Goal: Task Accomplishment & Management: Complete application form

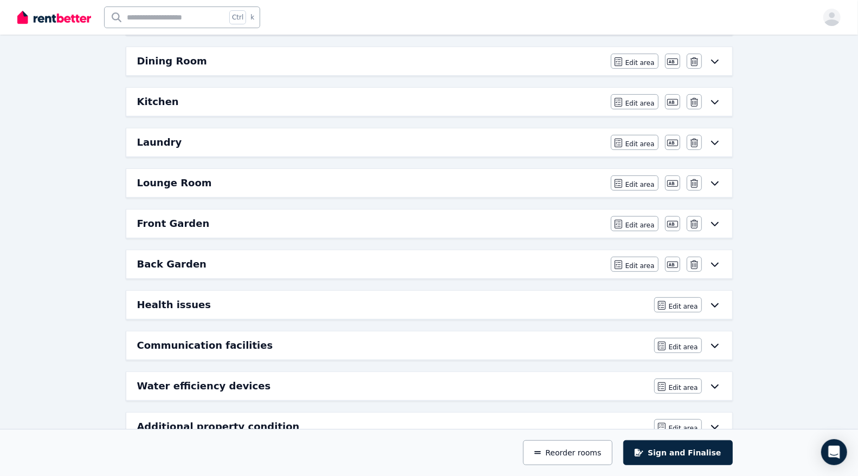
scroll to position [273, 0]
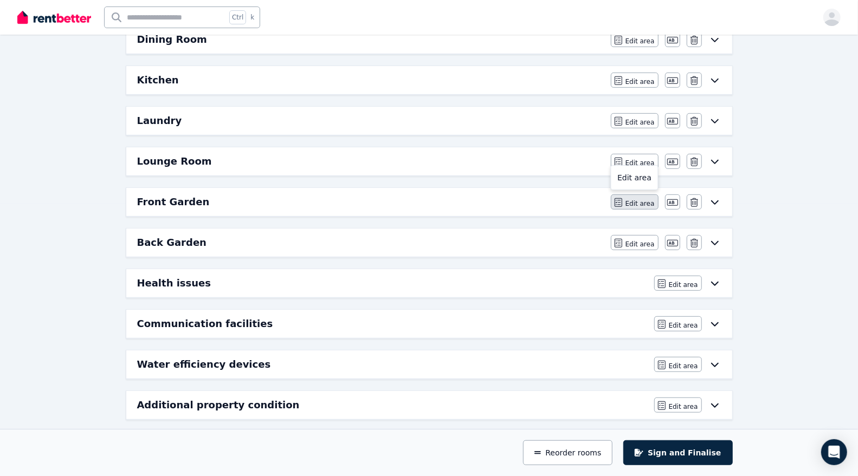
click at [633, 199] on span "Edit area" at bounding box center [640, 203] width 29 height 9
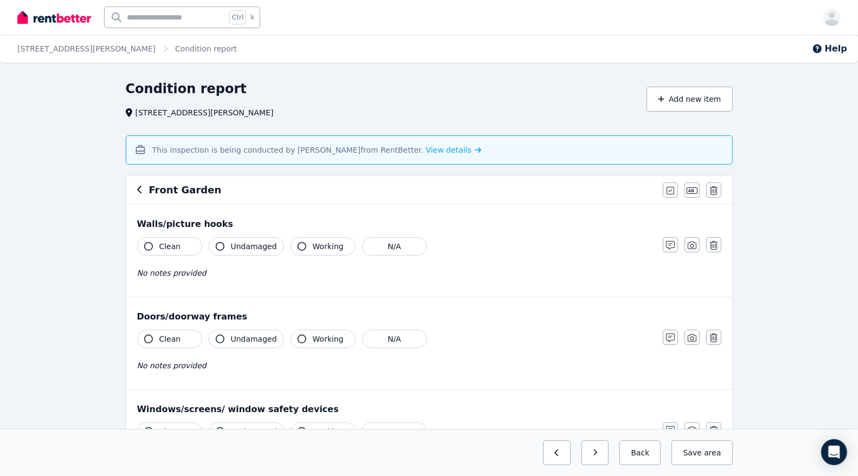
scroll to position [321, 0]
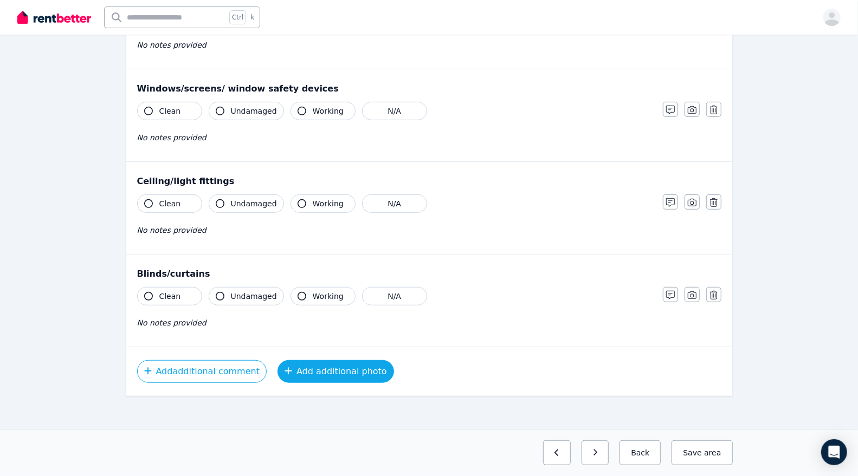
click at [296, 371] on button "Add additional photo" at bounding box center [336, 371] width 117 height 23
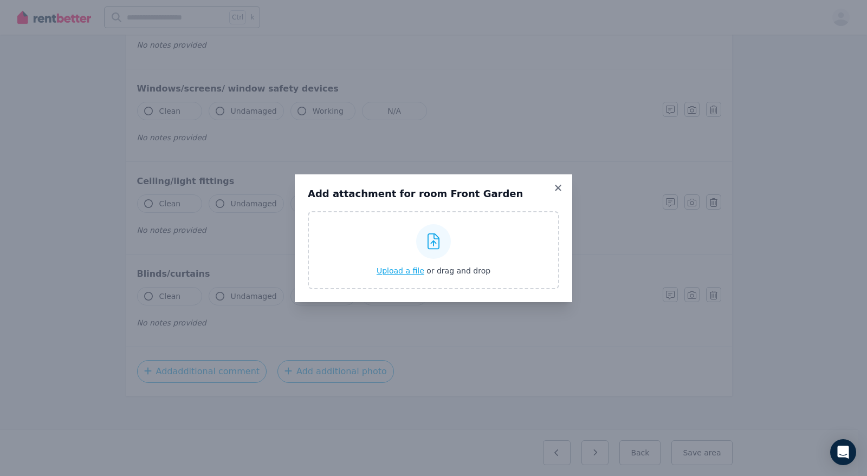
click at [390, 276] on div "Upload a file or drag and drop" at bounding box center [434, 250] width 114 height 65
click at [0, 0] on input "Upload a file or drag and drop" at bounding box center [0, 0] width 0 height 0
click at [391, 269] on span "Upload a file" at bounding box center [401, 271] width 48 height 9
click at [392, 271] on span "Upload a file" at bounding box center [401, 271] width 48 height 9
click at [554, 191] on icon at bounding box center [558, 188] width 11 height 10
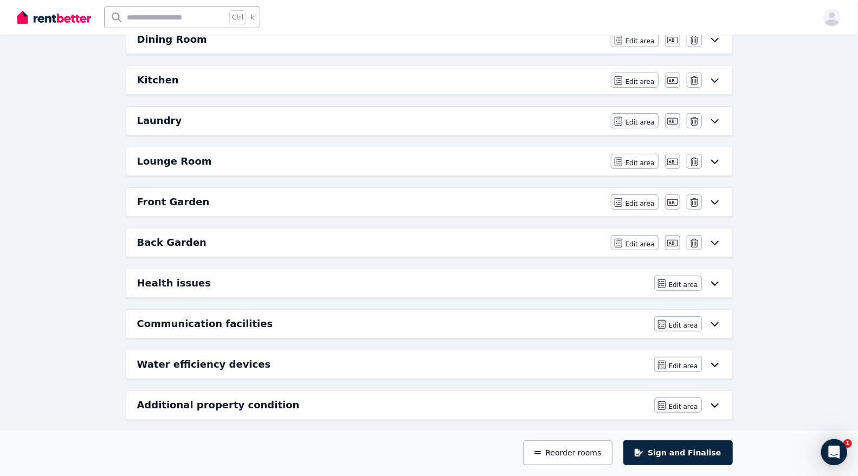
click at [357, 203] on div "Front Garden" at bounding box center [370, 202] width 467 height 15
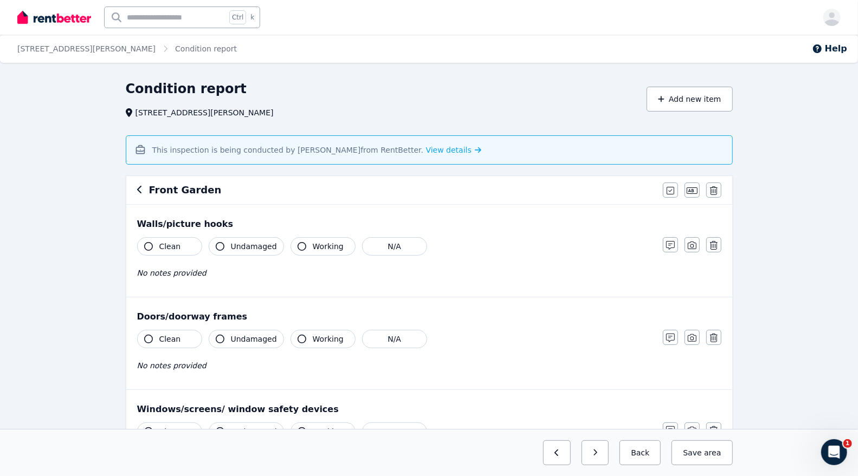
scroll to position [401, 0]
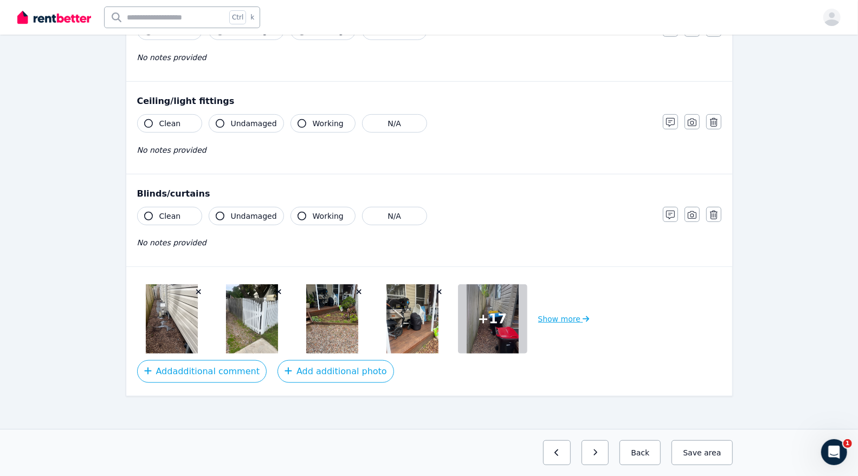
click at [559, 317] on button "Show more" at bounding box center [563, 319] width 51 height 69
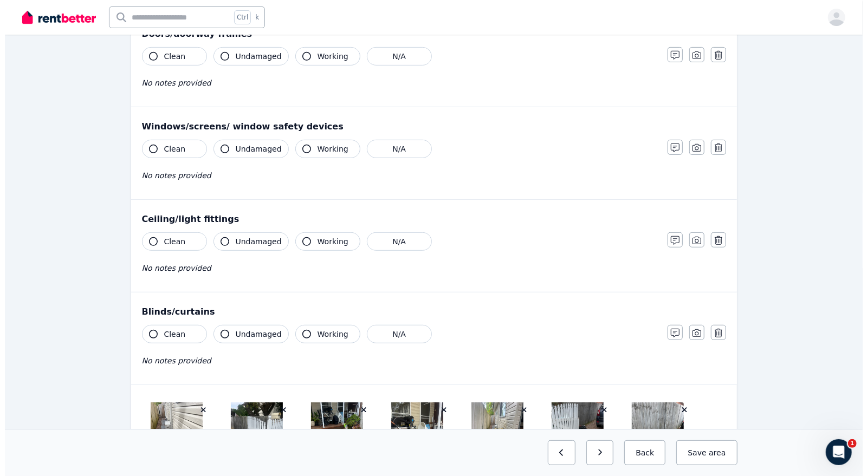
scroll to position [285, 0]
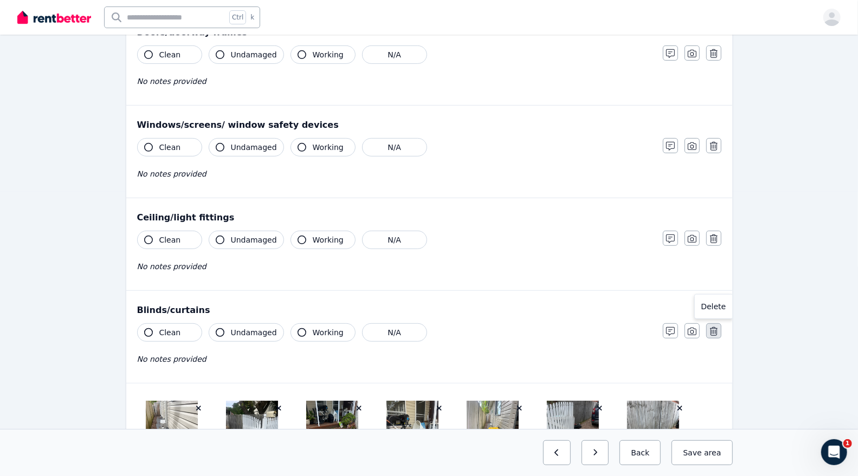
click at [713, 327] on icon "button" at bounding box center [714, 331] width 8 height 9
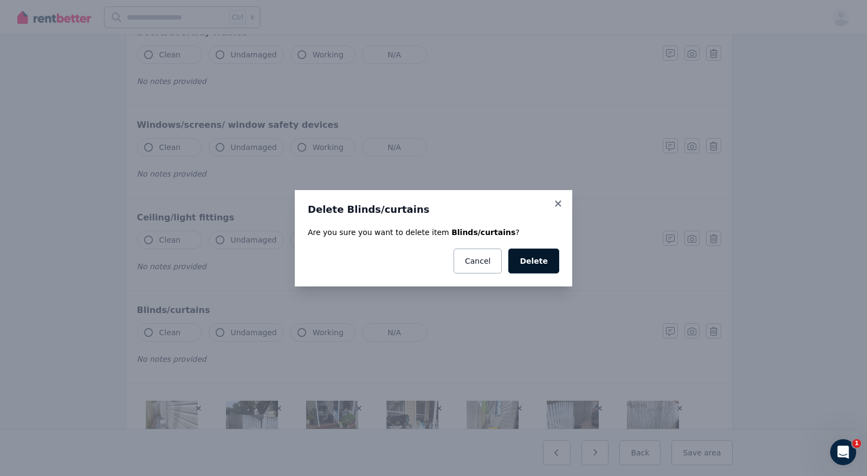
click at [535, 263] on button "Delete" at bounding box center [533, 261] width 51 height 25
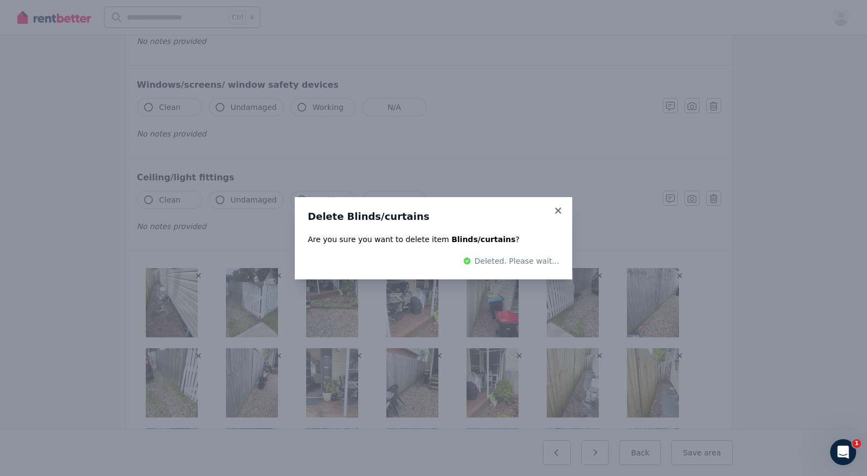
scroll to position [153, 0]
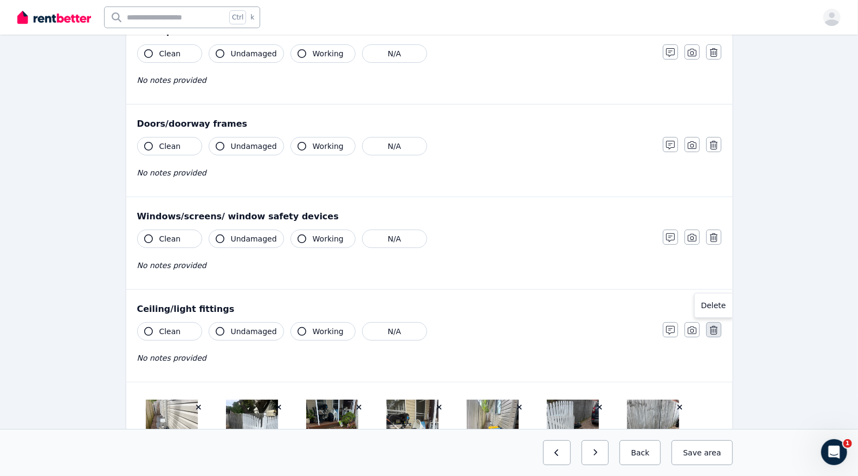
click at [711, 330] on icon "button" at bounding box center [714, 330] width 8 height 9
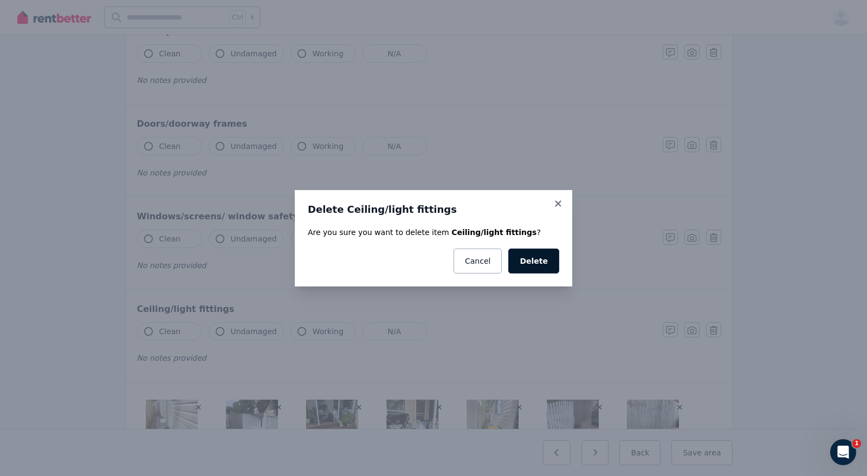
click at [532, 260] on button "Delete" at bounding box center [533, 261] width 51 height 25
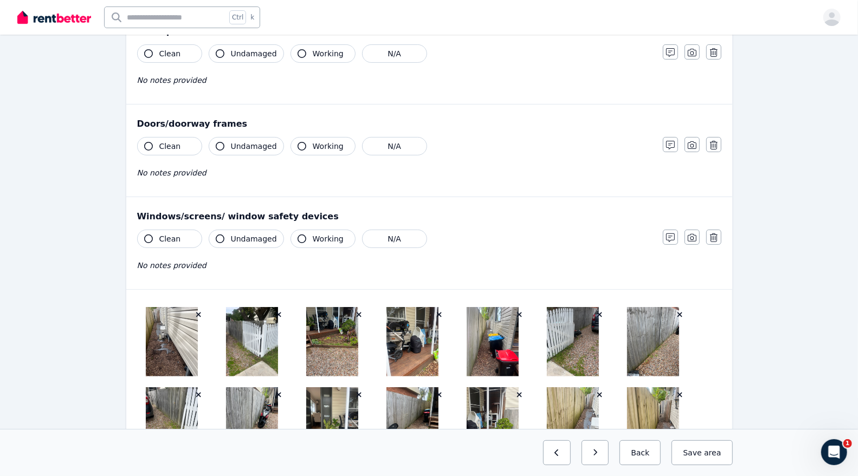
click at [717, 237] on icon "button" at bounding box center [714, 238] width 8 height 9
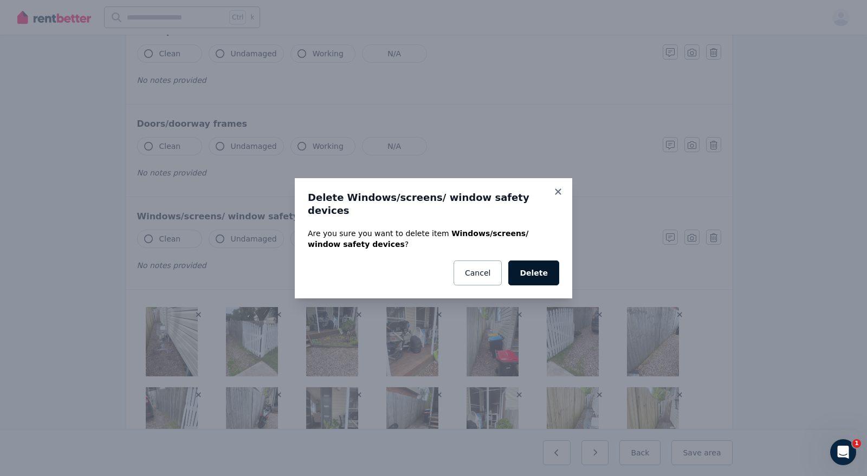
click at [546, 265] on button "Delete" at bounding box center [533, 273] width 51 height 25
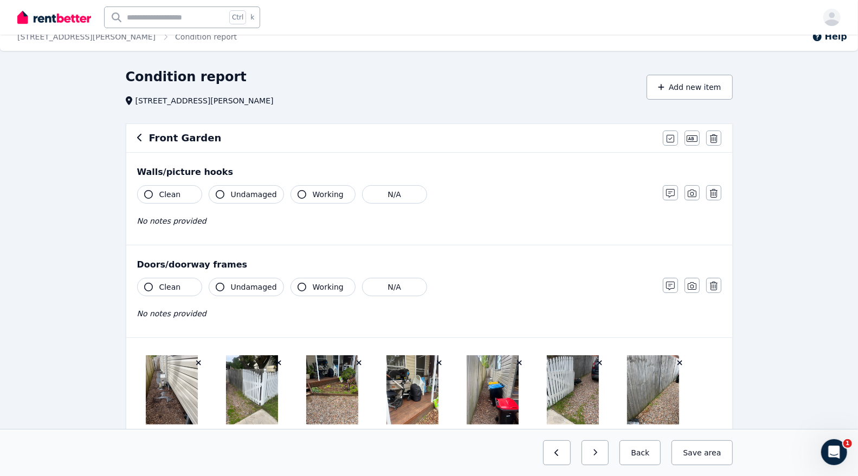
scroll to position [14, 0]
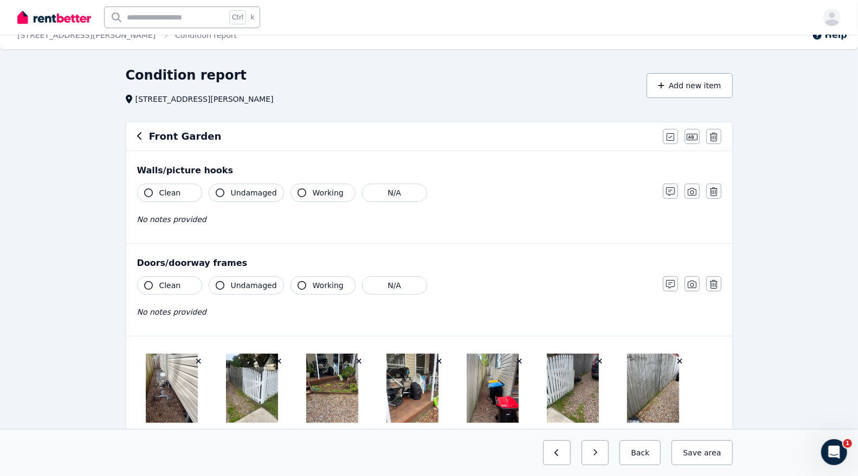
click at [202, 266] on div "Doors/doorway frames" at bounding box center [429, 263] width 584 height 13
click at [684, 85] on button "Add new item" at bounding box center [690, 85] width 86 height 25
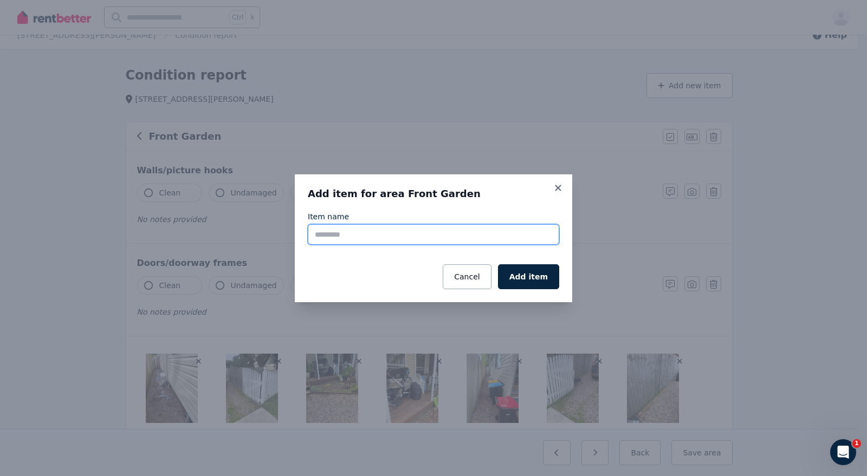
click at [350, 231] on input "Item name" at bounding box center [434, 234] width 252 height 21
type input "*****"
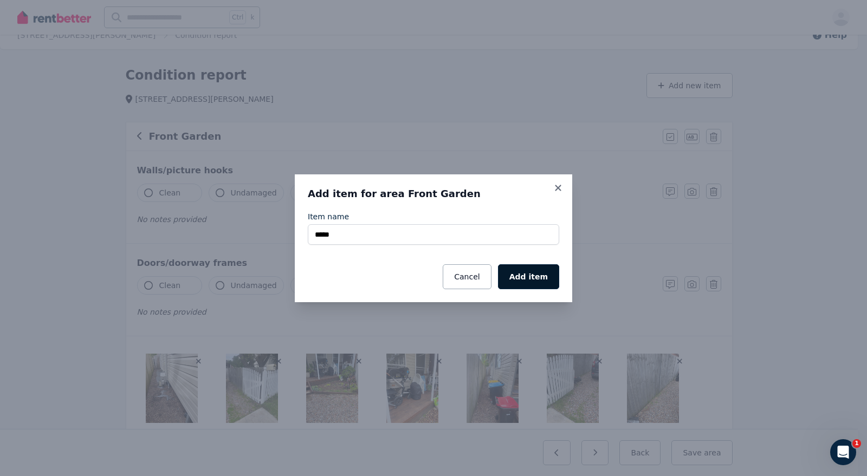
click at [531, 274] on button "Add item" at bounding box center [528, 277] width 61 height 25
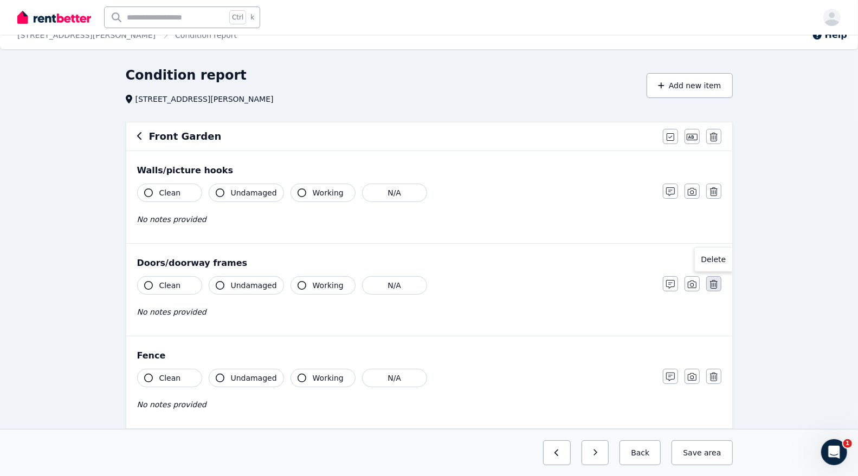
click at [714, 281] on icon "button" at bounding box center [714, 284] width 8 height 9
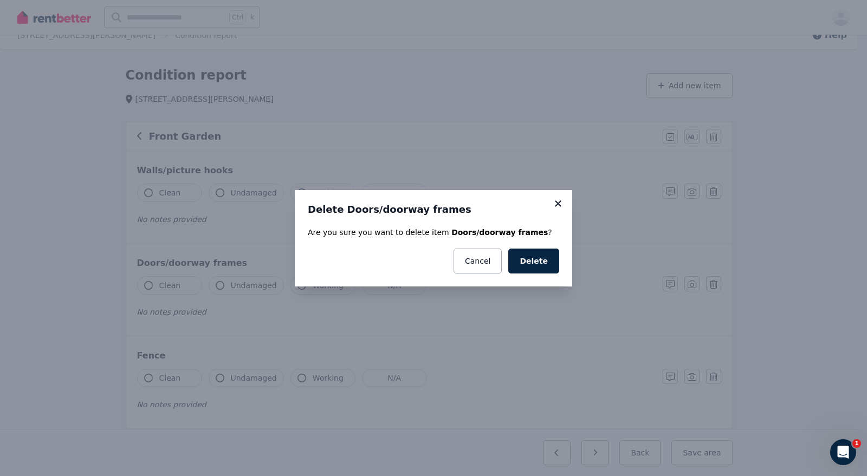
click at [557, 202] on icon at bounding box center [558, 204] width 11 height 10
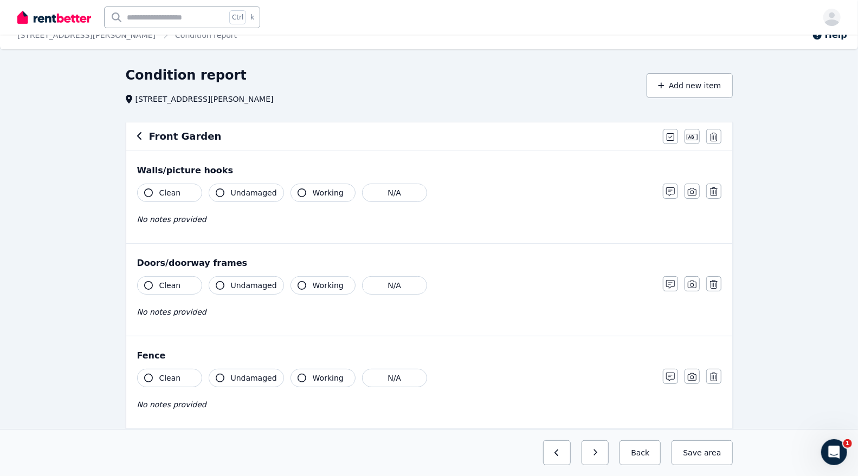
click at [144, 285] on icon "button" at bounding box center [148, 285] width 9 height 9
click at [234, 285] on span "Undamaged" at bounding box center [254, 285] width 46 height 11
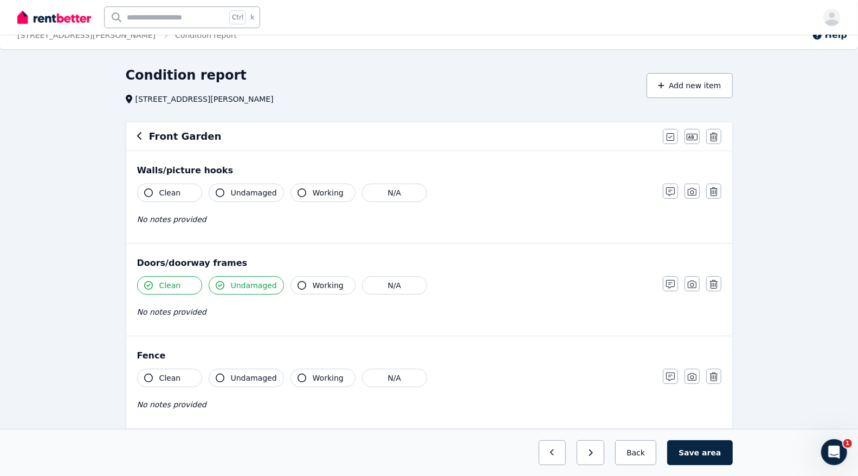
click at [319, 283] on span "Working" at bounding box center [328, 285] width 31 height 11
click at [709, 186] on button "button" at bounding box center [713, 191] width 15 height 15
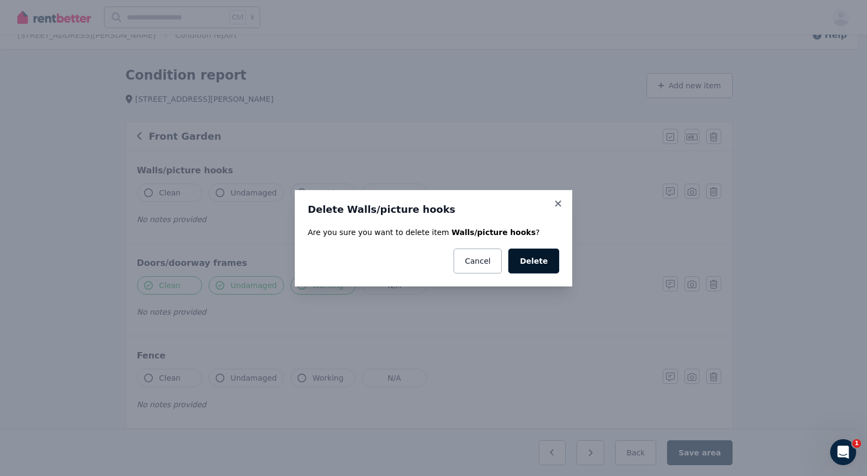
click at [532, 256] on button "Delete" at bounding box center [533, 261] width 51 height 25
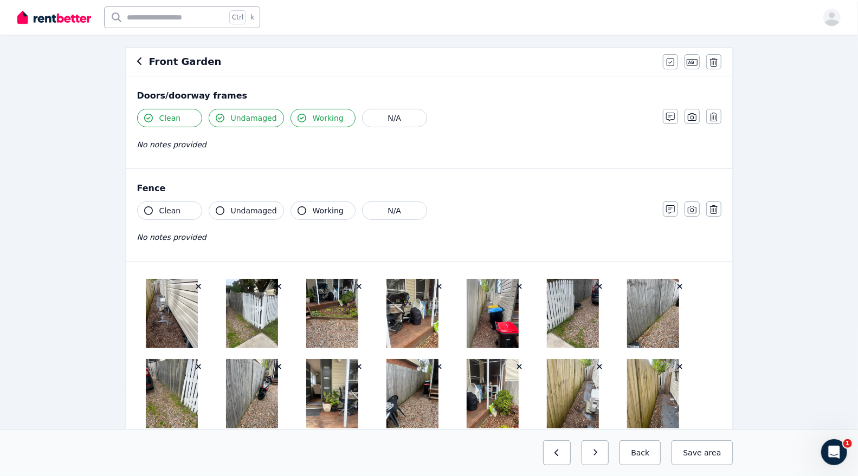
scroll to position [83, 0]
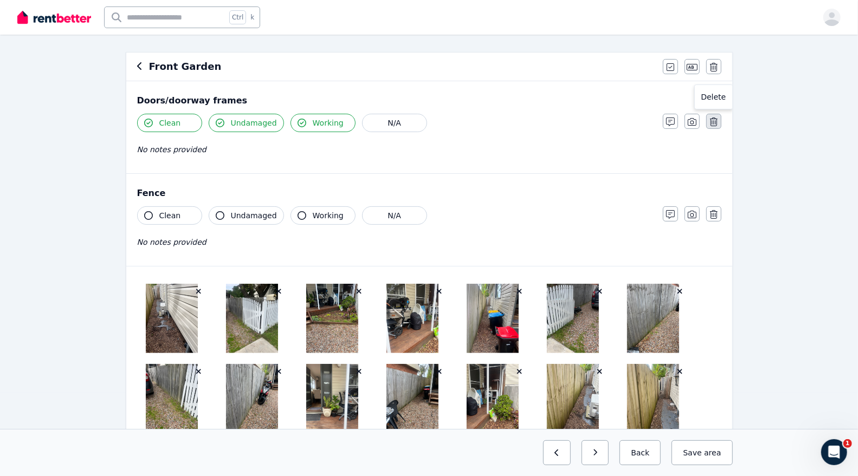
click at [714, 117] on button "button" at bounding box center [713, 121] width 15 height 15
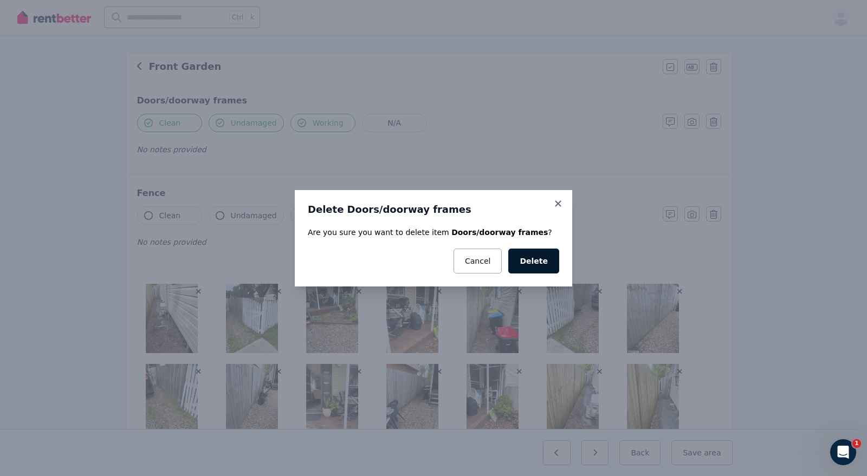
click at [545, 255] on button "Delete" at bounding box center [533, 261] width 51 height 25
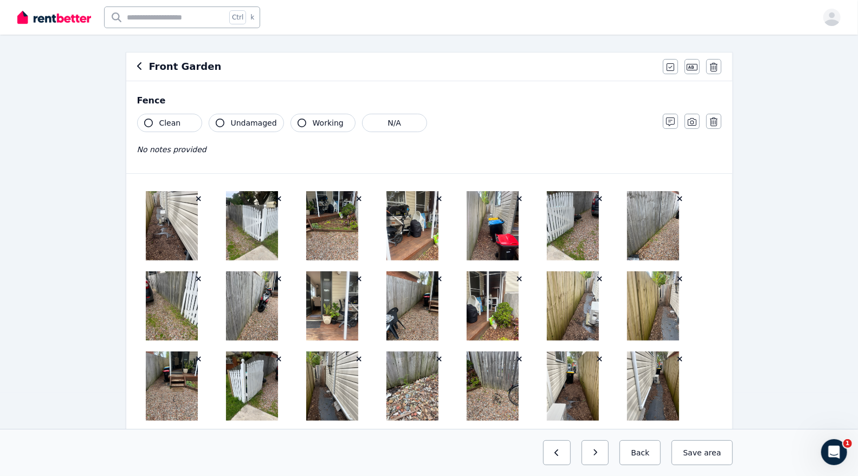
click at [313, 119] on span "Working" at bounding box center [328, 123] width 31 height 11
click at [321, 125] on span "Working" at bounding box center [328, 123] width 31 height 11
click at [672, 118] on icon "button" at bounding box center [670, 122] width 9 height 9
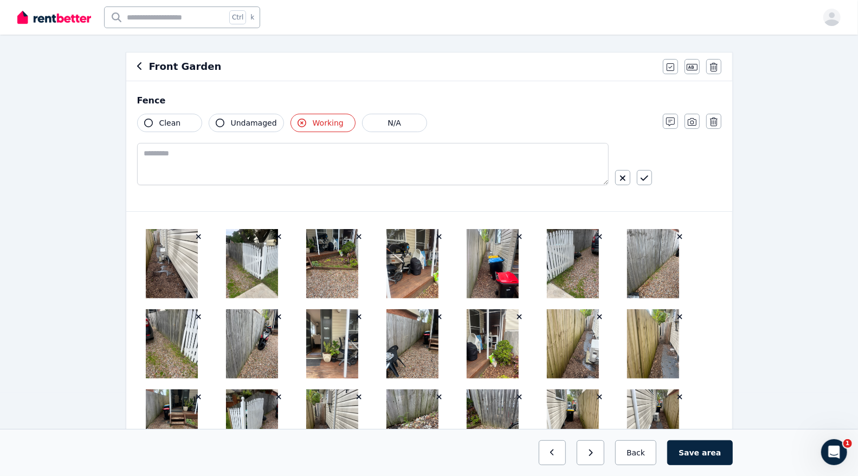
click at [310, 115] on button "Working" at bounding box center [323, 123] width 65 height 18
click at [371, 118] on button "N/A" at bounding box center [394, 123] width 65 height 18
click at [154, 121] on button "Clean" at bounding box center [169, 123] width 65 height 18
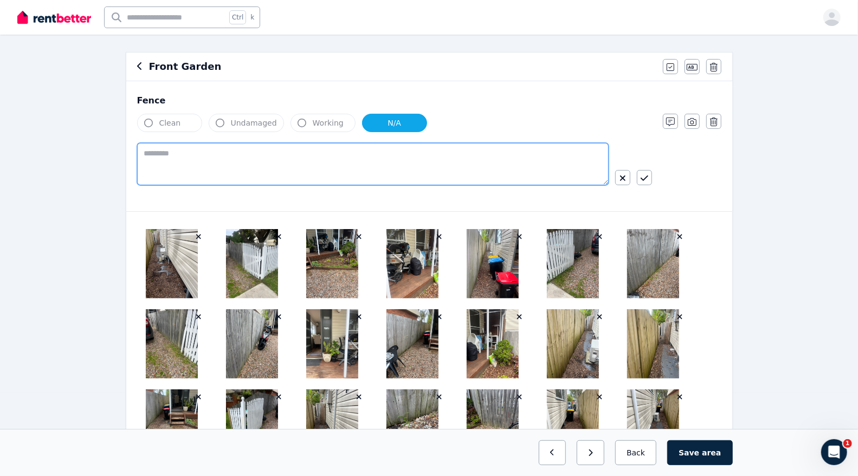
click at [308, 163] on textarea at bounding box center [373, 164] width 472 height 42
type textarea "*"
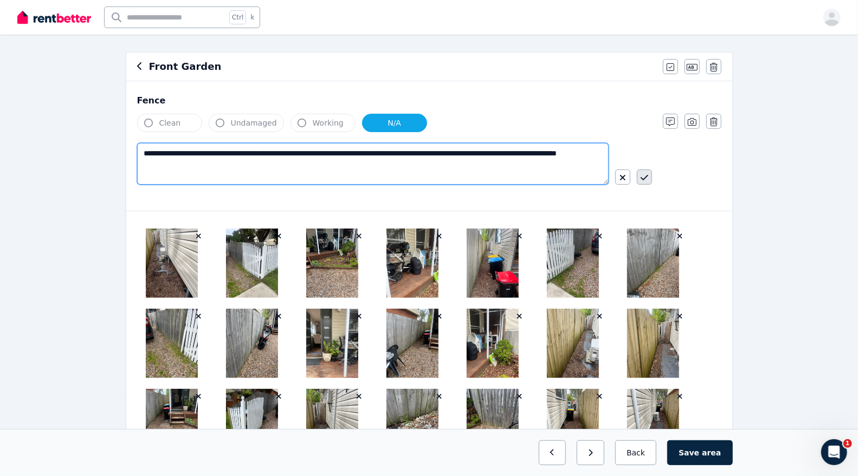
type textarea "**********"
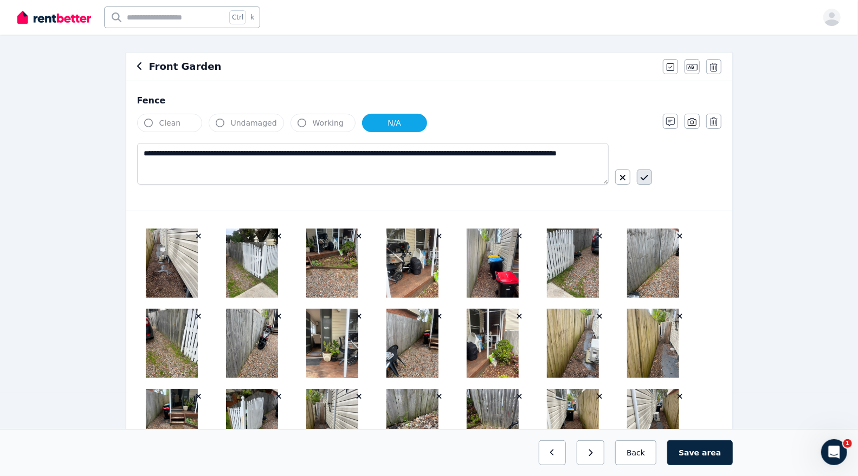
click at [644, 177] on icon "button" at bounding box center [645, 177] width 8 height 5
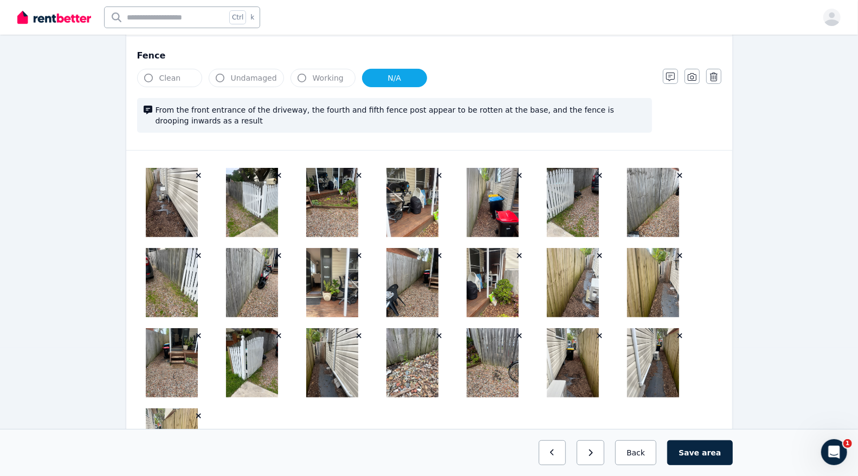
scroll to position [0, 0]
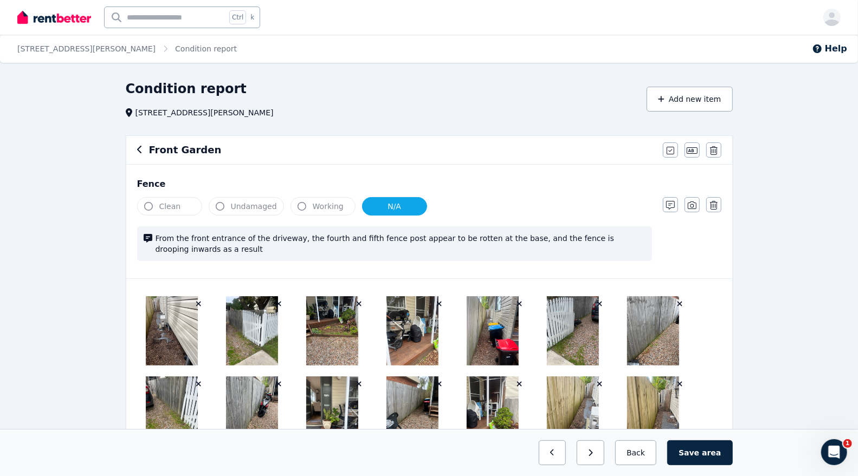
click at [140, 148] on icon "button" at bounding box center [139, 149] width 5 height 9
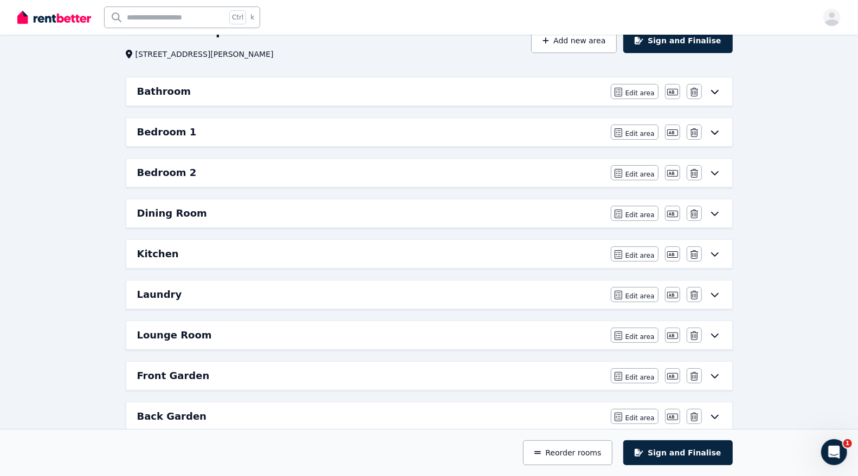
scroll to position [62, 0]
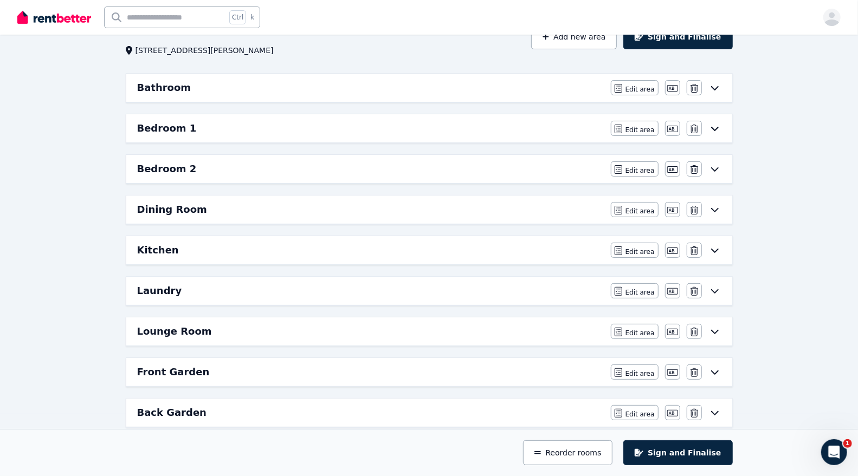
click at [290, 405] on div "Back Garden" at bounding box center [370, 412] width 467 height 15
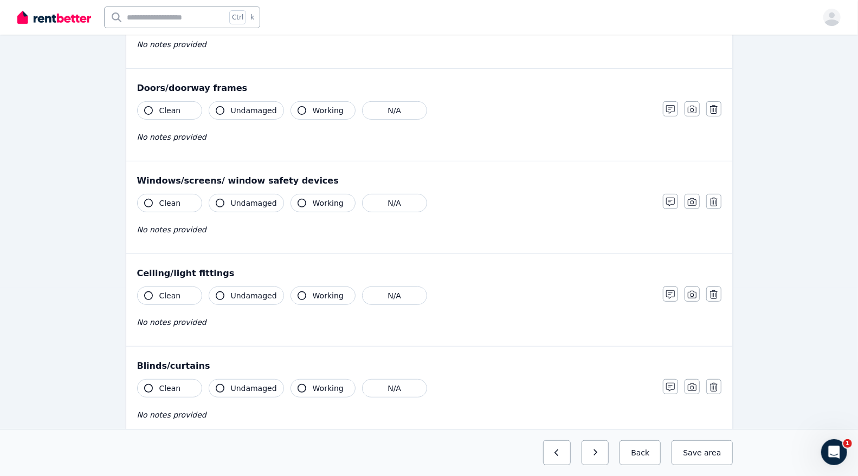
scroll to position [281, 0]
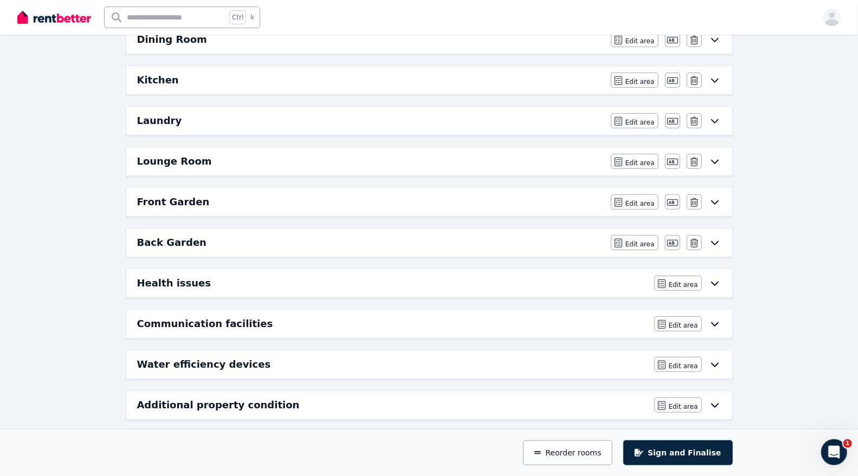
click at [229, 229] on div "Back Garden Edit area Edit area Edit name Delete" at bounding box center [429, 243] width 606 height 28
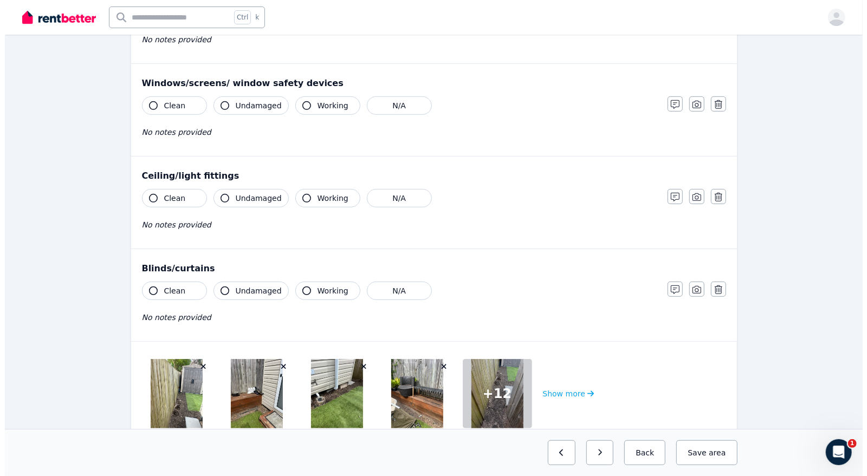
scroll to position [326, 0]
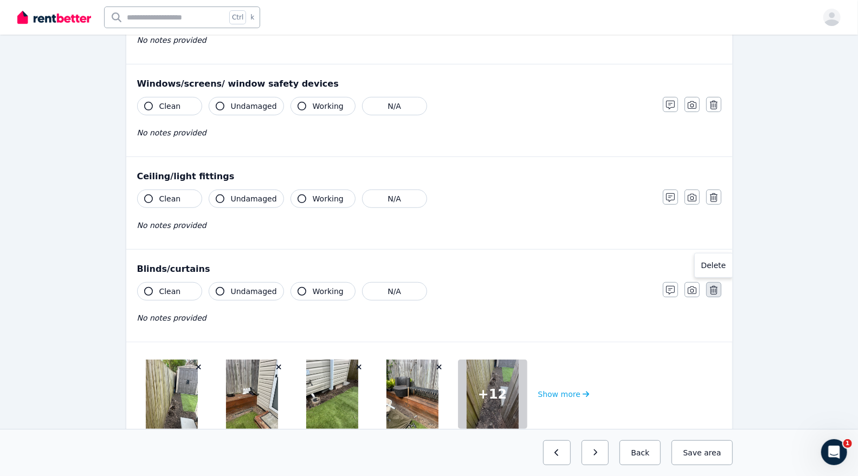
click at [717, 282] on button "button" at bounding box center [713, 289] width 15 height 15
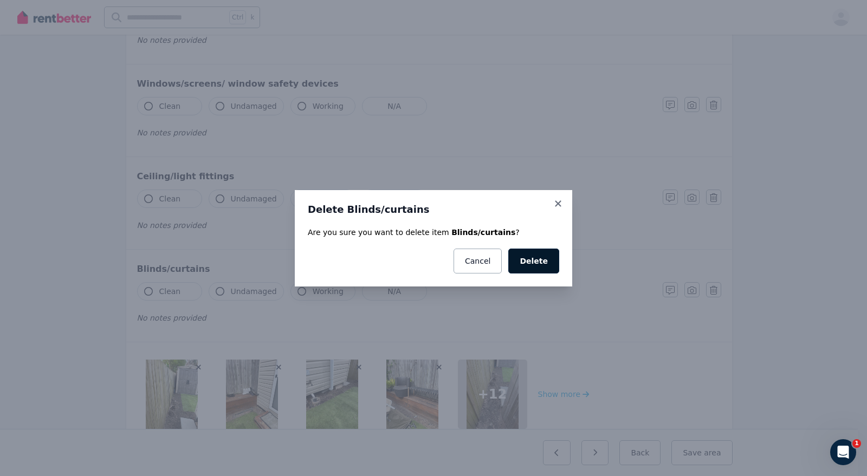
click at [533, 252] on button "Delete" at bounding box center [533, 261] width 51 height 25
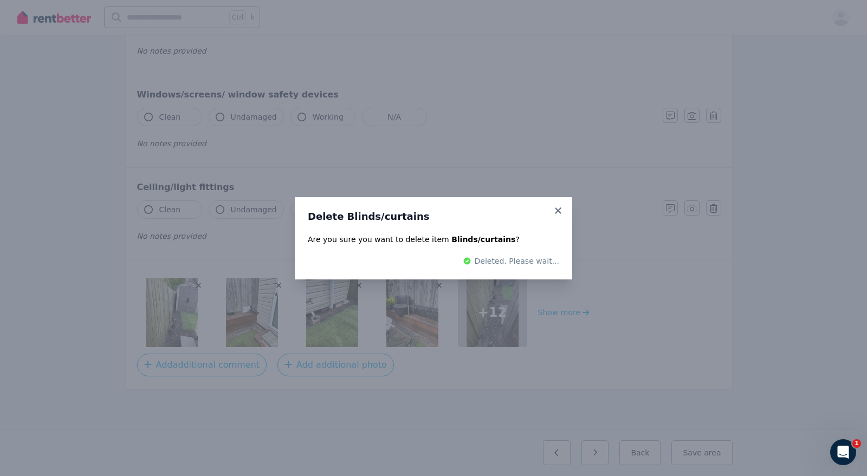
scroll to position [194, 0]
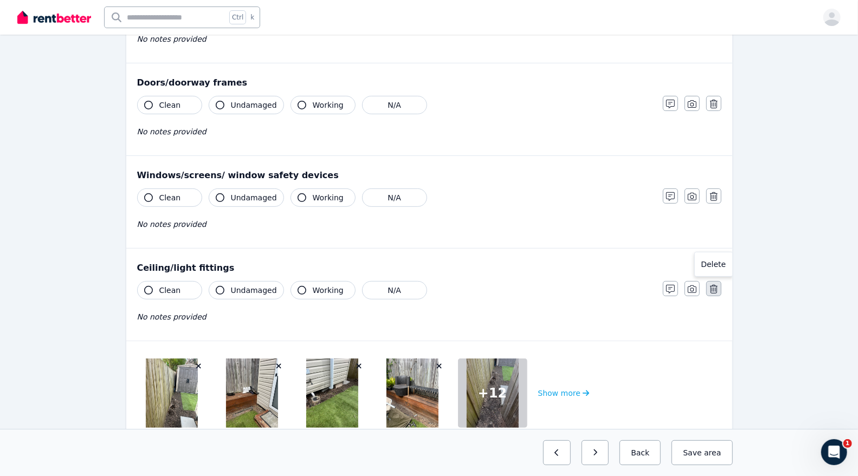
click at [718, 285] on button "button" at bounding box center [713, 288] width 15 height 15
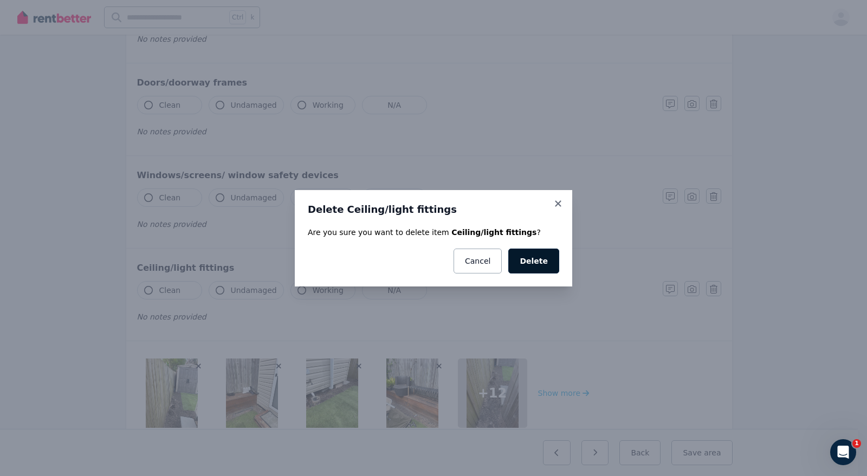
click at [543, 253] on button "Delete" at bounding box center [533, 261] width 51 height 25
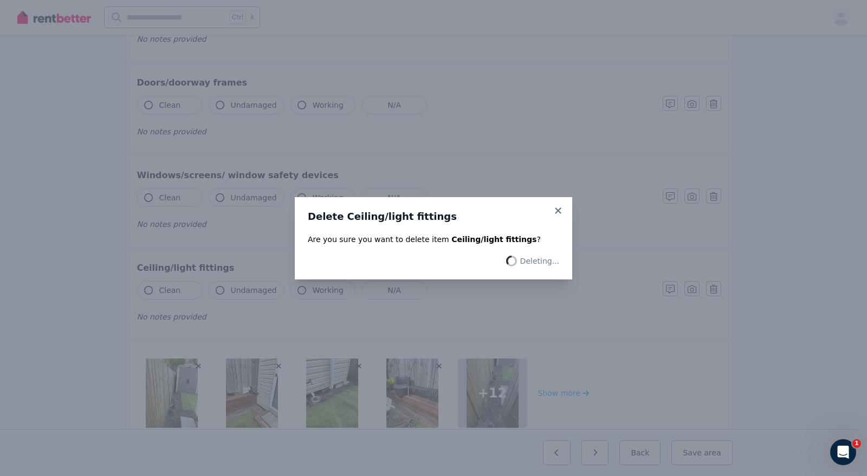
scroll to position [102, 0]
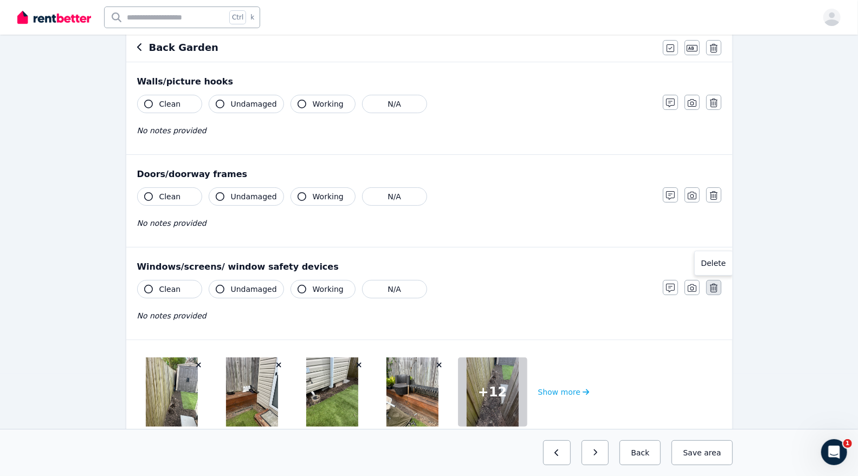
click at [719, 286] on button "button" at bounding box center [713, 287] width 15 height 15
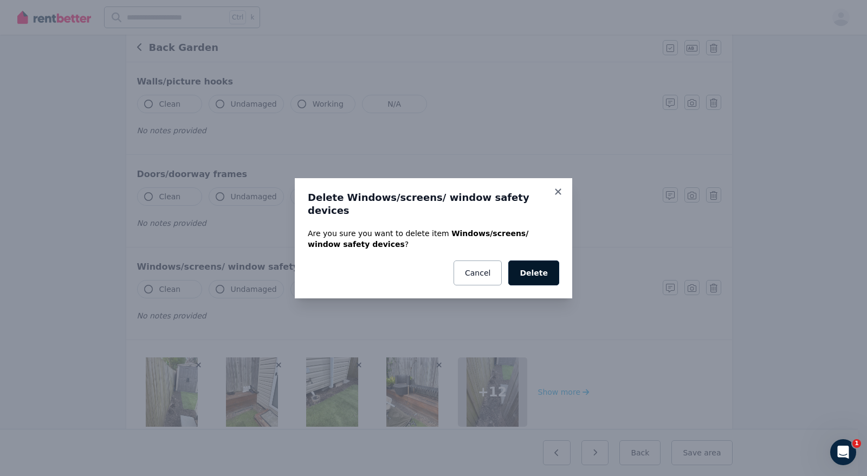
click at [553, 261] on button "Delete" at bounding box center [533, 273] width 51 height 25
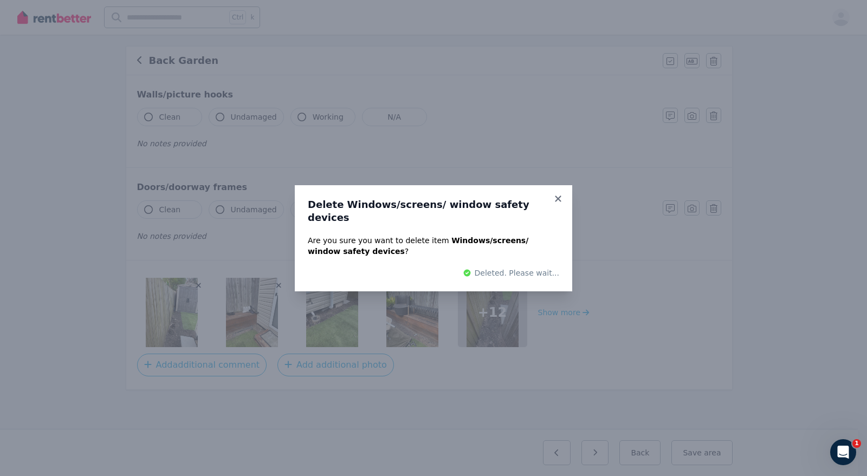
scroll to position [86, 0]
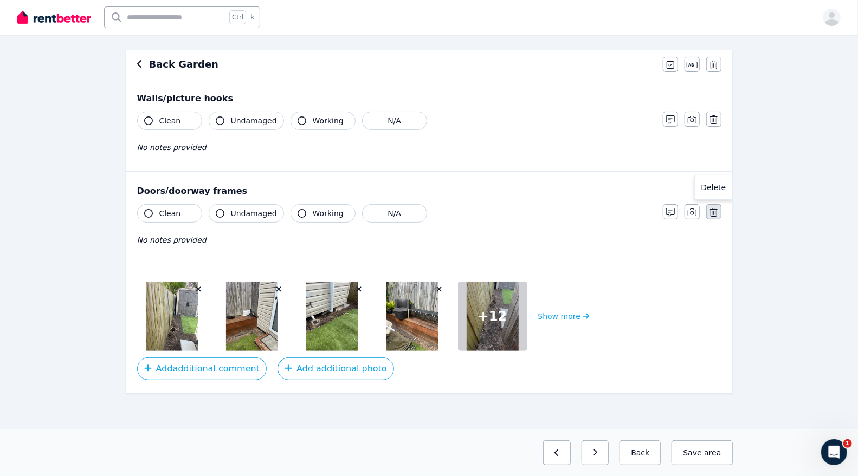
click at [708, 207] on button "button" at bounding box center [713, 211] width 15 height 15
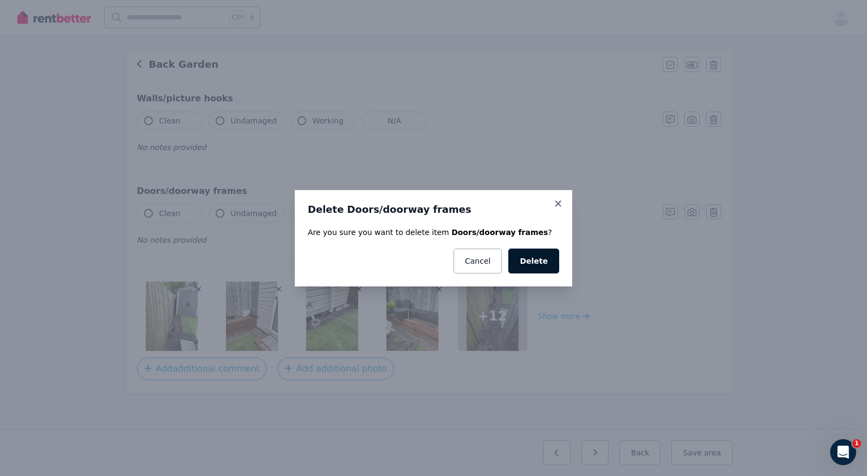
click at [521, 255] on button "Delete" at bounding box center [533, 261] width 51 height 25
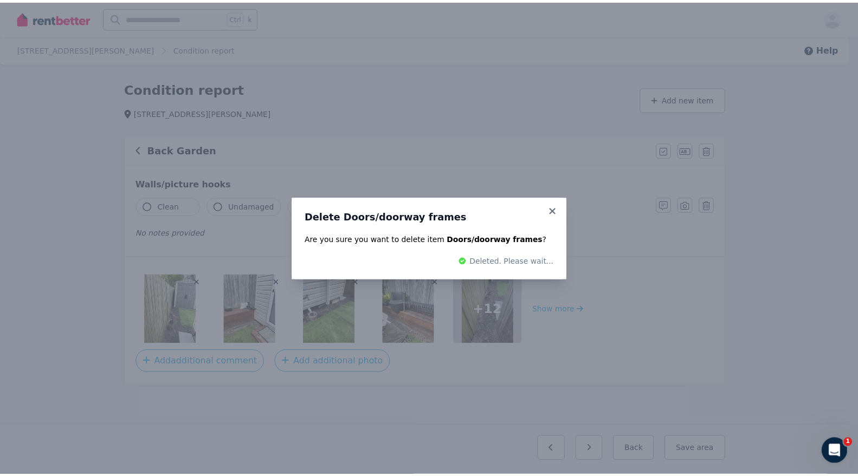
scroll to position [0, 0]
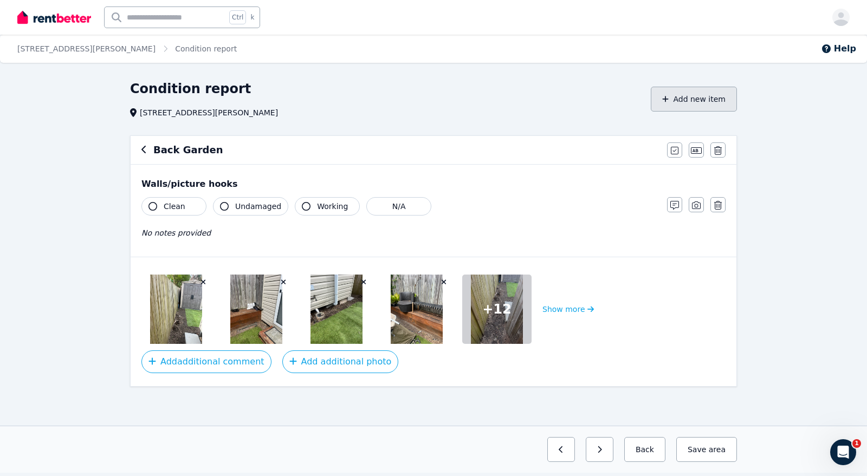
click at [695, 96] on button "Add new item" at bounding box center [694, 99] width 86 height 25
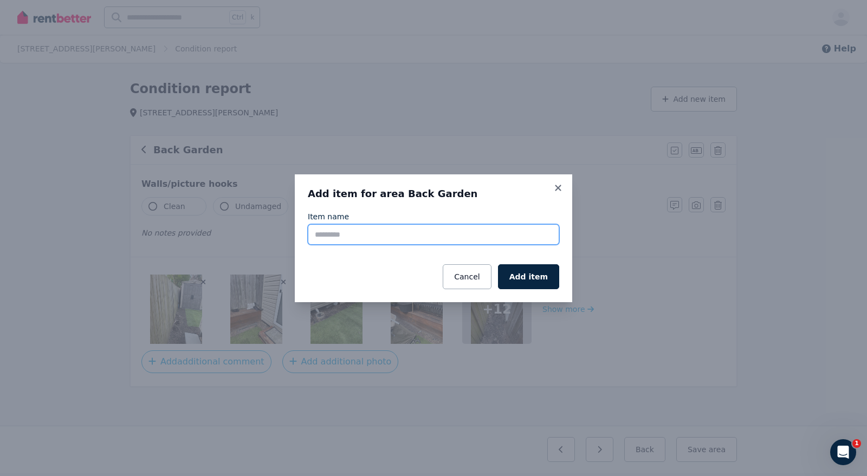
click at [428, 239] on input "Item name" at bounding box center [434, 234] width 252 height 21
type input "******"
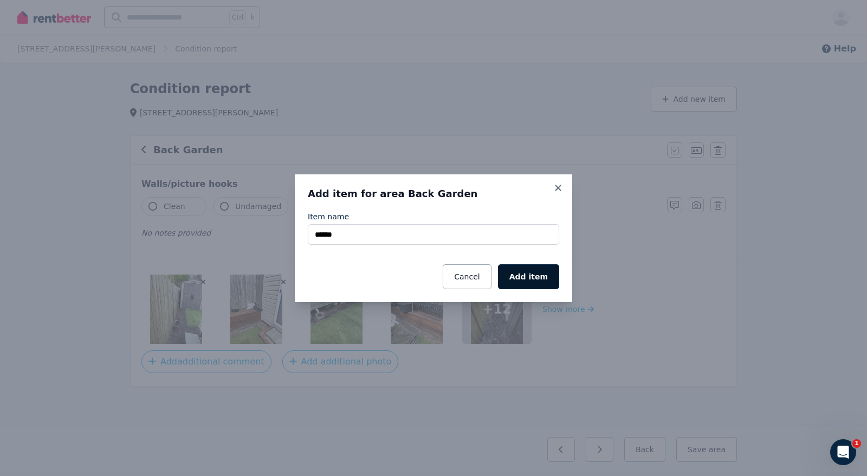
click at [546, 285] on button "Add item" at bounding box center [528, 277] width 61 height 25
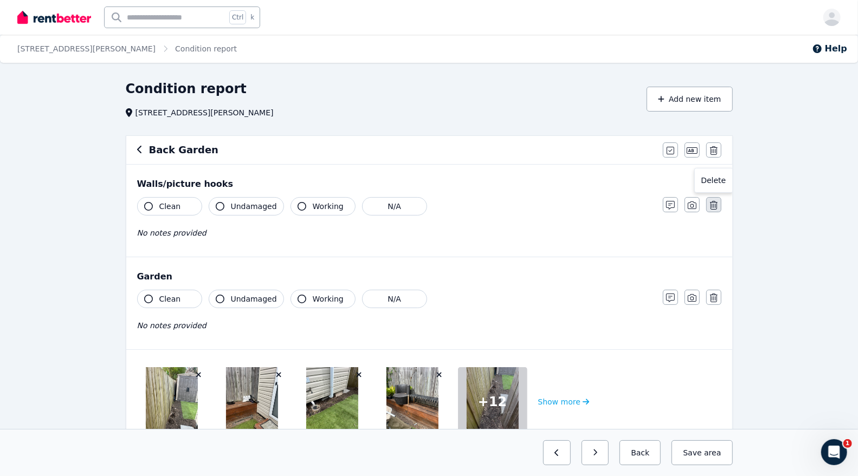
click at [718, 203] on button "button" at bounding box center [713, 204] width 15 height 15
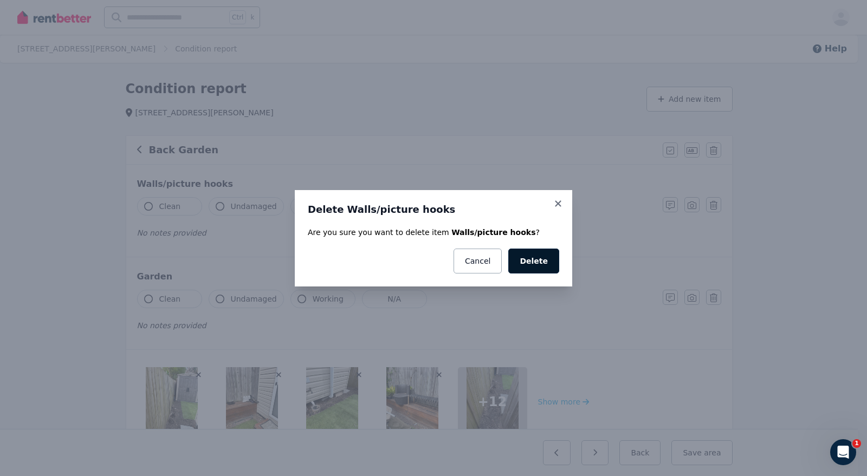
click at [556, 261] on button "Delete" at bounding box center [533, 261] width 51 height 25
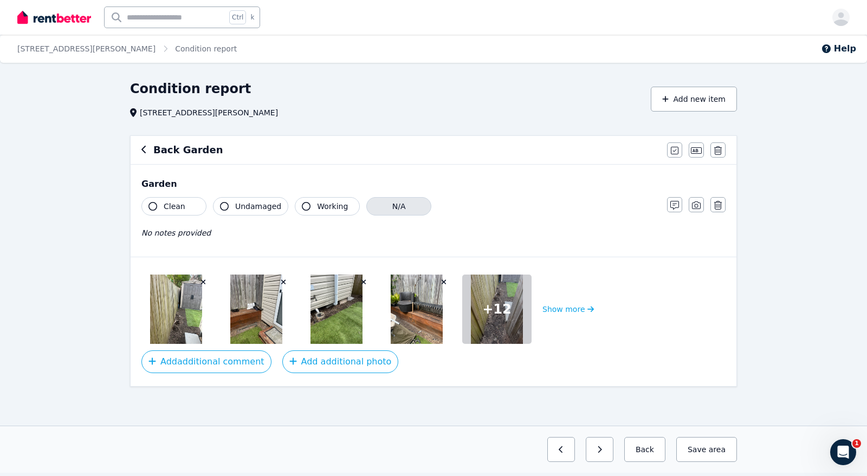
click at [410, 204] on button "N/A" at bounding box center [398, 206] width 65 height 18
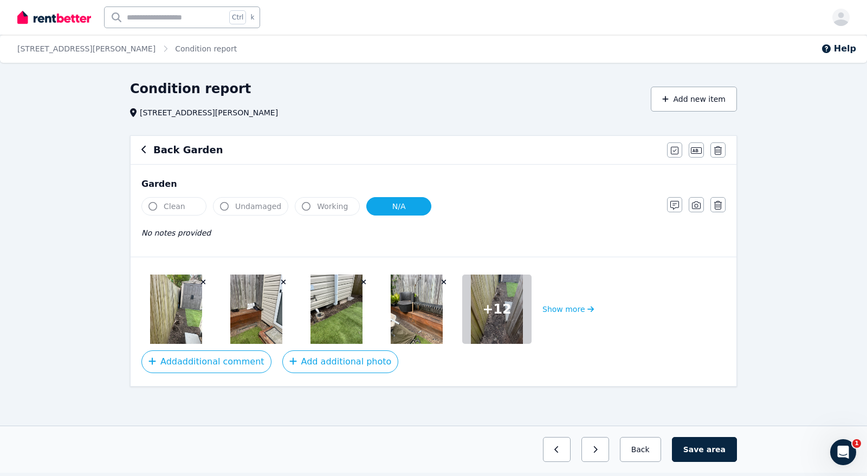
click at [261, 235] on div "No notes provided" at bounding box center [398, 233] width 515 height 13
click at [182, 231] on span "No notes provided" at bounding box center [175, 233] width 69 height 9
click at [672, 209] on icon "button" at bounding box center [675, 205] width 9 height 9
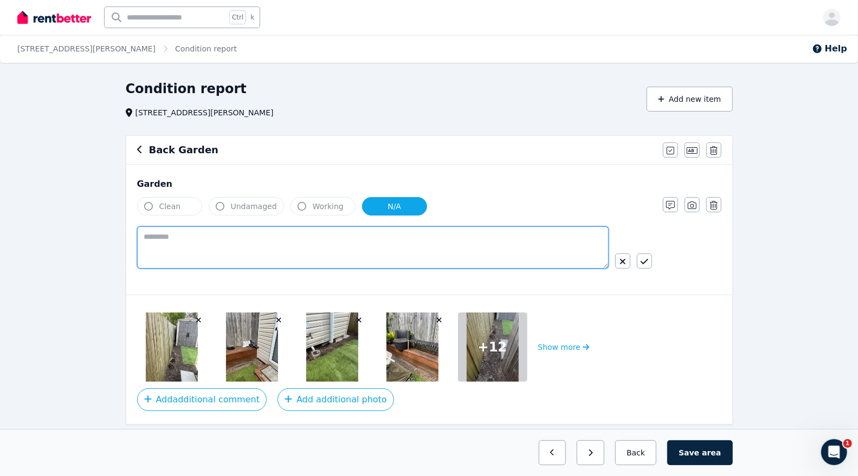
click at [397, 244] on textarea at bounding box center [373, 248] width 472 height 42
type textarea "*"
type textarea "**********"
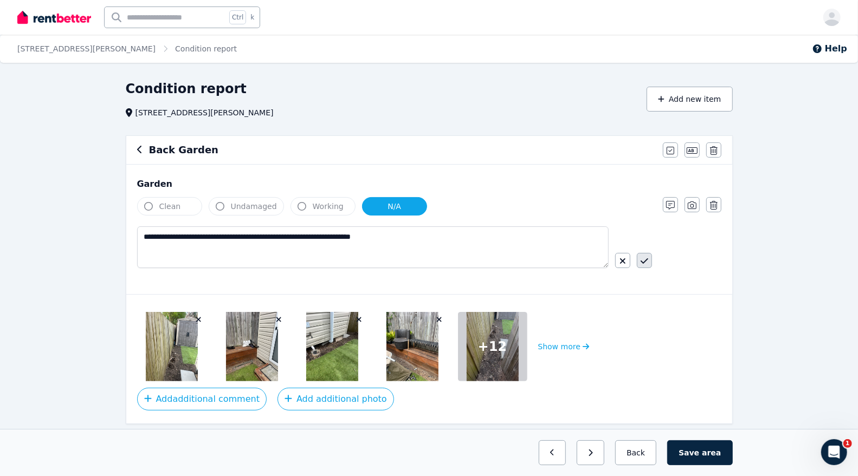
click at [646, 254] on button "button" at bounding box center [644, 260] width 15 height 15
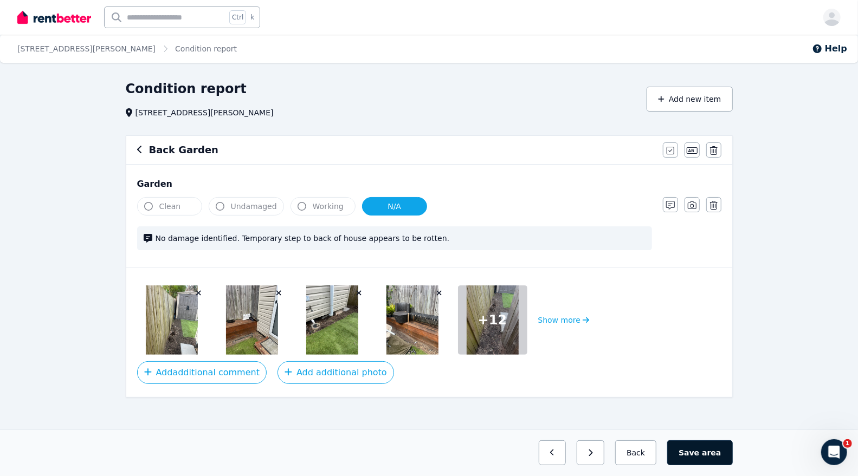
click at [692, 453] on button "Save area" at bounding box center [699, 453] width 65 height 25
click at [644, 451] on button "Back" at bounding box center [636, 453] width 50 height 25
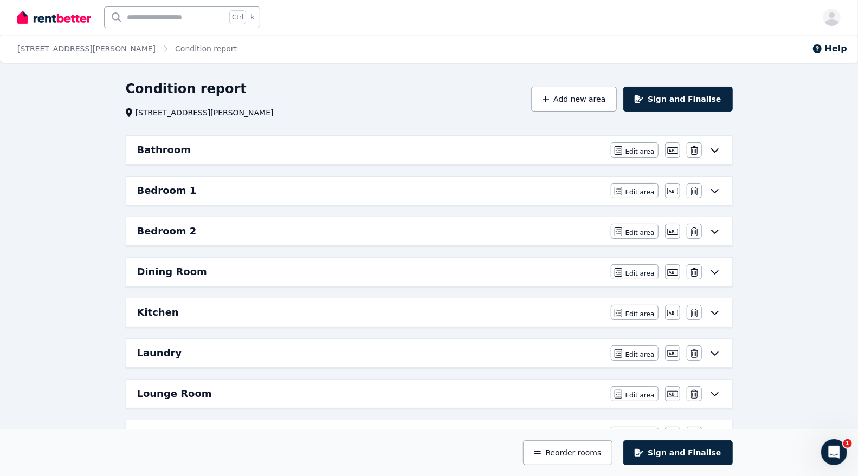
scroll to position [233, 0]
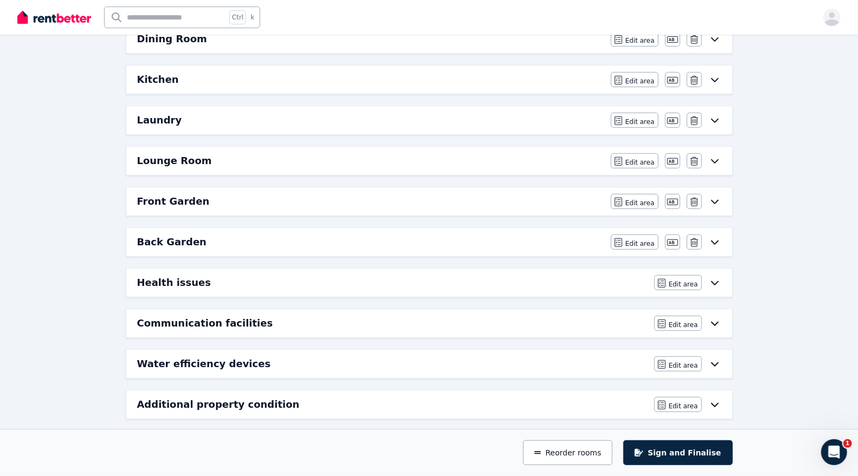
click at [305, 239] on div "Back Garden" at bounding box center [370, 242] width 467 height 15
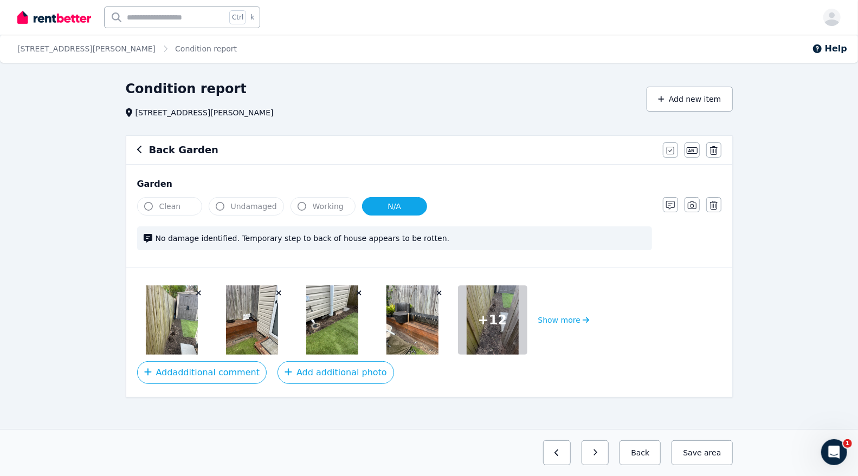
scroll to position [4, 0]
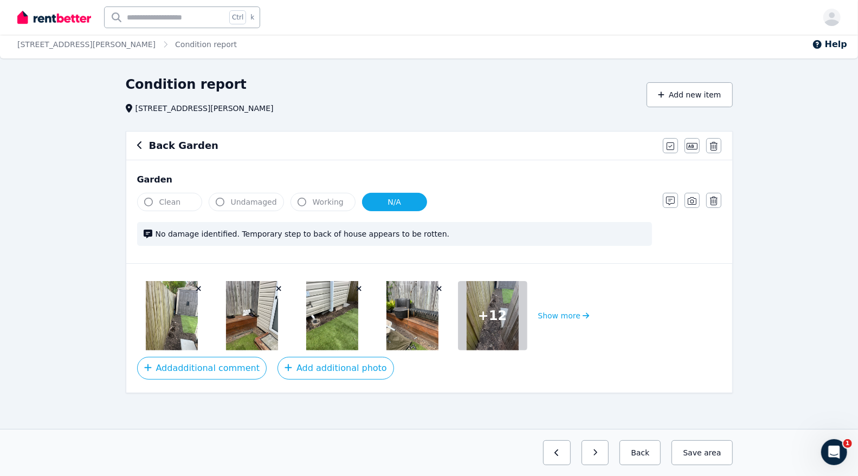
click at [162, 145] on h6 "Back Garden" at bounding box center [183, 145] width 69 height 15
click at [139, 145] on icon "button" at bounding box center [139, 145] width 5 height 9
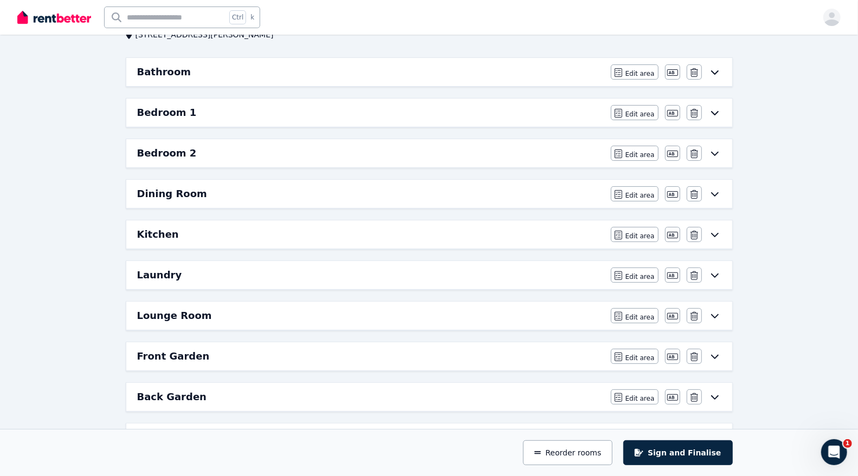
scroll to position [79, 0]
click at [291, 363] on div "Front Garden Edit area Edit area Edit name Delete" at bounding box center [429, 356] width 606 height 28
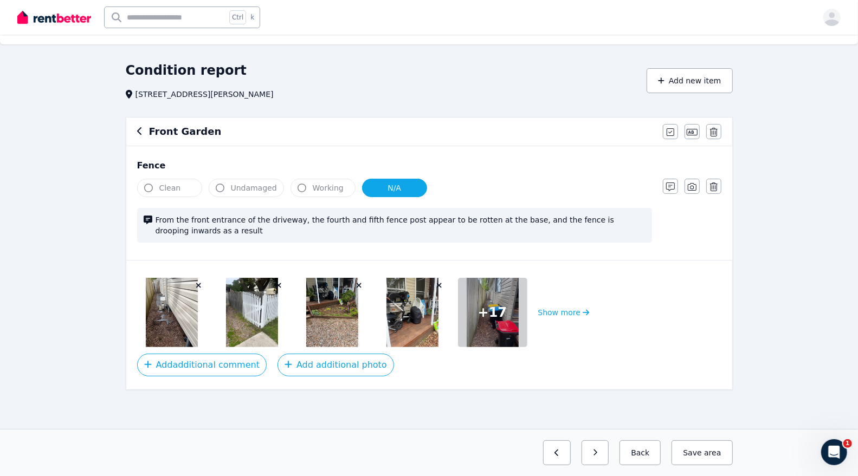
scroll to position [0, 0]
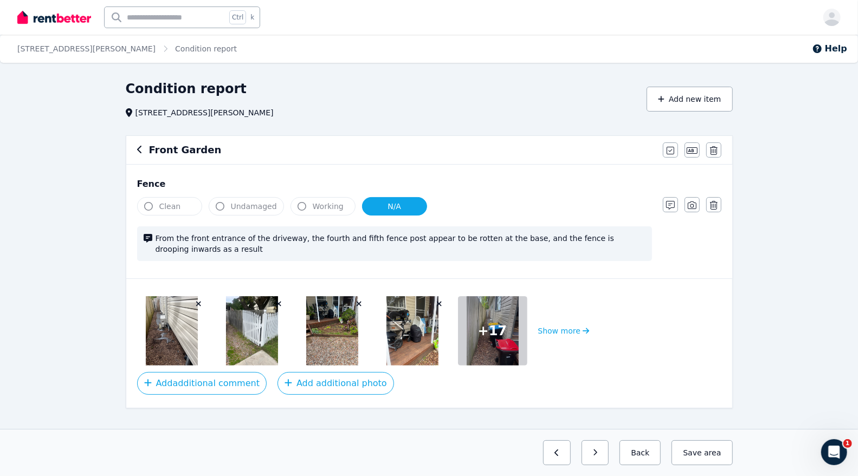
click at [134, 147] on div "Front Garden Mark all items as good Edit name Delete" at bounding box center [429, 150] width 606 height 28
click at [241, 210] on span "Undamaged" at bounding box center [254, 206] width 46 height 11
click at [373, 209] on button "N/A" at bounding box center [394, 206] width 65 height 18
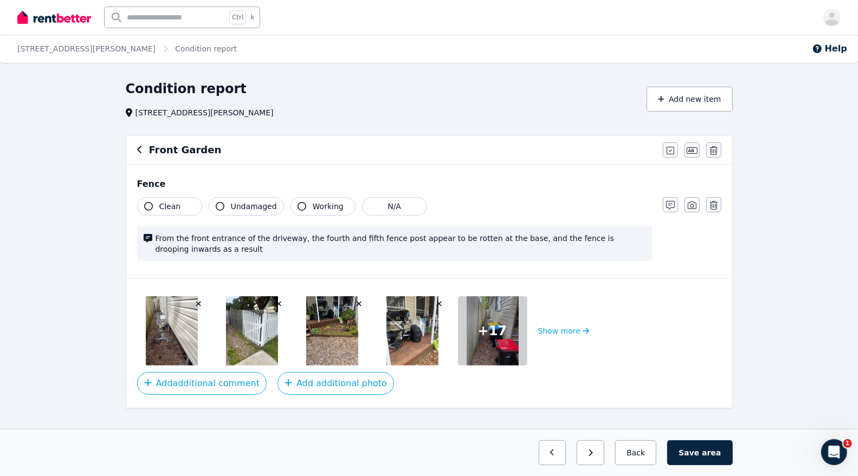
click at [244, 207] on span "Undamaged" at bounding box center [254, 206] width 46 height 11
click at [171, 210] on span "Clean" at bounding box center [170, 206] width 22 height 11
click at [313, 203] on span "Working" at bounding box center [328, 206] width 31 height 11
click at [699, 453] on button "Save area" at bounding box center [699, 453] width 65 height 25
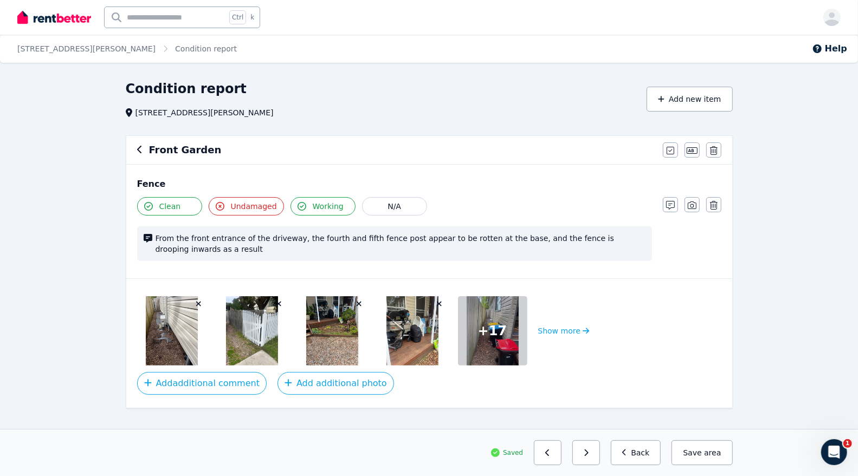
click at [138, 149] on icon "button" at bounding box center [139, 150] width 4 height 8
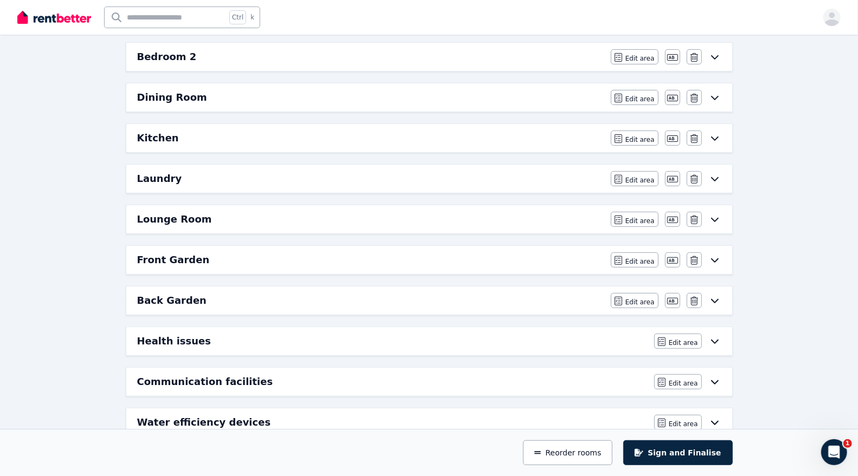
scroll to position [176, 0]
click at [234, 286] on div "Back Garden Edit area Edit area Edit name Delete" at bounding box center [429, 300] width 606 height 28
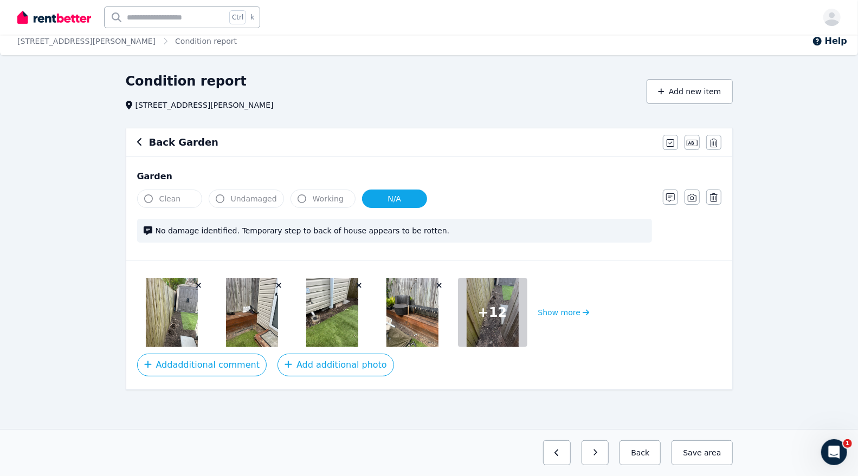
scroll to position [0, 0]
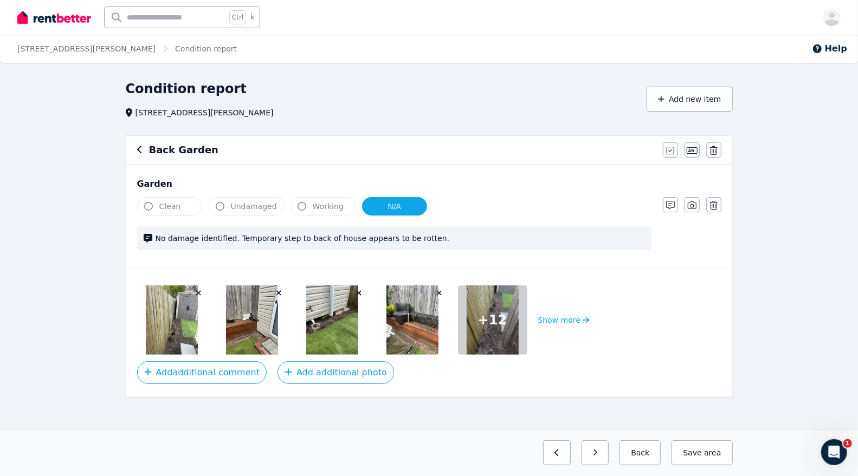
click at [372, 203] on button "N/A" at bounding box center [394, 206] width 65 height 18
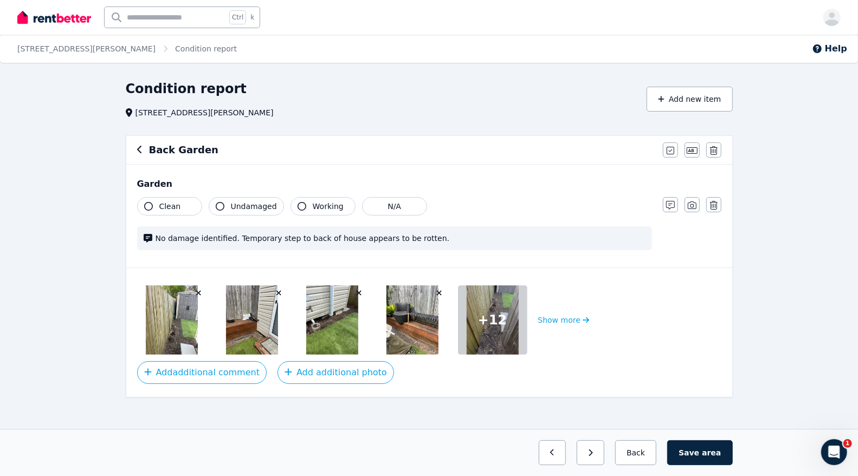
click at [239, 203] on span "Undamaged" at bounding box center [254, 206] width 46 height 11
click at [320, 207] on span "Working" at bounding box center [328, 206] width 31 height 11
click at [160, 212] on button "Clean" at bounding box center [169, 206] width 65 height 18
click at [700, 449] on button "Save area" at bounding box center [699, 453] width 65 height 25
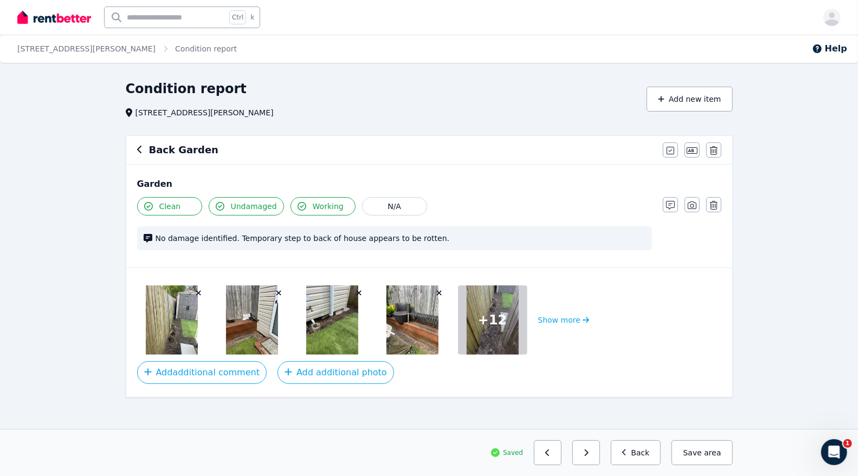
click at [137, 149] on icon "button" at bounding box center [139, 149] width 5 height 9
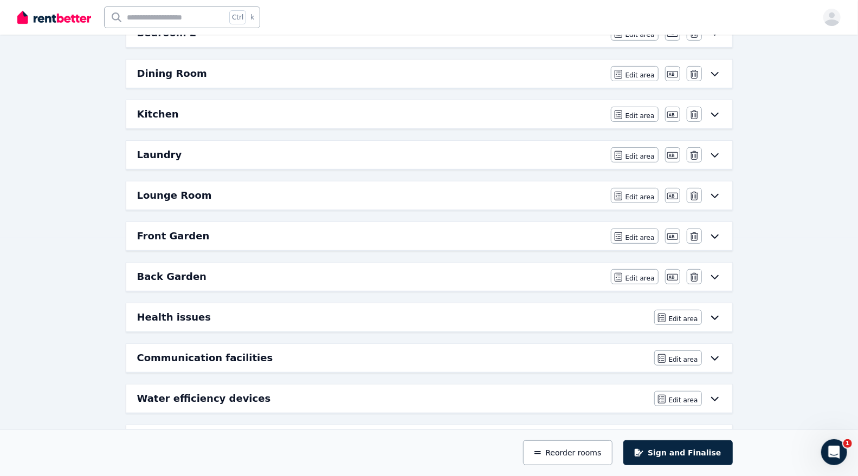
scroll to position [273, 0]
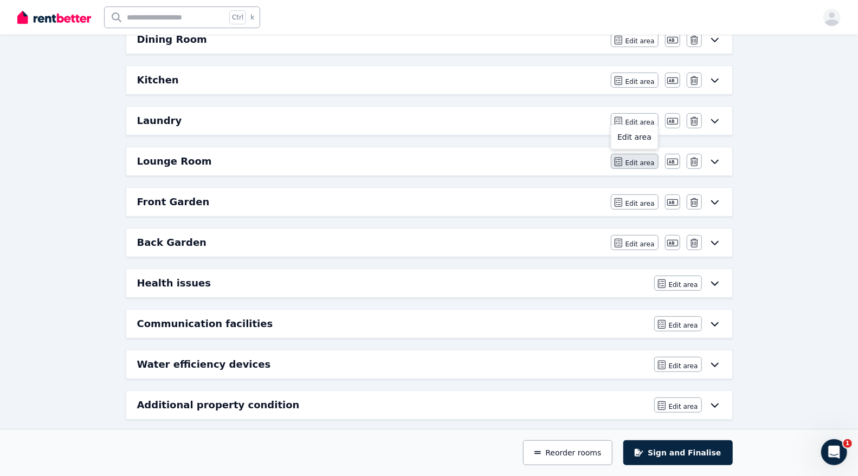
click at [639, 159] on span "Edit area" at bounding box center [640, 163] width 29 height 9
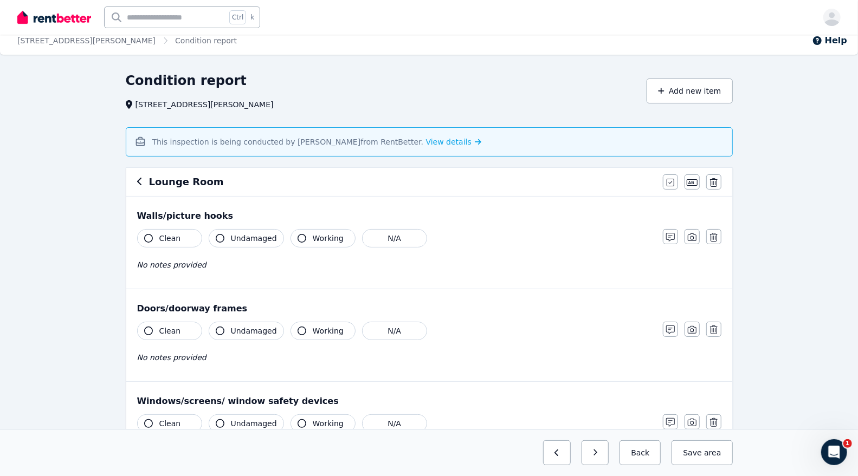
scroll to position [8, 0]
click at [171, 233] on span "Clean" at bounding box center [170, 238] width 22 height 11
click at [244, 239] on span "Undamaged" at bounding box center [254, 238] width 46 height 11
click at [314, 234] on span "Working" at bounding box center [328, 238] width 31 height 11
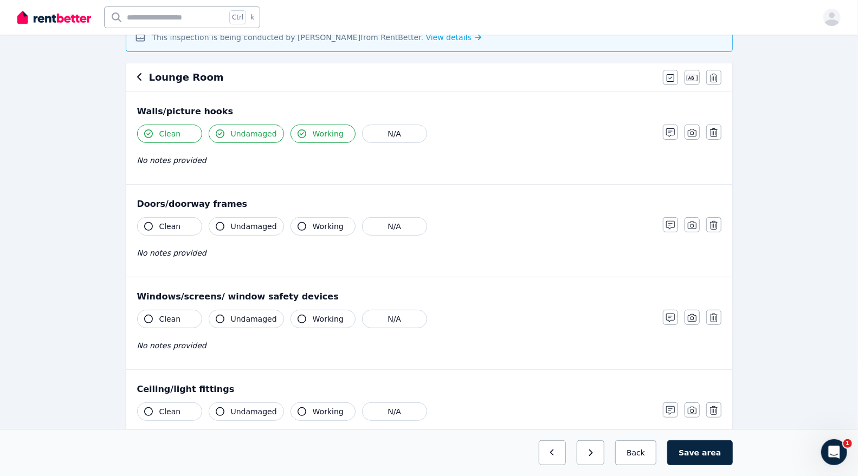
scroll to position [114, 0]
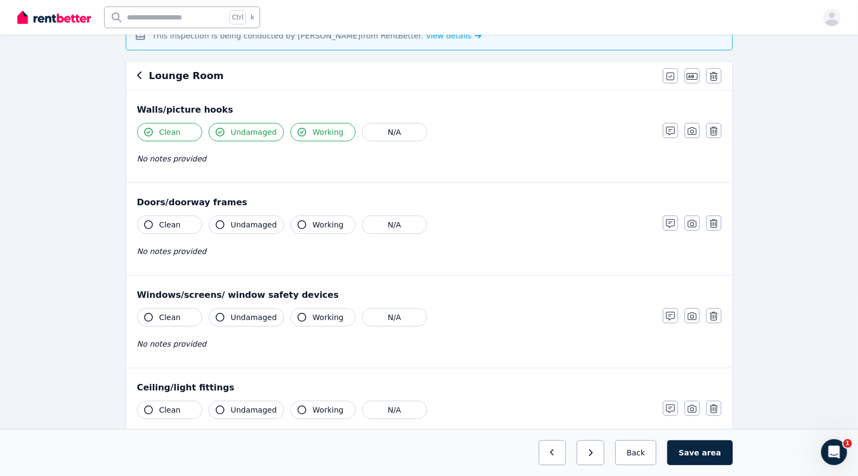
click at [169, 229] on button "Clean" at bounding box center [169, 225] width 65 height 18
click at [251, 226] on span "Undamaged" at bounding box center [254, 225] width 46 height 11
click at [304, 229] on button "Working" at bounding box center [323, 225] width 65 height 18
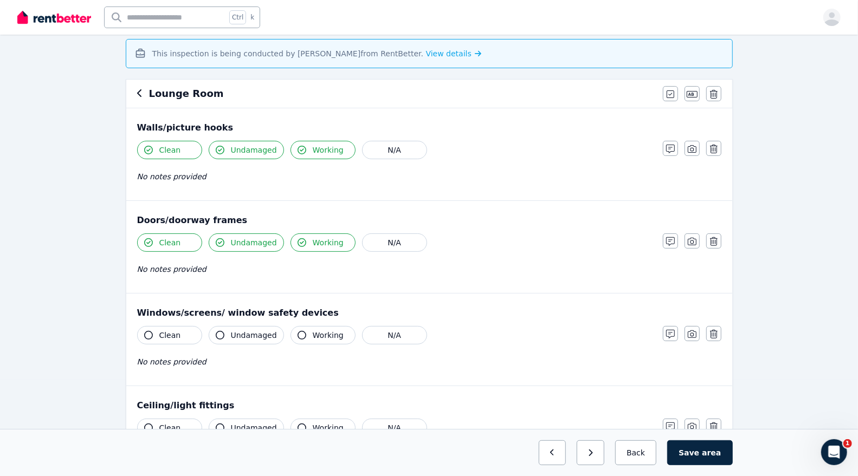
scroll to position [105, 0]
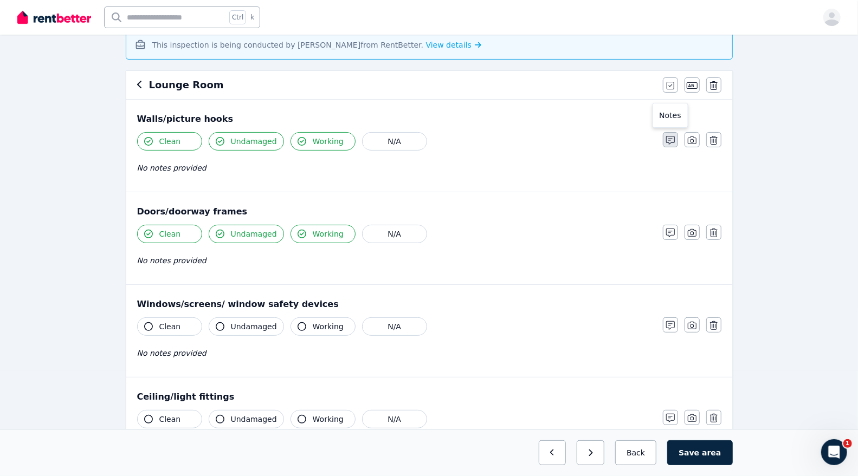
click at [671, 140] on icon "button" at bounding box center [670, 140] width 9 height 9
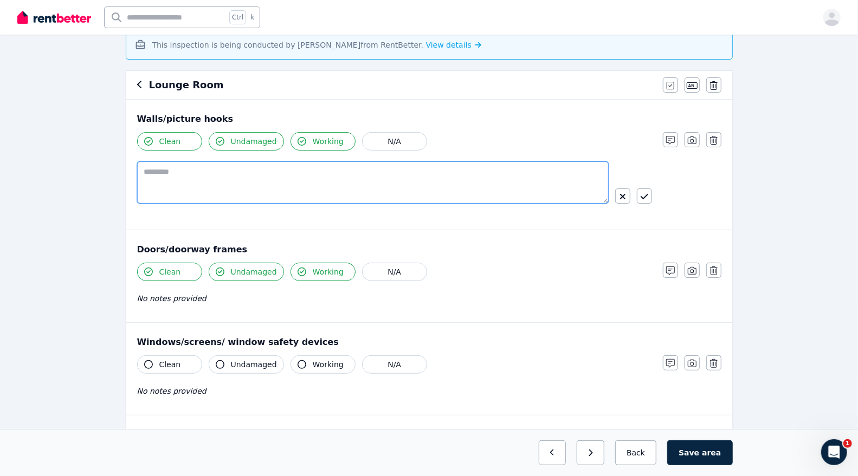
click at [264, 181] on textarea at bounding box center [373, 183] width 472 height 42
type textarea "*"
type textarea "**********"
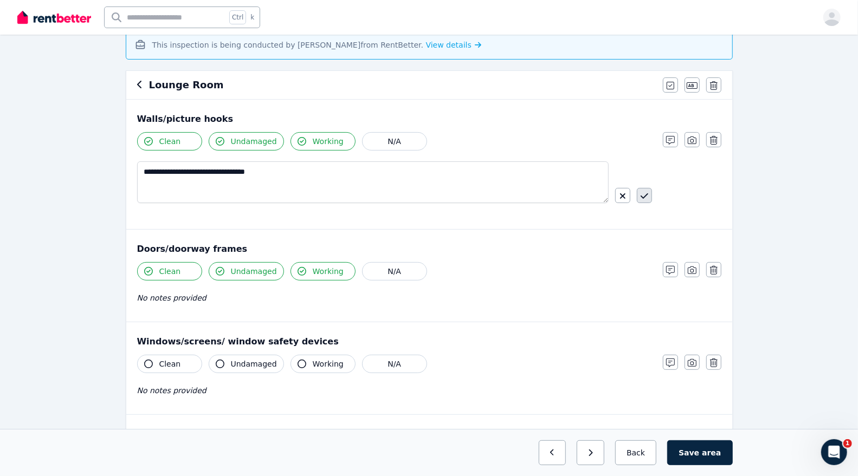
click at [649, 198] on button "button" at bounding box center [644, 195] width 15 height 15
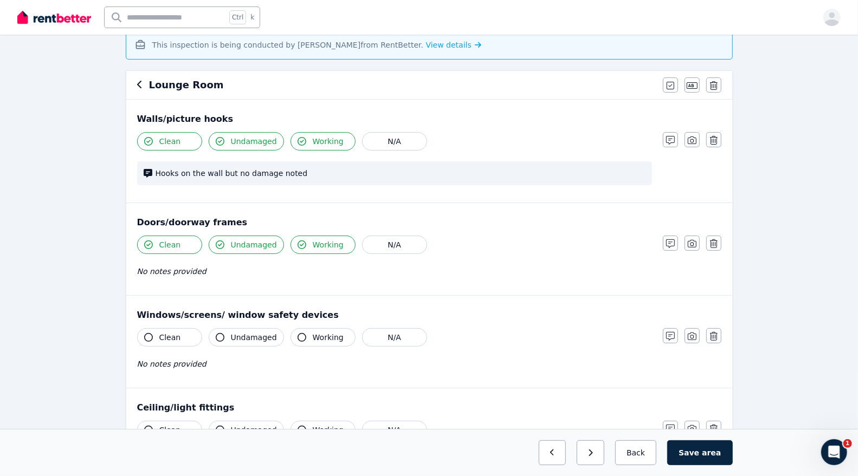
click at [181, 330] on button "Clean" at bounding box center [169, 337] width 65 height 18
click at [258, 332] on span "Undamaged" at bounding box center [254, 337] width 46 height 11
click at [329, 328] on button "Working" at bounding box center [323, 337] width 65 height 18
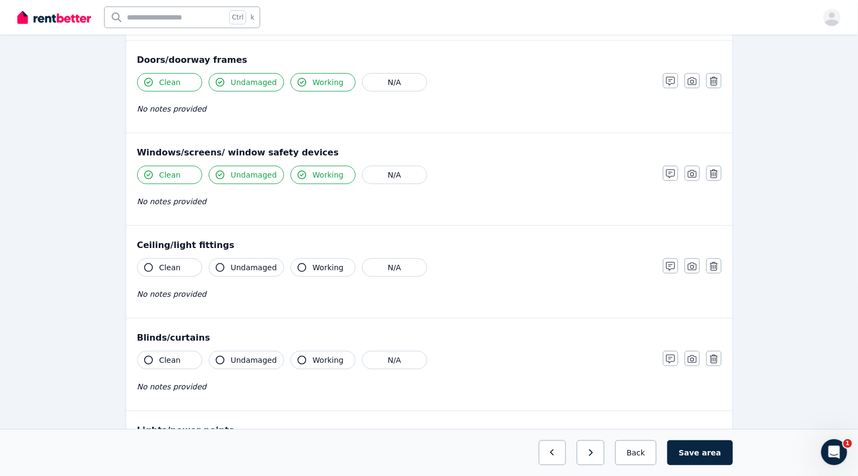
scroll to position [269, 0]
click at [171, 267] on span "Clean" at bounding box center [170, 266] width 22 height 11
click at [236, 264] on span "Undamaged" at bounding box center [254, 266] width 46 height 11
click at [313, 261] on span "Working" at bounding box center [328, 266] width 31 height 11
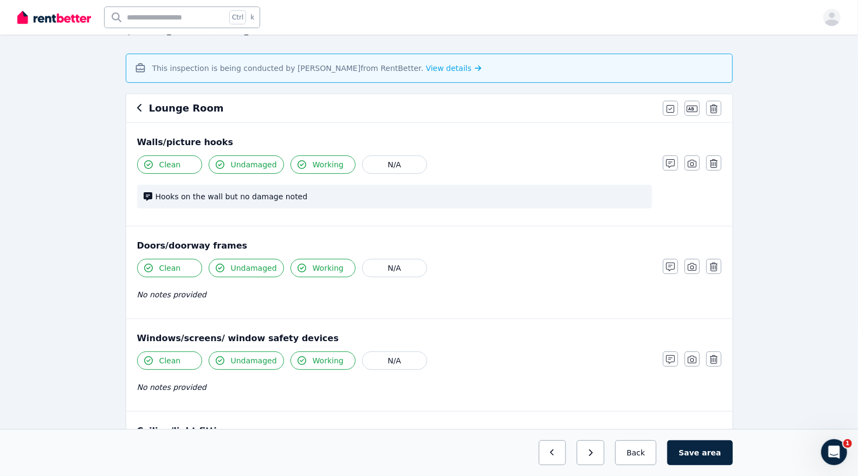
scroll to position [0, 0]
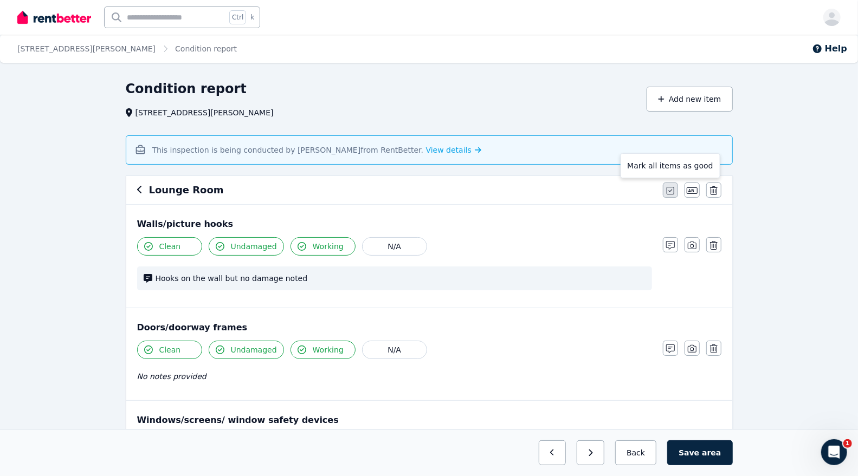
click at [668, 186] on icon "button" at bounding box center [671, 190] width 8 height 9
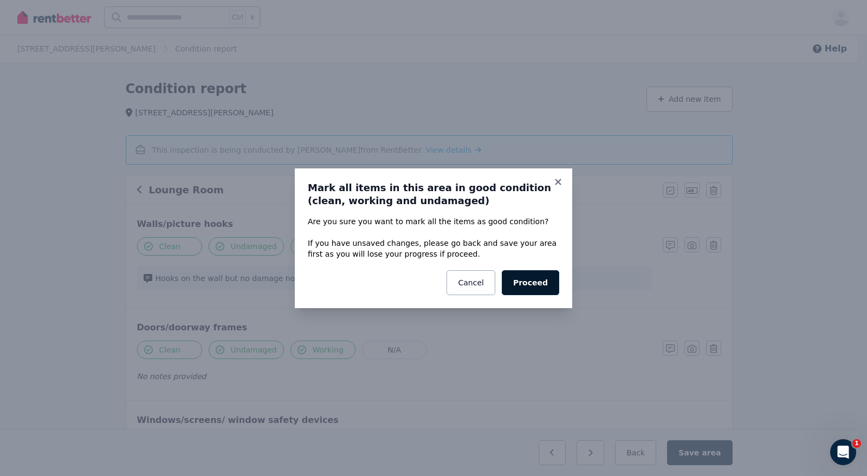
click at [548, 278] on button "Proceed" at bounding box center [530, 282] width 57 height 25
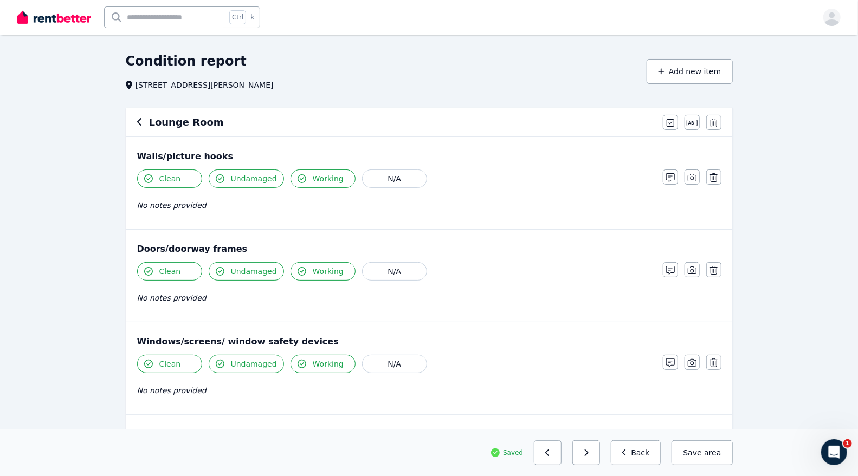
scroll to position [27, 0]
click at [673, 177] on icon "button" at bounding box center [670, 178] width 9 height 9
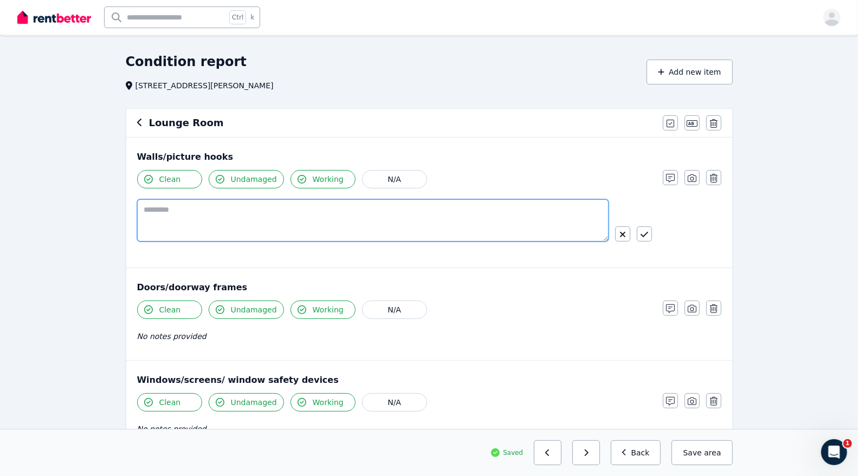
click at [164, 215] on textarea at bounding box center [373, 220] width 472 height 42
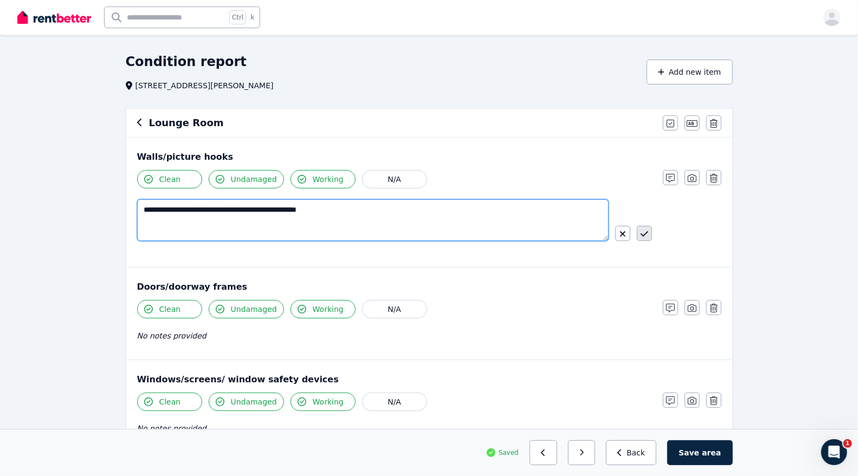
type textarea "**********"
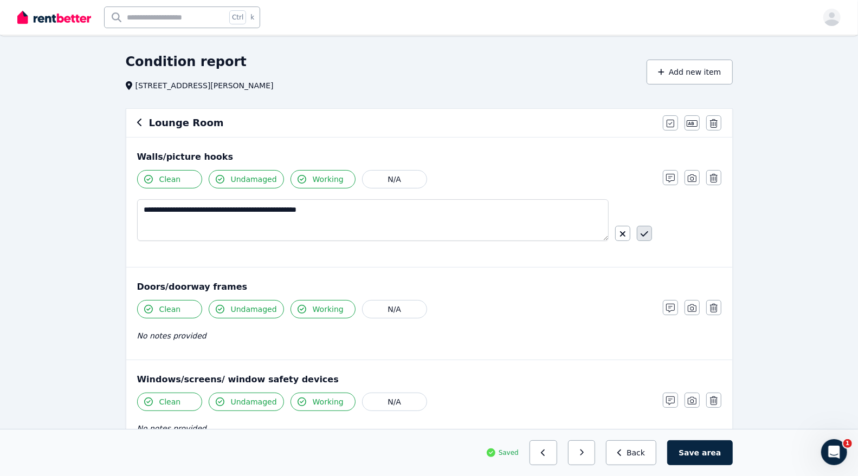
click at [643, 236] on icon "button" at bounding box center [645, 234] width 8 height 9
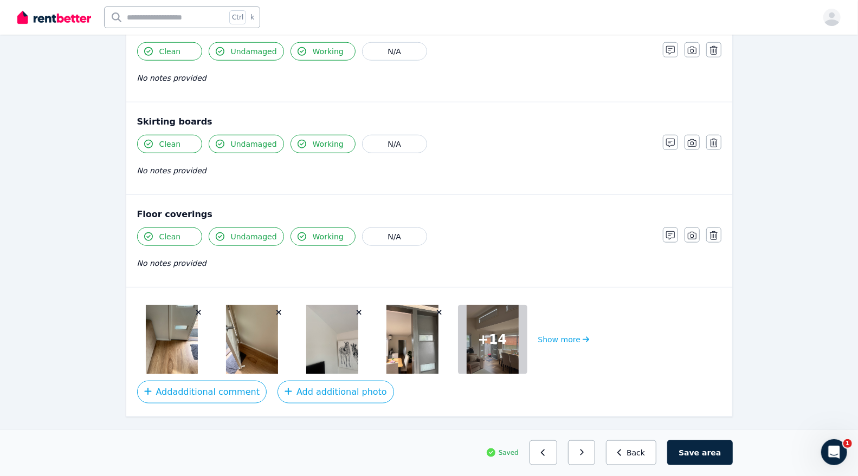
scroll to position [648, 0]
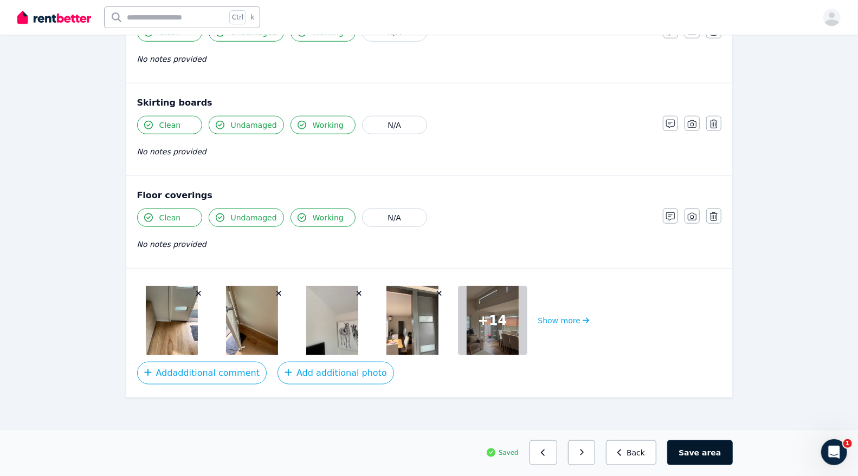
click at [704, 456] on button "Save area" at bounding box center [699, 453] width 65 height 25
click at [641, 446] on button "Back" at bounding box center [636, 453] width 50 height 25
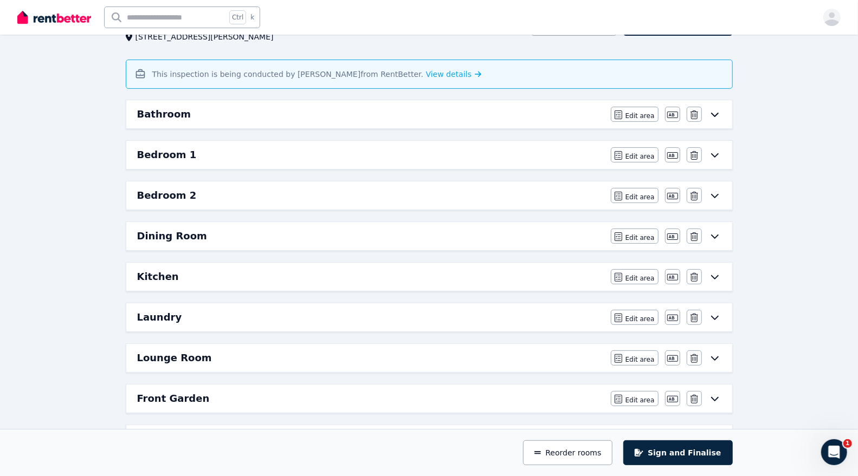
scroll to position [76, 0]
click at [358, 269] on div "Kitchen" at bounding box center [370, 276] width 467 height 15
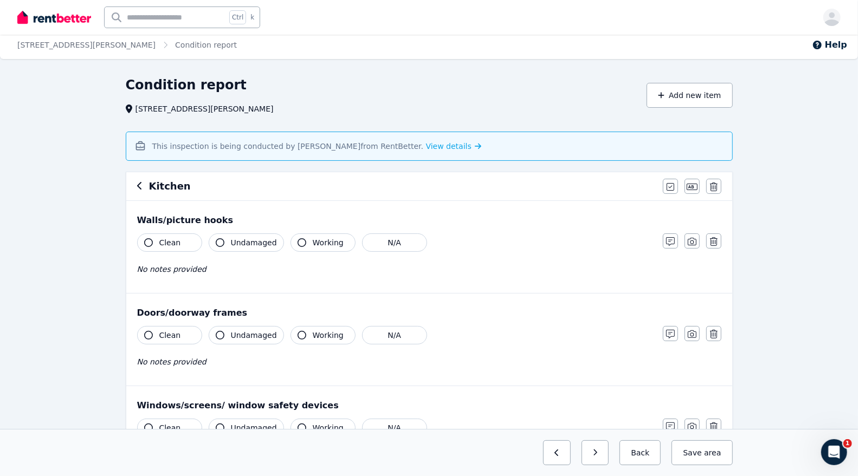
scroll to position [0, 0]
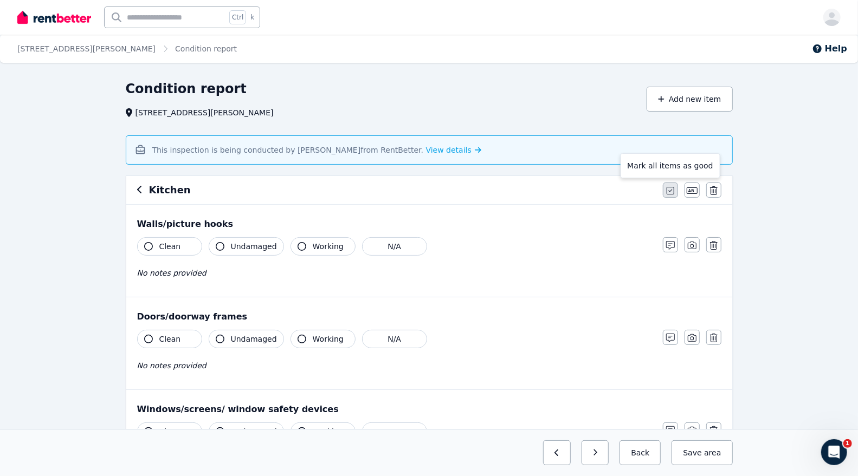
click at [672, 192] on icon "button" at bounding box center [671, 190] width 8 height 9
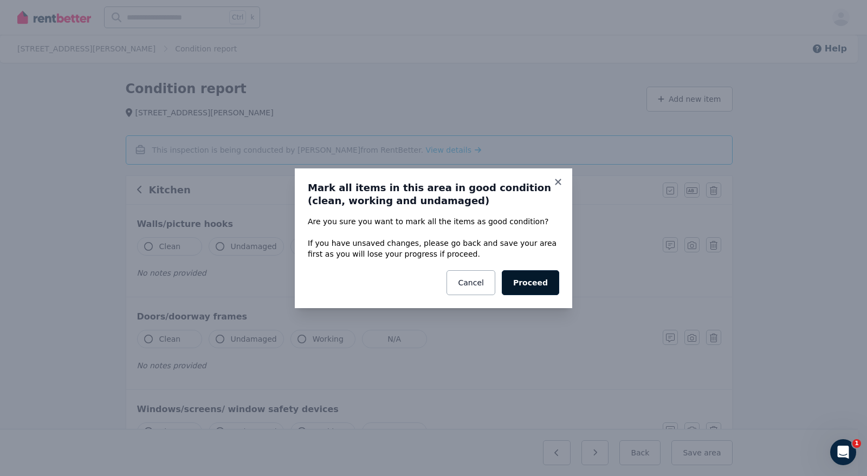
click at [537, 279] on button "Proceed" at bounding box center [530, 282] width 57 height 25
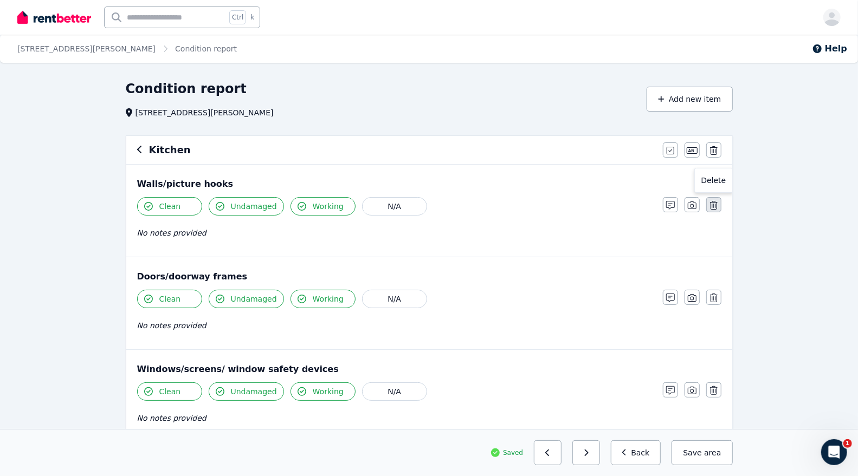
click at [721, 202] on button "button" at bounding box center [713, 204] width 15 height 15
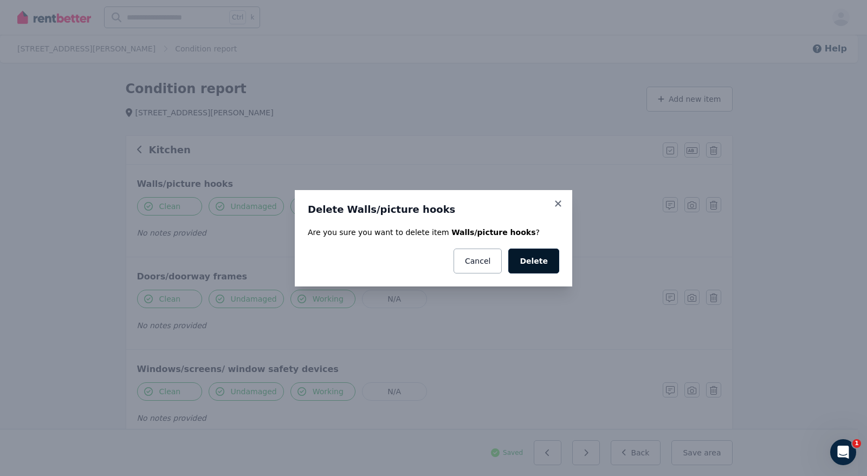
click at [543, 251] on button "Delete" at bounding box center [533, 261] width 51 height 25
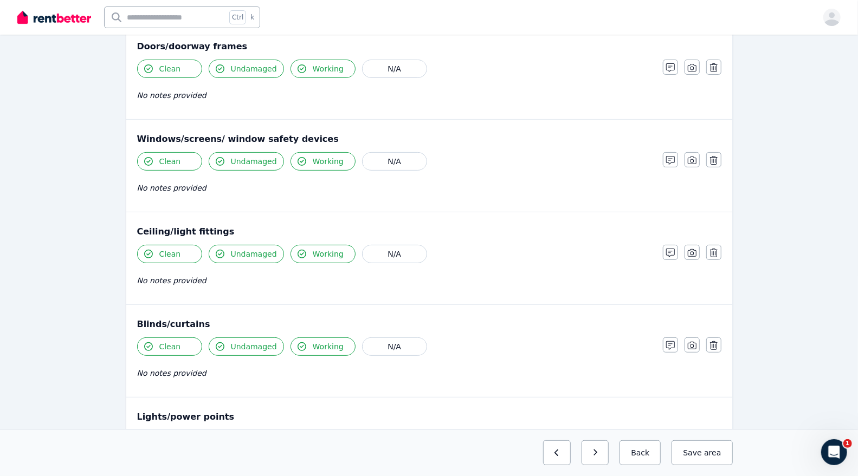
scroll to position [138, 0]
click at [668, 248] on icon "button" at bounding box center [670, 252] width 9 height 9
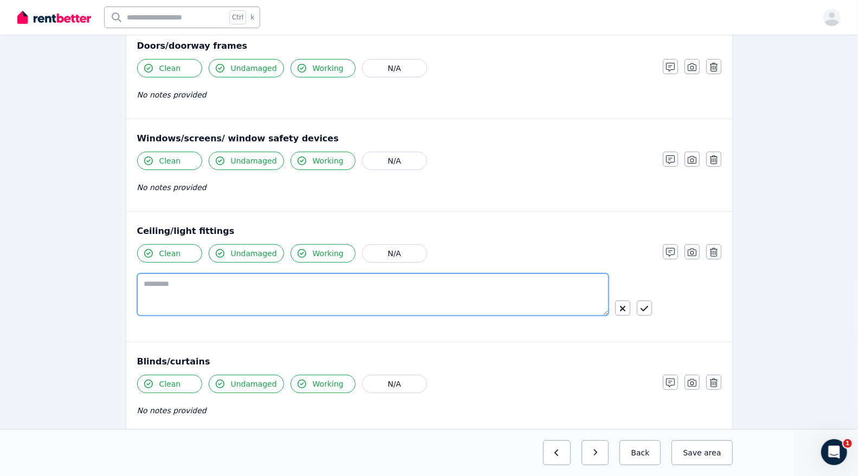
click at [301, 288] on textarea at bounding box center [373, 295] width 472 height 42
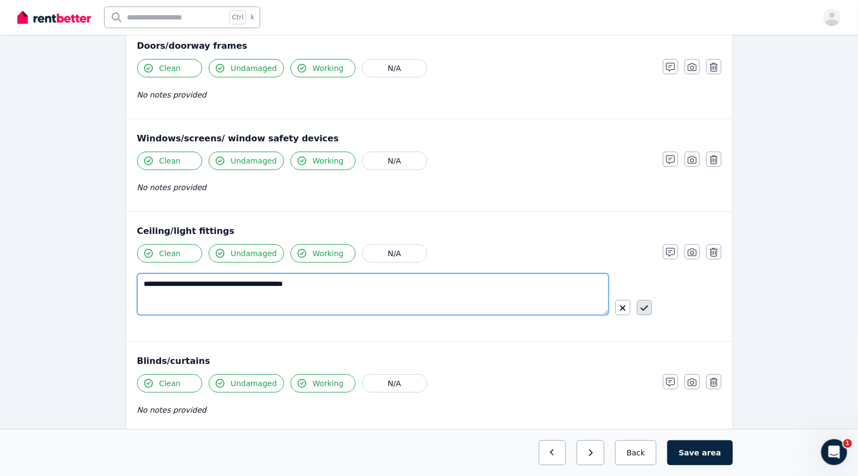
type textarea "**********"
click at [642, 312] on button "button" at bounding box center [644, 307] width 15 height 15
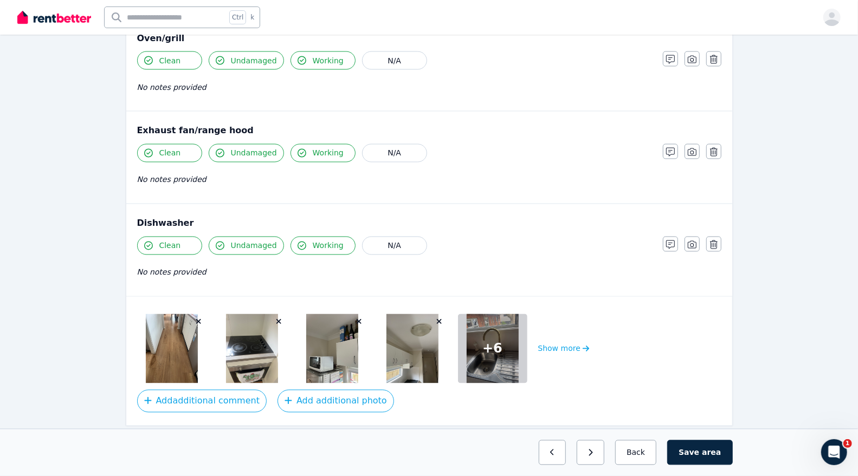
scroll to position [1200, 0]
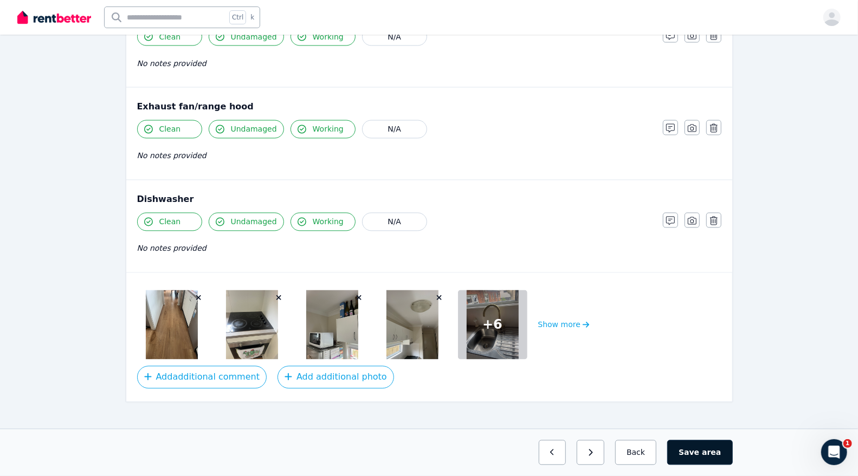
click at [708, 447] on button "Save area" at bounding box center [699, 453] width 65 height 25
click at [623, 454] on button "Back" at bounding box center [636, 453] width 50 height 25
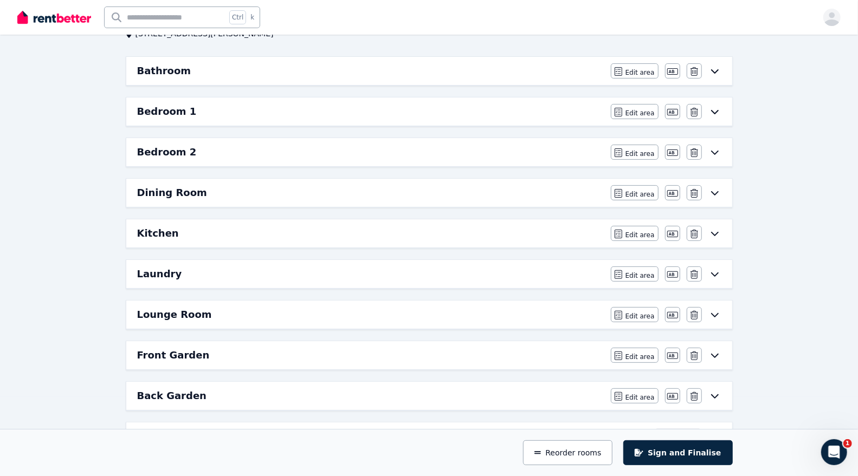
scroll to position [78, 0]
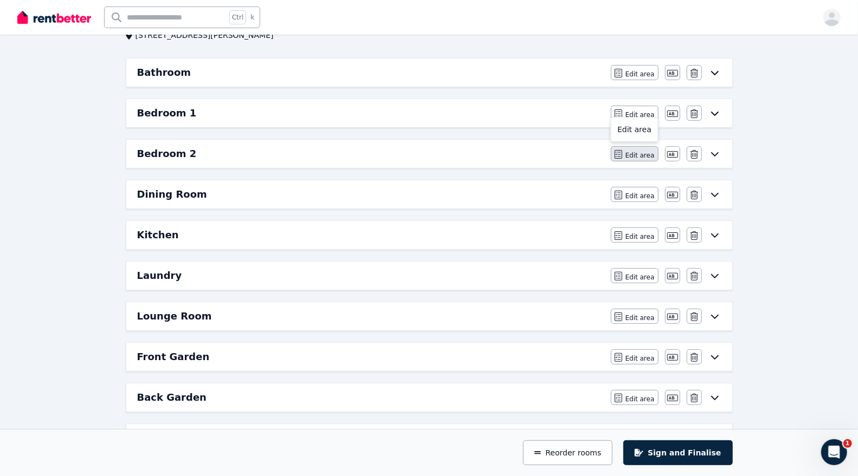
click at [628, 154] on button "Edit area" at bounding box center [635, 153] width 48 height 15
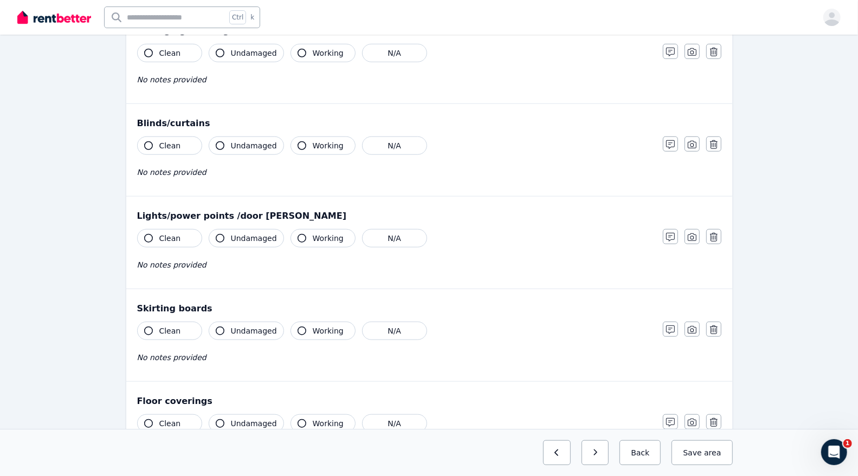
scroll to position [649, 0]
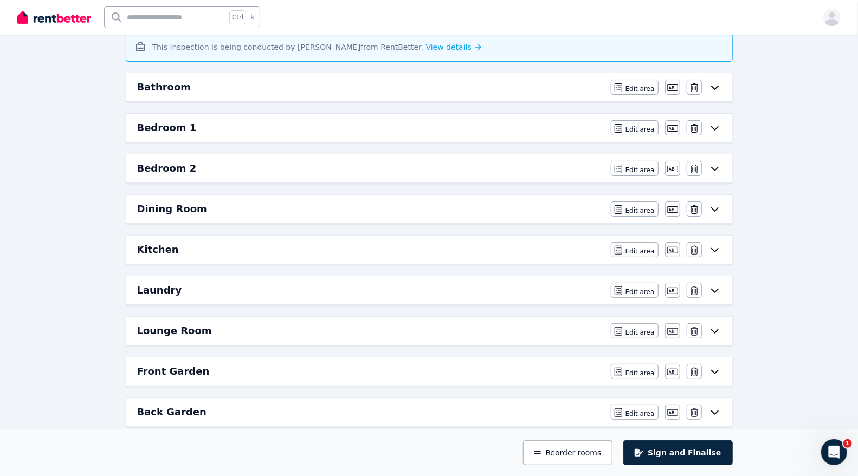
scroll to position [101, 0]
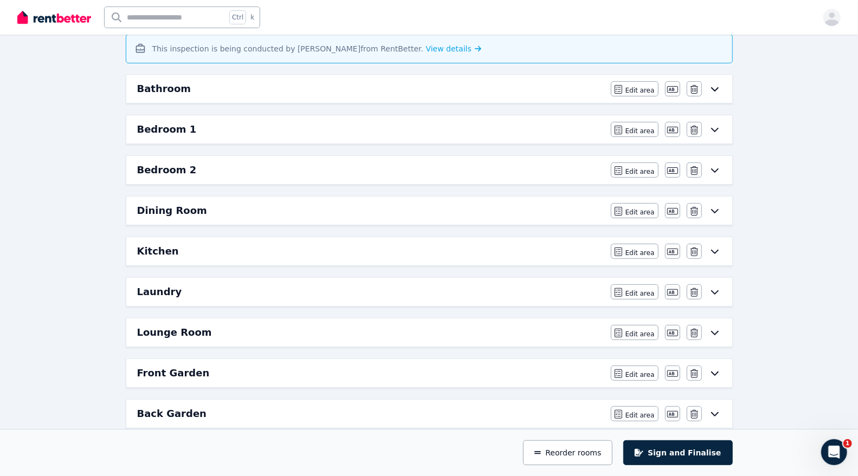
click at [270, 163] on div "Bedroom 2" at bounding box center [370, 170] width 467 height 15
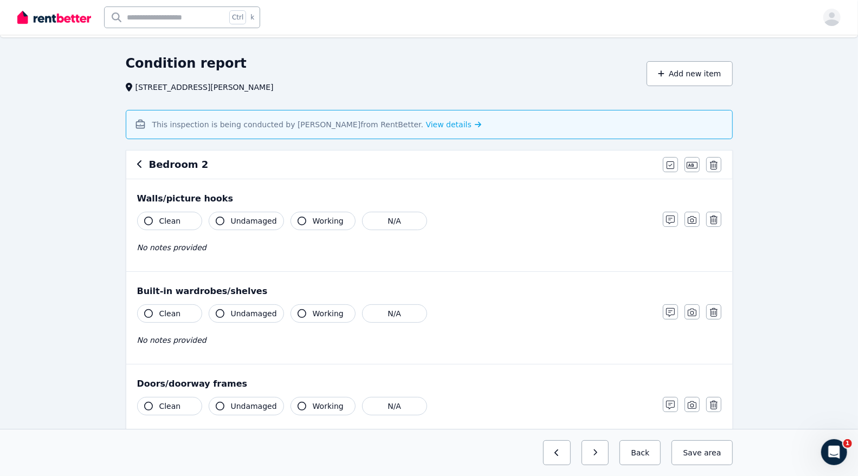
scroll to position [0, 0]
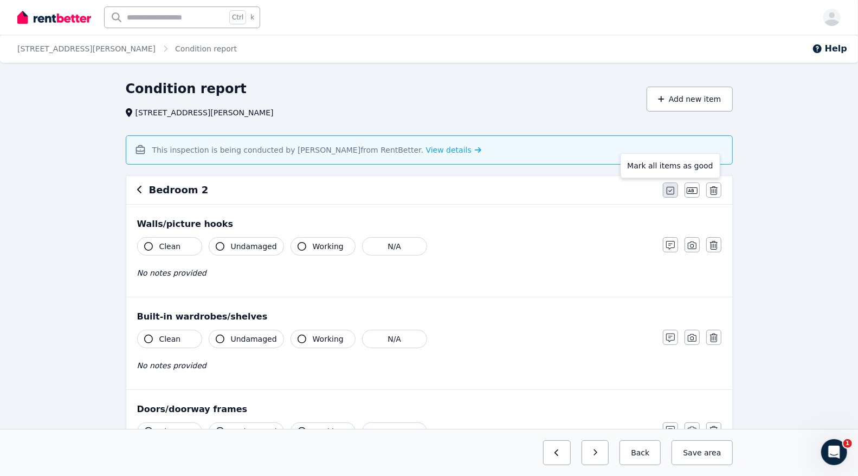
click at [669, 191] on icon "button" at bounding box center [671, 190] width 8 height 9
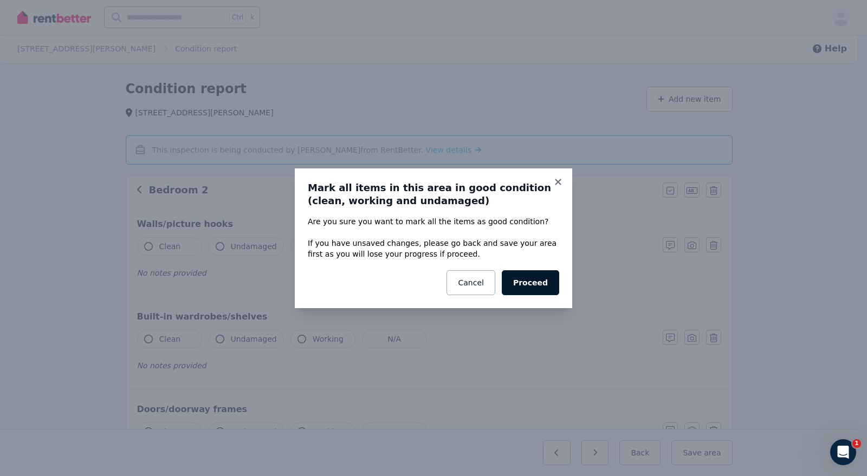
click at [534, 275] on button "Proceed" at bounding box center [530, 282] width 57 height 25
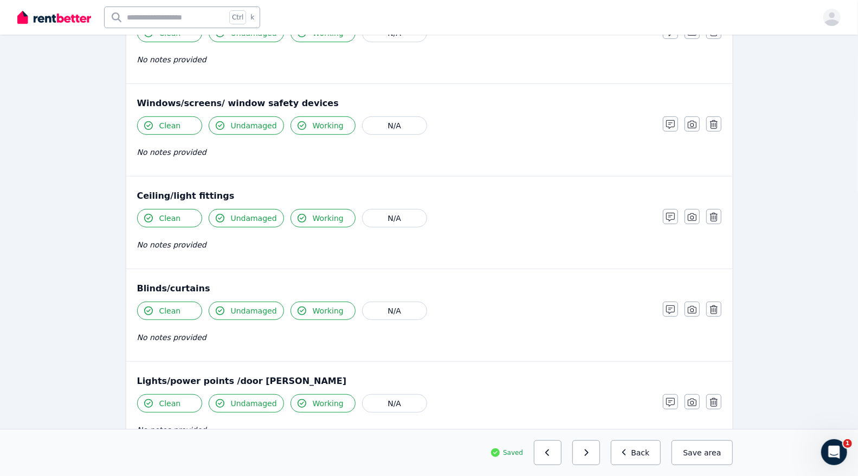
scroll to position [363, 0]
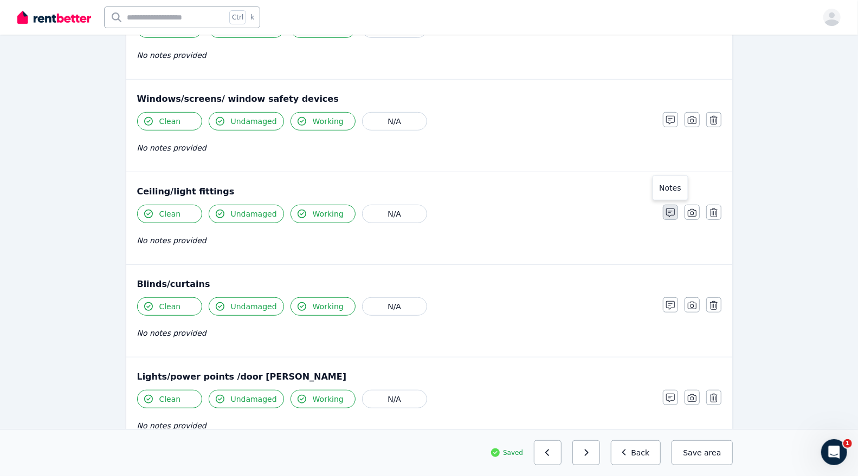
click at [670, 209] on icon "button" at bounding box center [670, 213] width 9 height 9
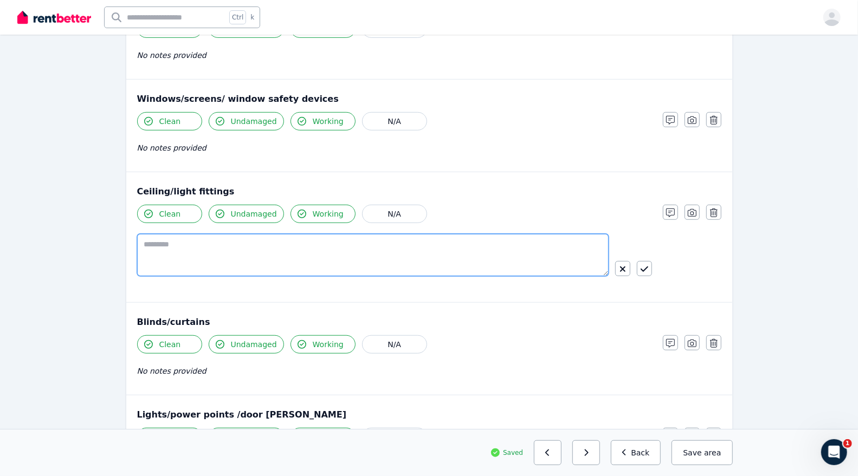
click at [291, 242] on textarea at bounding box center [373, 255] width 472 height 42
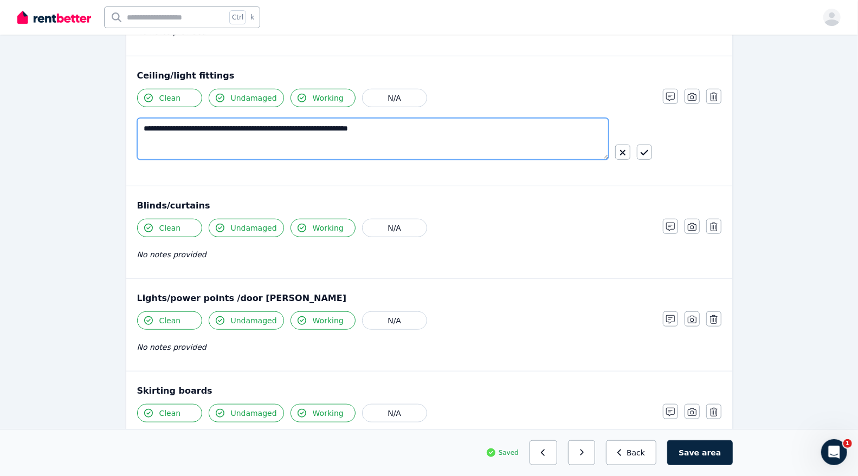
scroll to position [480, 0]
click at [210, 130] on textarea "**********" at bounding box center [373, 138] width 472 height 42
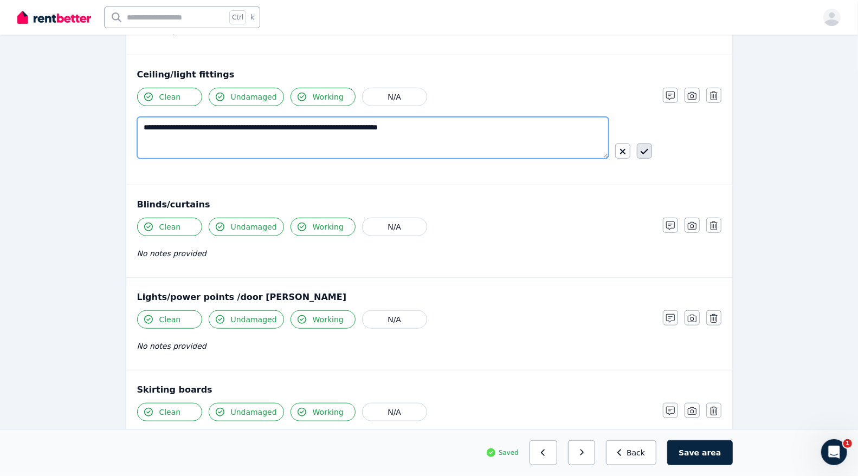
type textarea "**********"
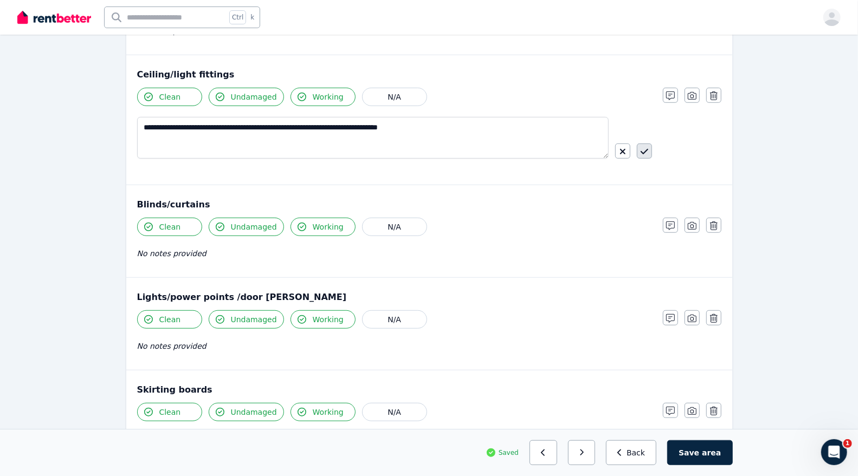
click at [645, 149] on icon "button" at bounding box center [645, 151] width 8 height 5
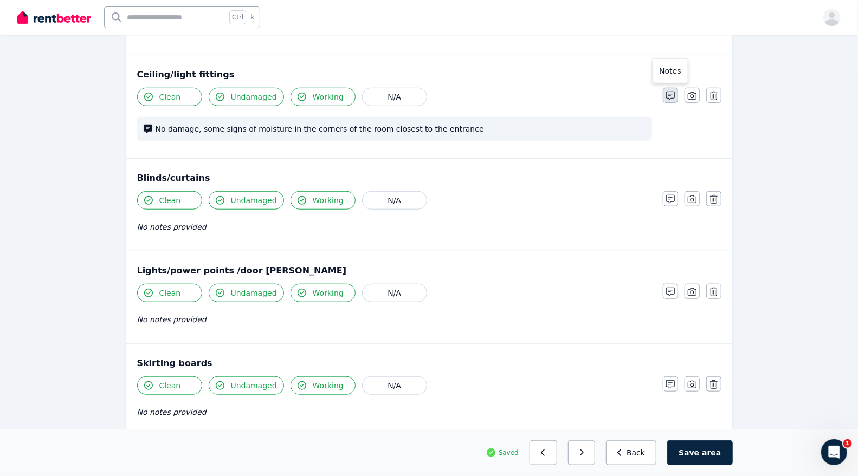
click at [673, 93] on icon "button" at bounding box center [670, 96] width 9 height 9
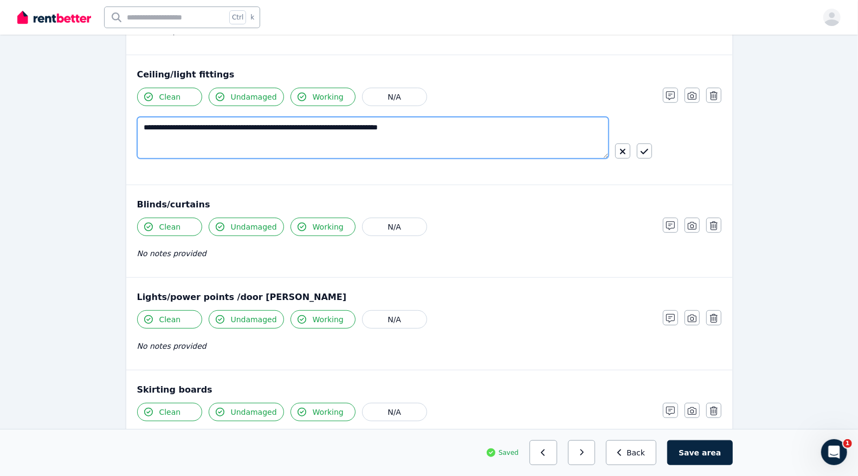
click at [208, 122] on textarea "**********" at bounding box center [373, 138] width 472 height 42
type textarea "**********"
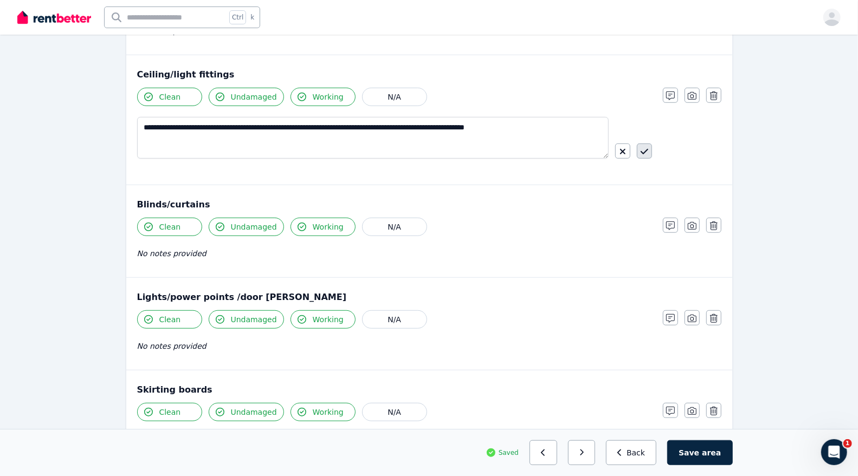
click at [648, 147] on icon "button" at bounding box center [645, 151] width 8 height 9
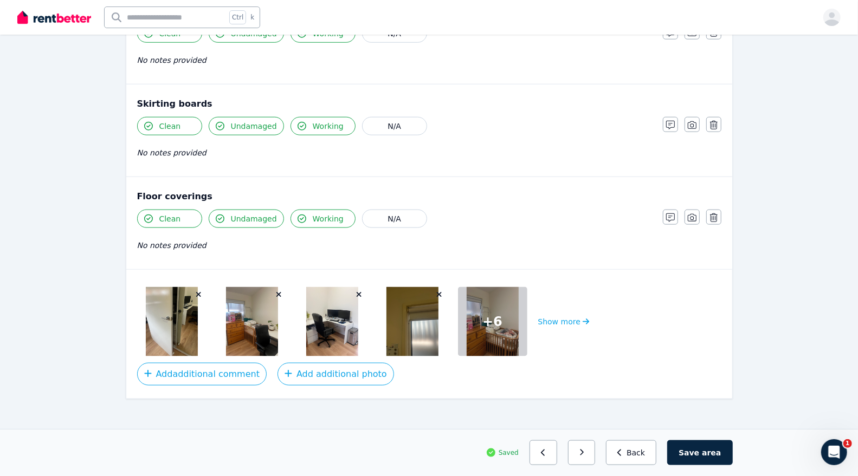
scroll to position [740, 0]
click at [698, 452] on button "Save area" at bounding box center [699, 453] width 65 height 25
click at [694, 448] on button "Save area" at bounding box center [702, 453] width 61 height 25
click at [644, 449] on button "Back" at bounding box center [636, 453] width 50 height 25
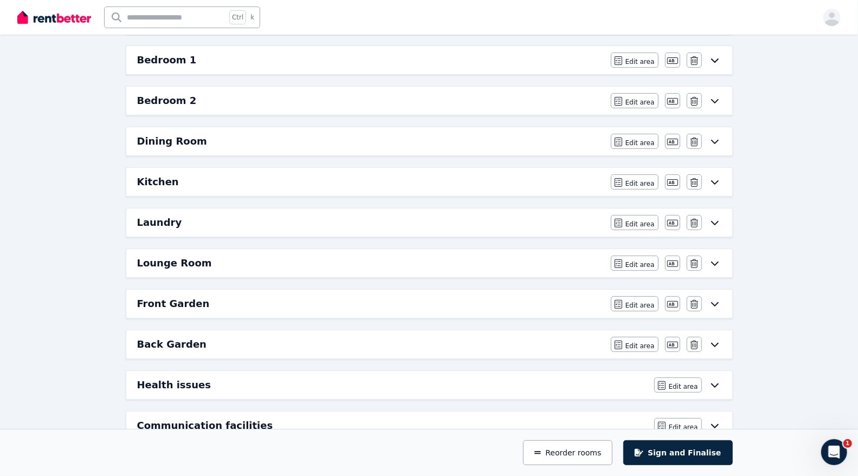
scroll to position [132, 0]
click at [691, 137] on icon "button" at bounding box center [695, 141] width 8 height 9
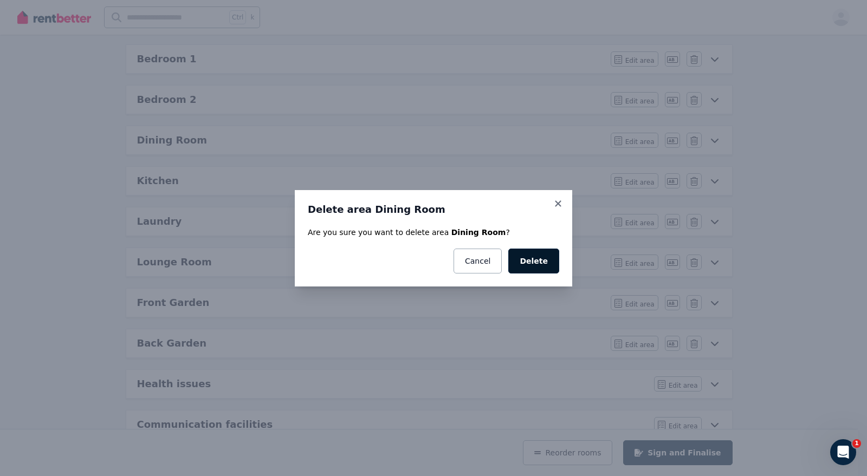
click at [536, 260] on button "Delete" at bounding box center [533, 261] width 51 height 25
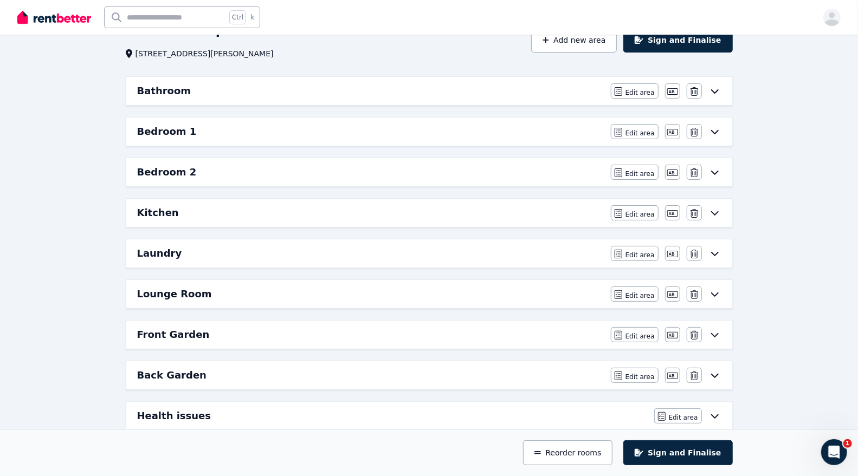
scroll to position [26, 0]
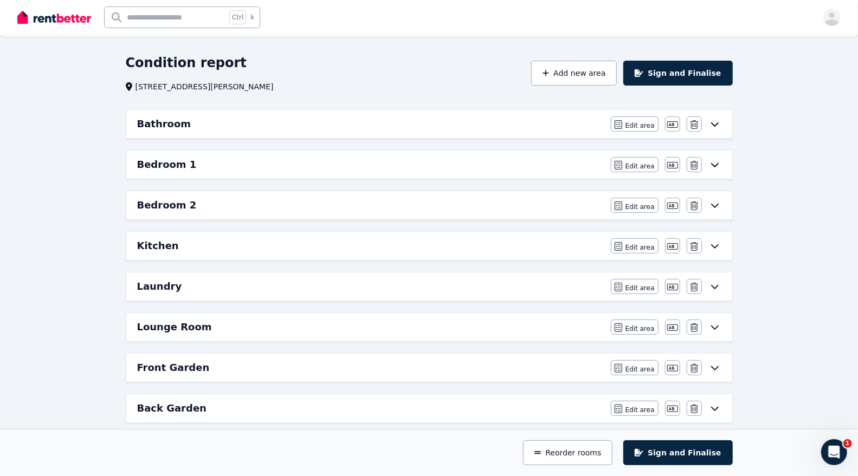
click at [334, 212] on div "Bedroom 2 Edit area Edit area Edit name Delete" at bounding box center [429, 205] width 606 height 28
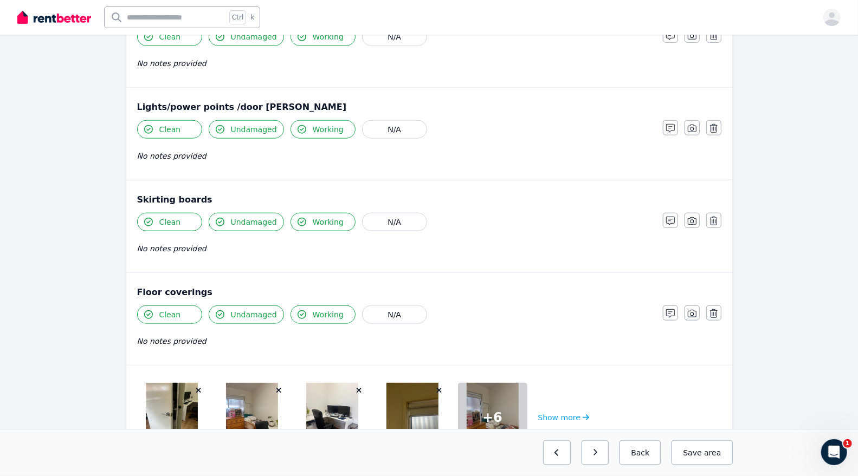
scroll to position [740, 0]
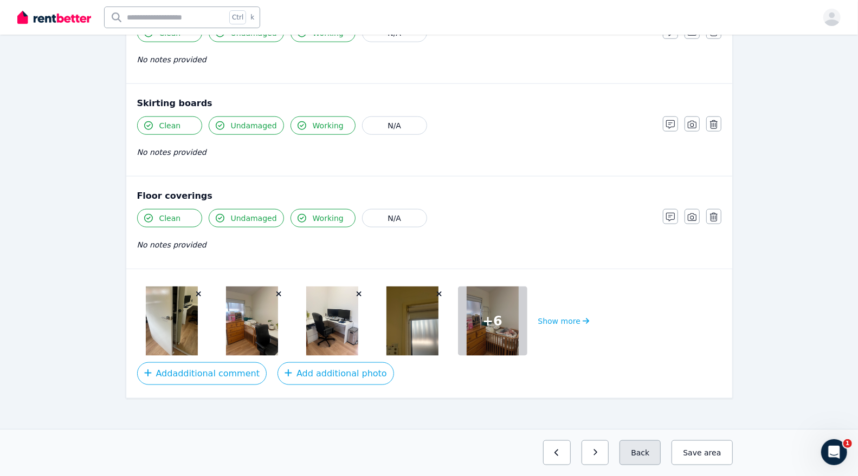
click at [656, 458] on button "Back" at bounding box center [640, 453] width 41 height 25
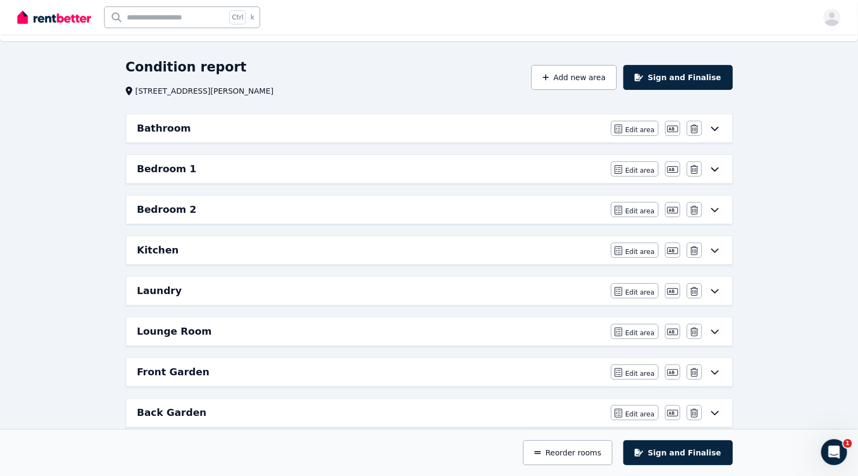
scroll to position [20, 0]
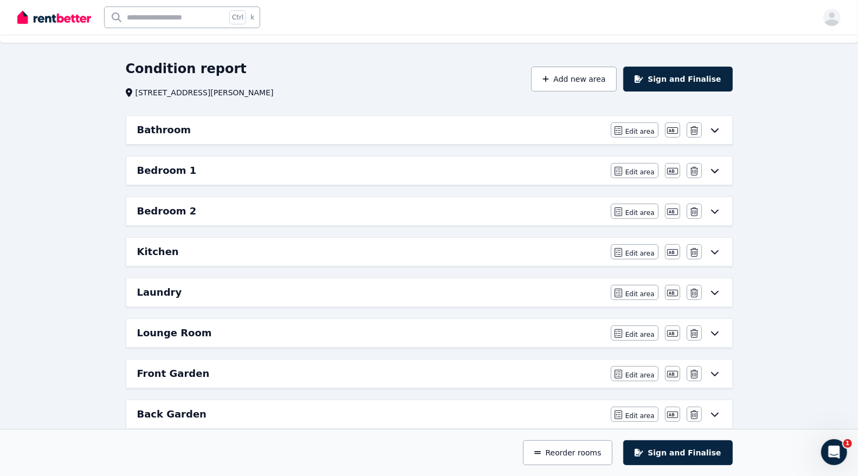
click at [454, 177] on div "Bedroom 1 Edit area Edit area Edit name Delete" at bounding box center [429, 171] width 606 height 28
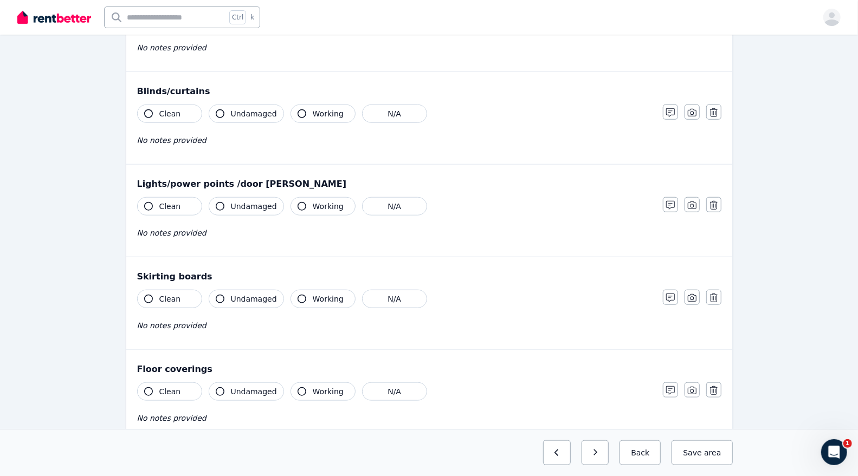
scroll to position [649, 0]
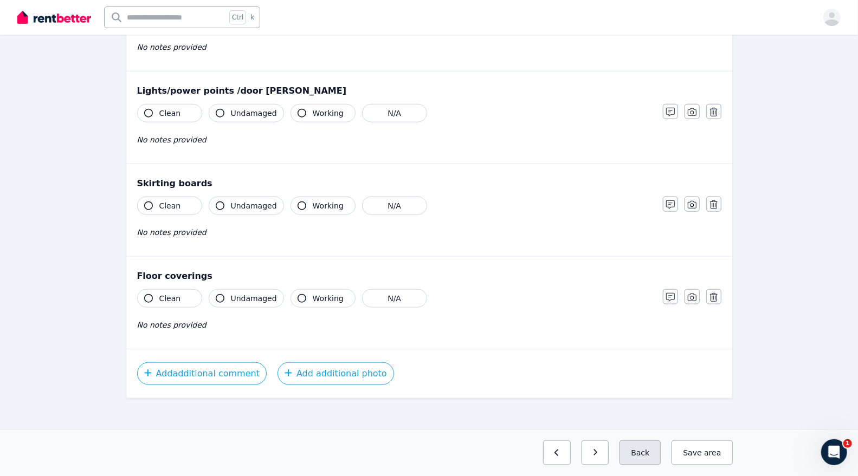
click at [636, 448] on button "Back" at bounding box center [640, 453] width 41 height 25
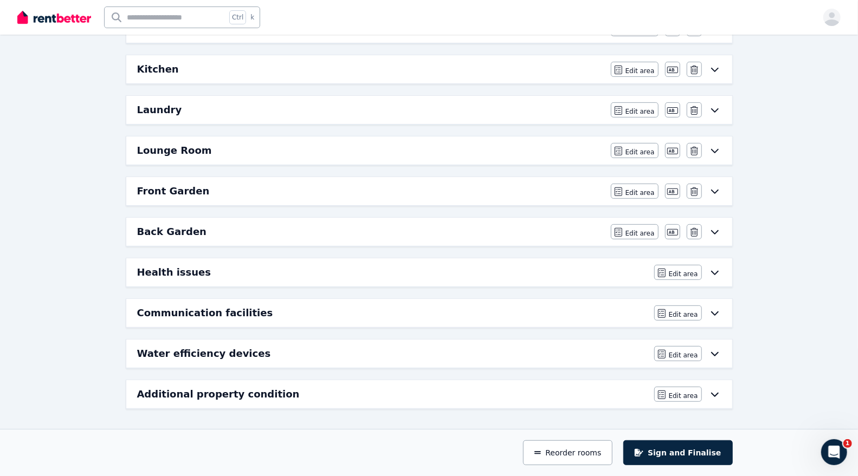
scroll to position [193, 0]
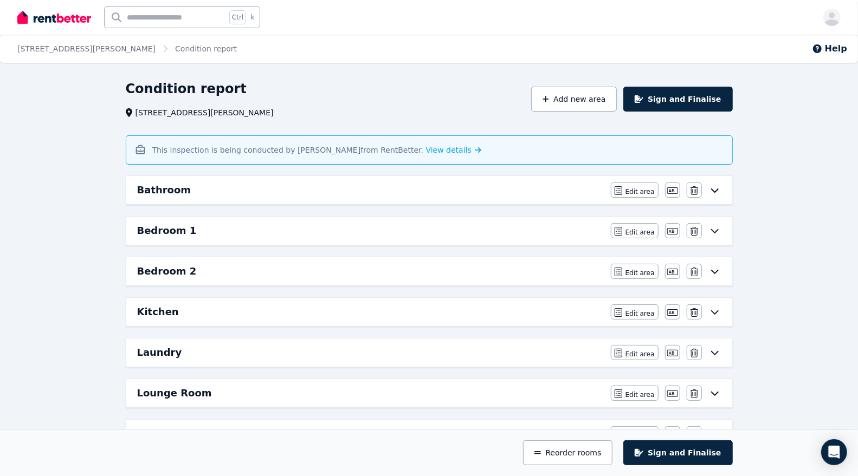
click at [388, 230] on div "Bedroom 1" at bounding box center [370, 230] width 467 height 15
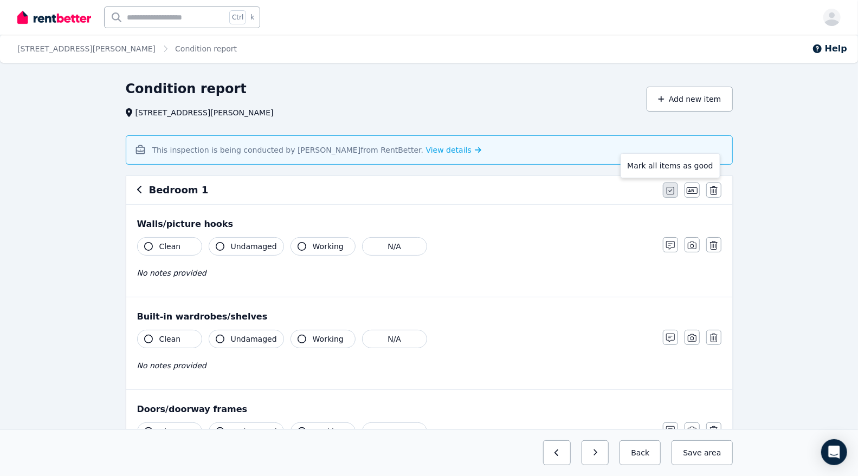
click at [667, 189] on icon "button" at bounding box center [671, 191] width 8 height 8
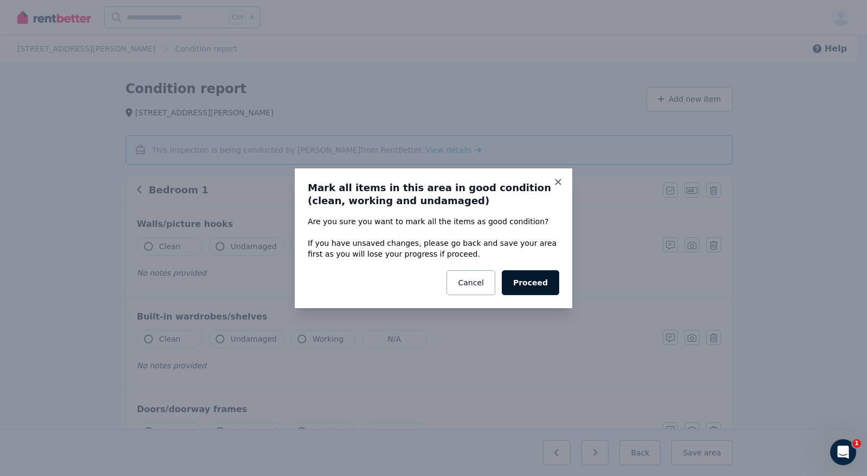
click at [530, 294] on button "Proceed" at bounding box center [530, 282] width 57 height 25
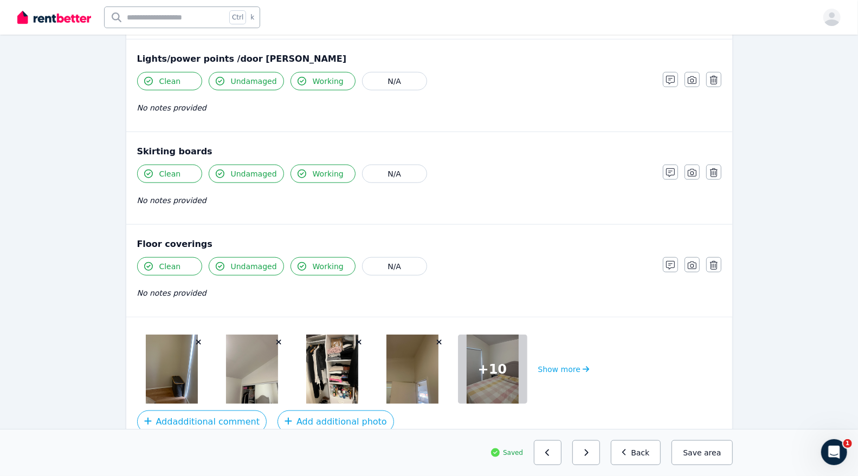
scroll to position [730, 0]
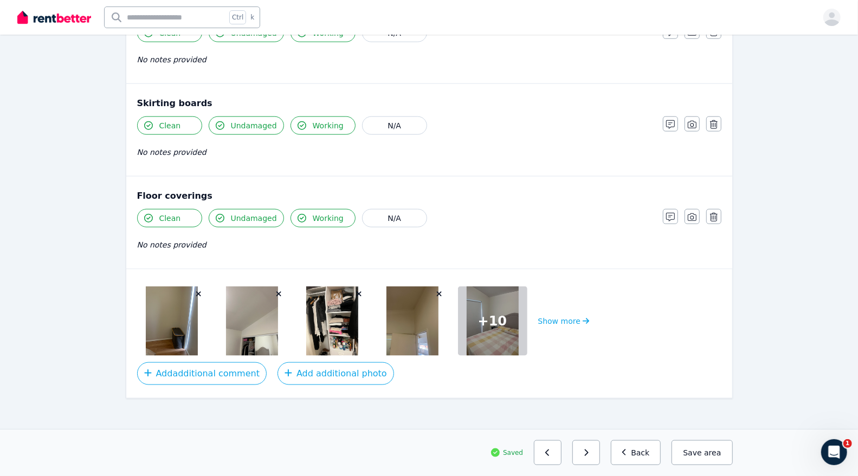
click at [173, 318] on img at bounding box center [172, 321] width 52 height 69
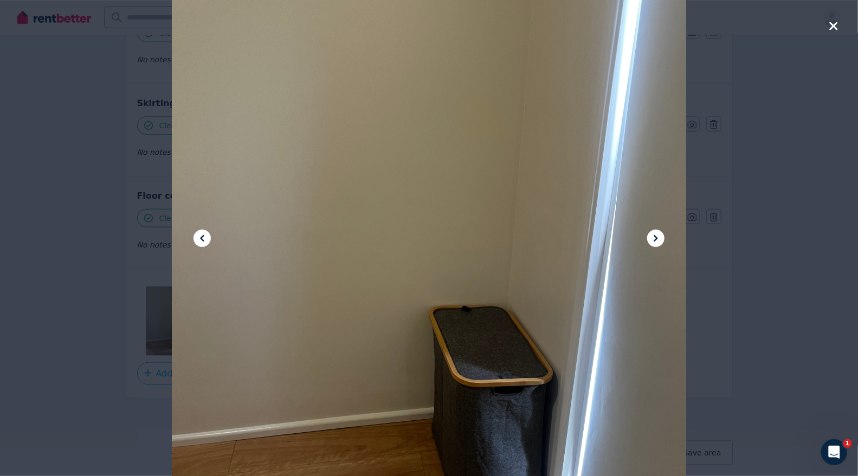
click at [656, 234] on icon at bounding box center [655, 238] width 13 height 13
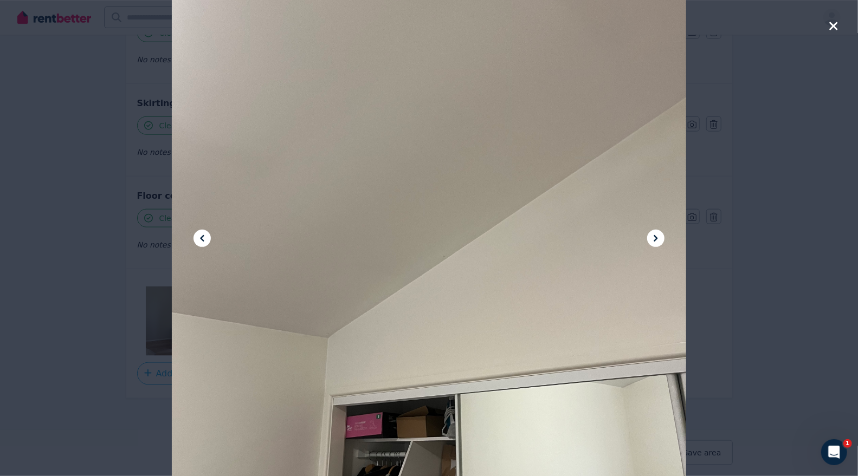
click at [656, 234] on icon at bounding box center [655, 238] width 13 height 13
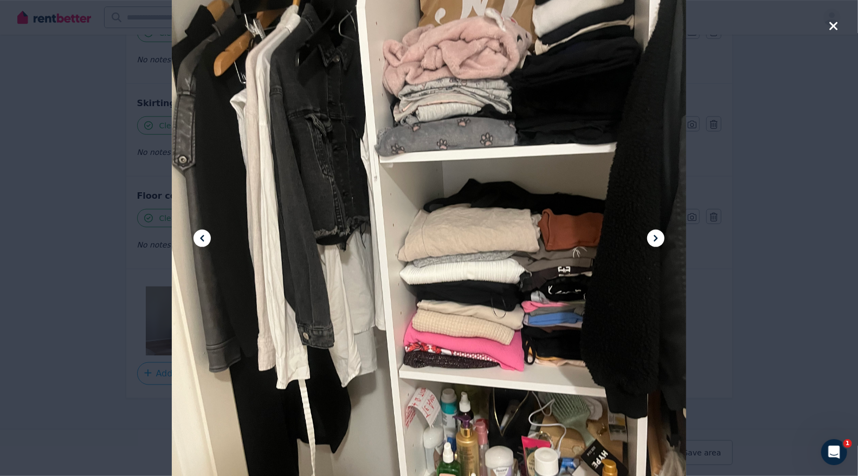
click at [656, 234] on icon at bounding box center [655, 238] width 13 height 13
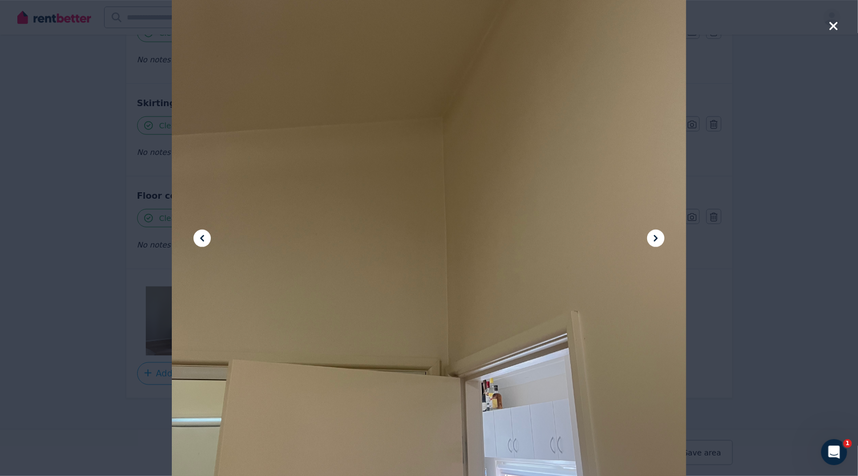
click at [656, 234] on icon at bounding box center [655, 238] width 13 height 13
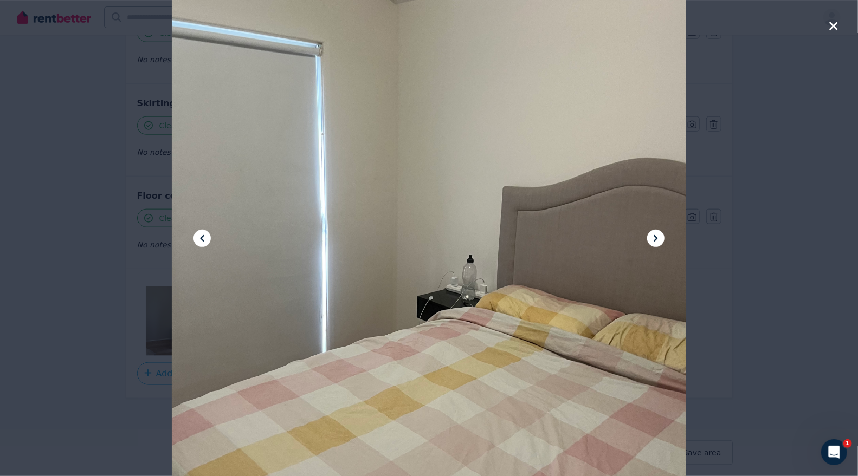
click at [656, 234] on icon at bounding box center [655, 238] width 13 height 13
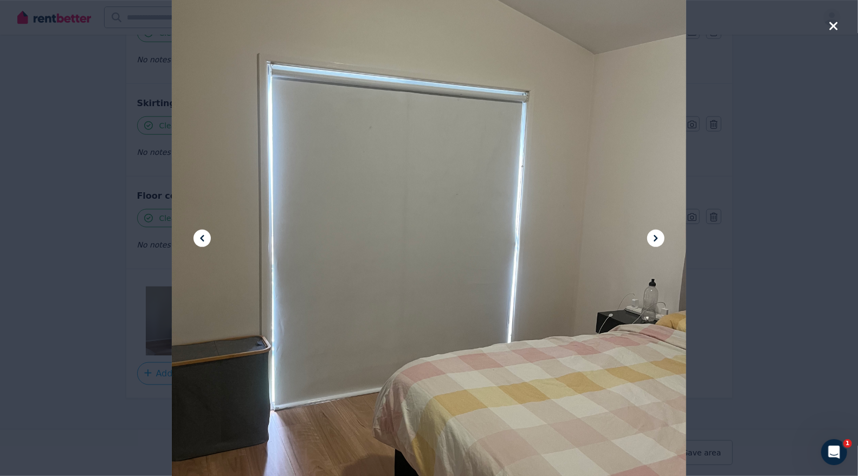
click at [656, 234] on icon at bounding box center [655, 238] width 13 height 13
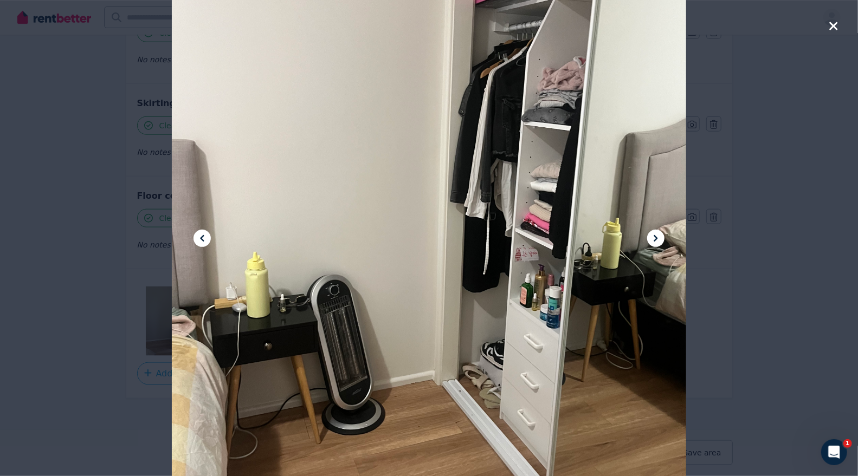
click at [656, 234] on icon at bounding box center [655, 238] width 13 height 13
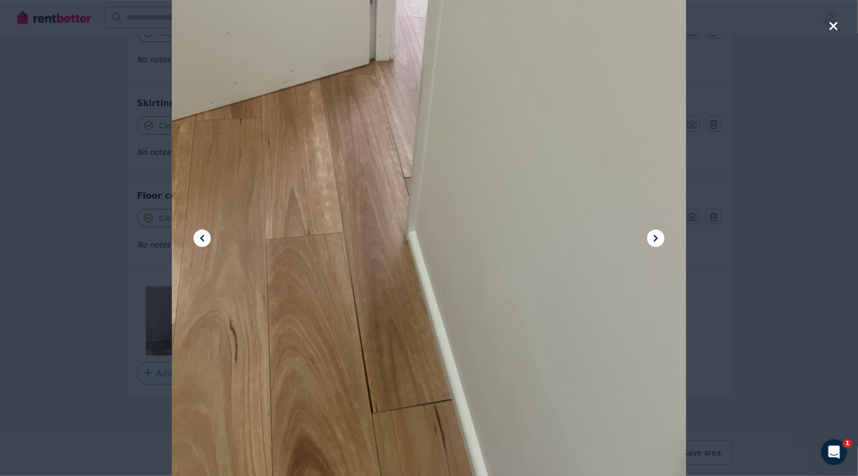
click at [656, 234] on icon at bounding box center [655, 238] width 13 height 13
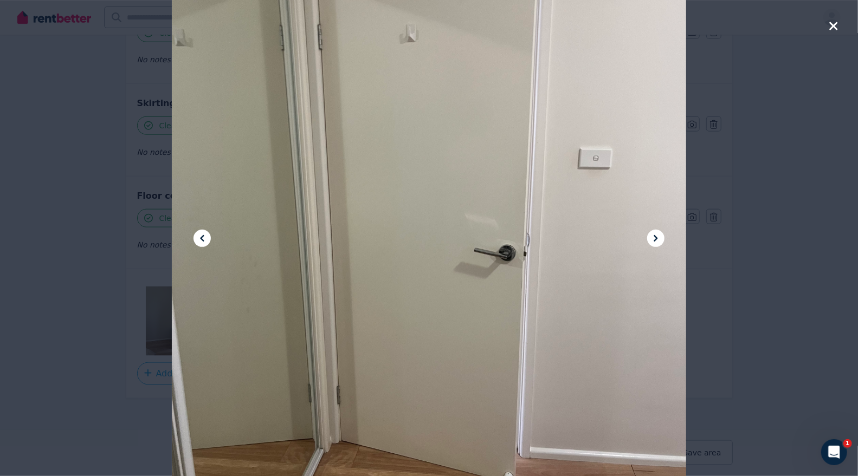
click at [656, 234] on icon at bounding box center [655, 238] width 13 height 13
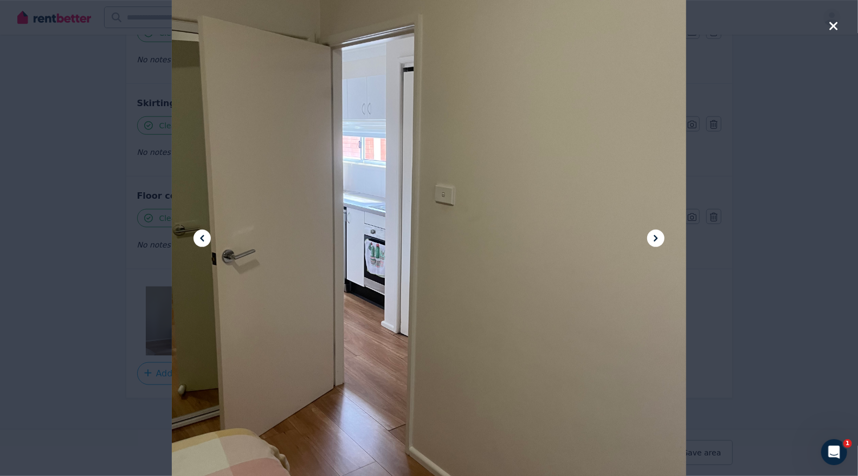
click at [656, 234] on icon at bounding box center [655, 238] width 13 height 13
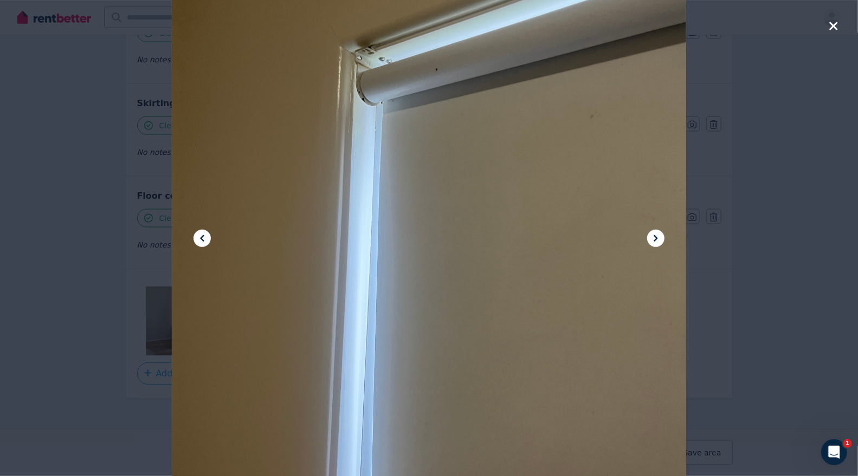
click at [656, 234] on icon at bounding box center [655, 238] width 13 height 13
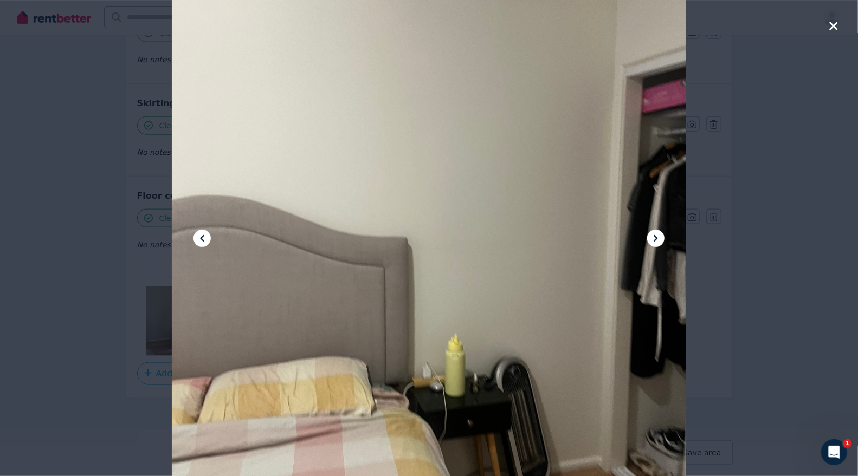
click at [835, 29] on icon "button" at bounding box center [834, 26] width 10 height 13
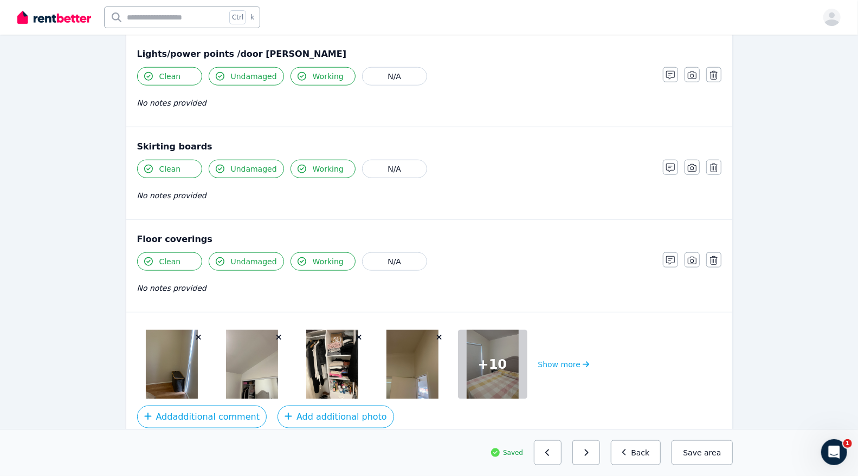
scroll to position [693, 0]
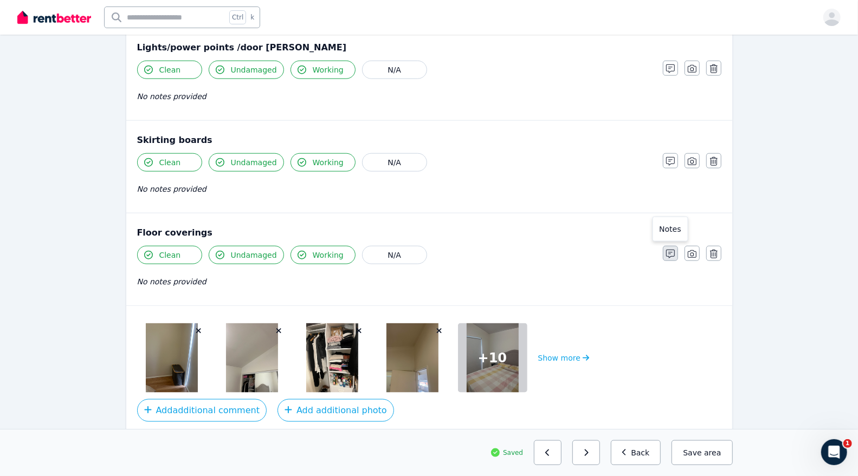
click at [669, 250] on icon "button" at bounding box center [670, 254] width 9 height 9
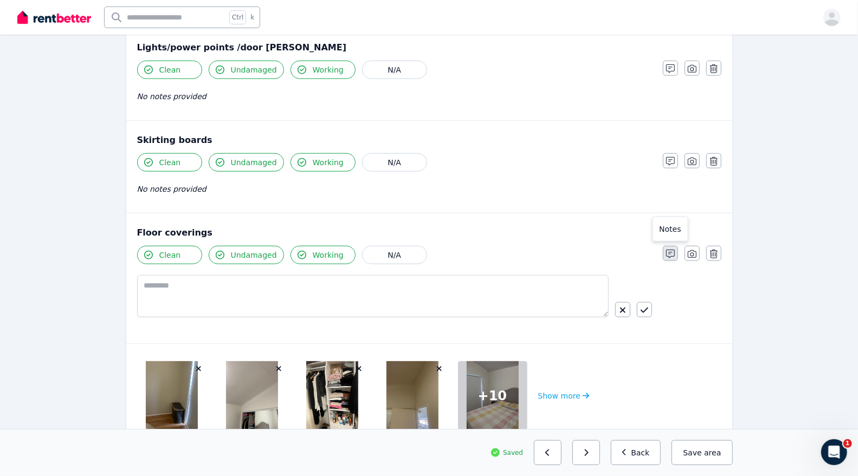
scroll to position [730, 0]
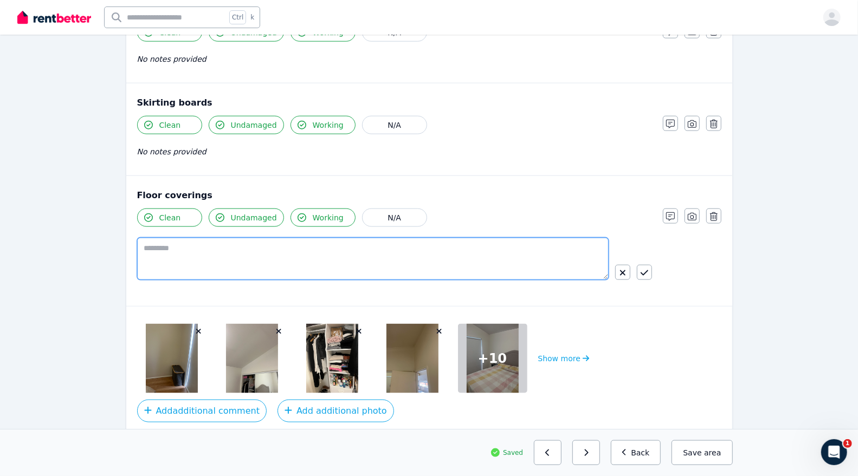
click at [172, 248] on textarea at bounding box center [373, 259] width 472 height 42
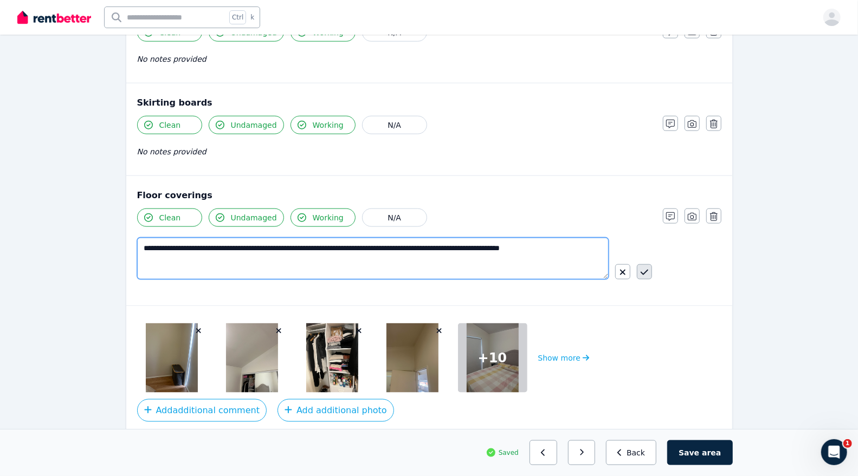
type textarea "**********"
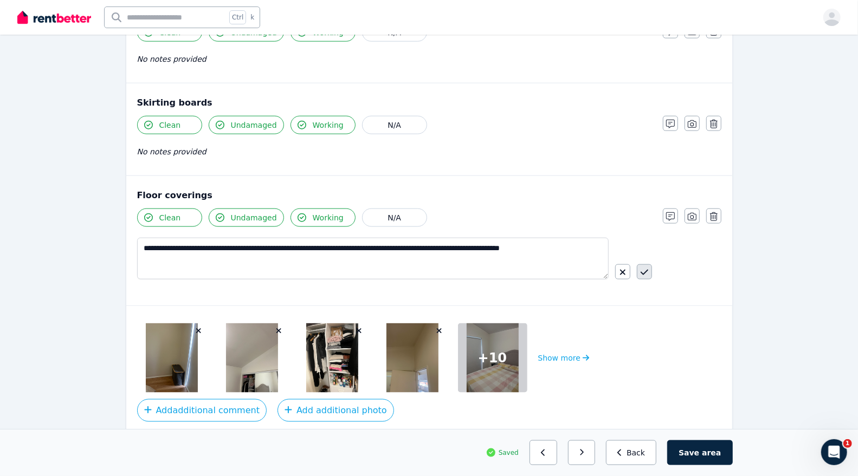
click at [646, 268] on icon "button" at bounding box center [645, 272] width 8 height 9
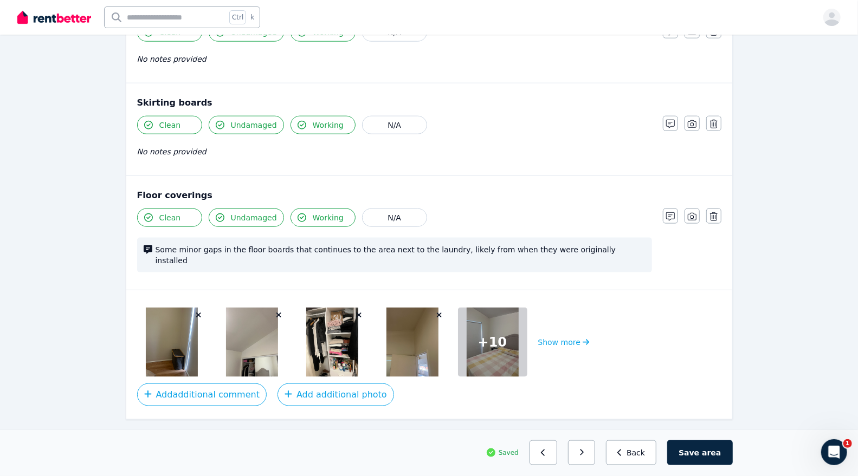
scroll to position [704, 0]
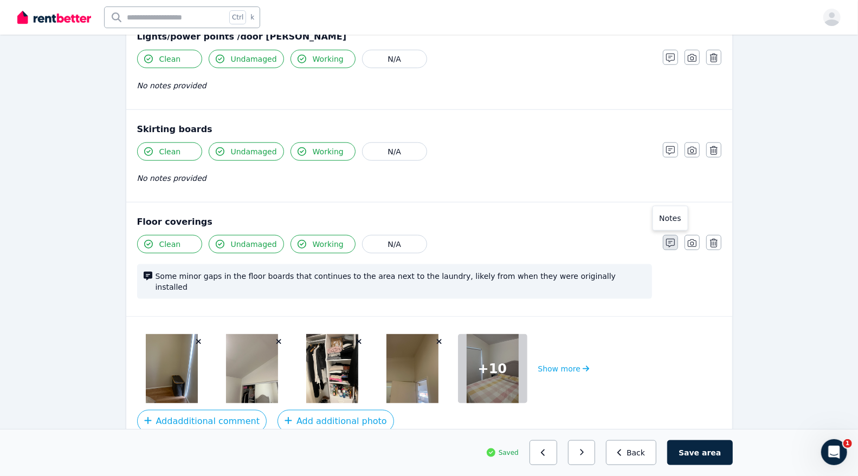
click at [669, 240] on icon "button" at bounding box center [670, 243] width 9 height 9
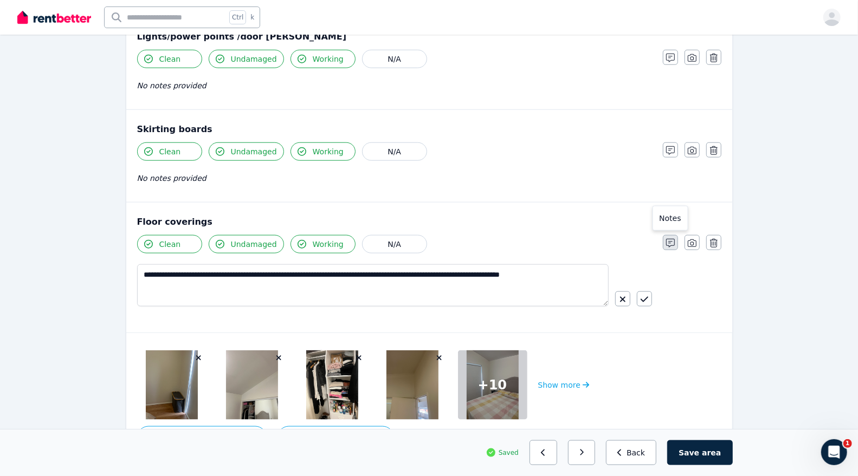
scroll to position [730, 0]
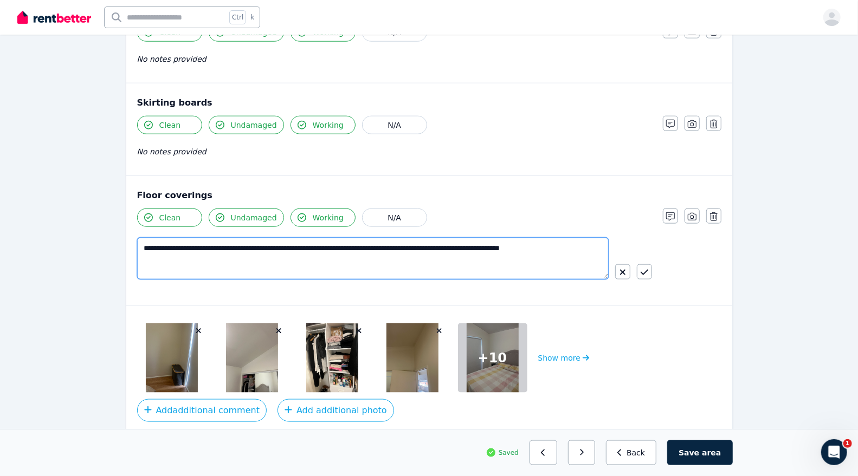
click at [422, 241] on textarea "**********" at bounding box center [373, 259] width 472 height 42
type textarea "**********"
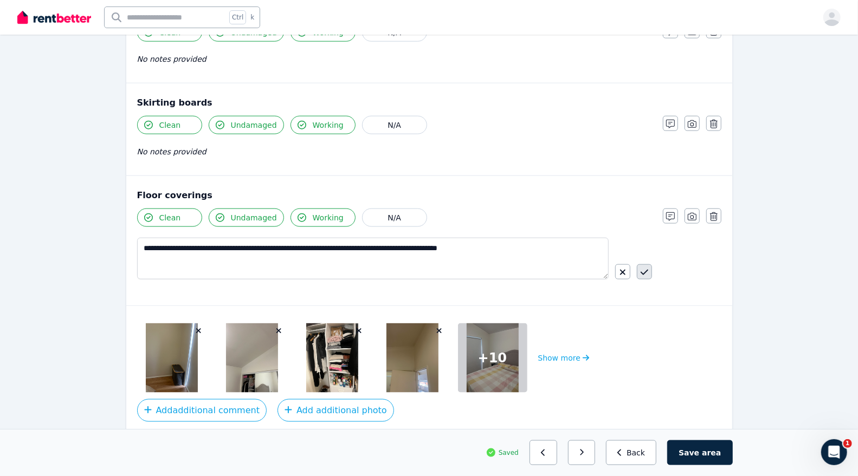
click at [649, 265] on button "button" at bounding box center [644, 272] width 15 height 15
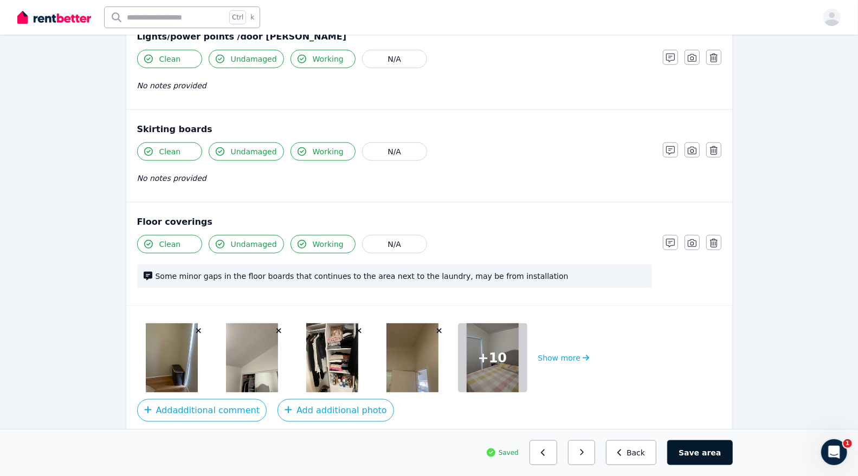
click at [698, 455] on button "Save area" at bounding box center [699, 453] width 65 height 25
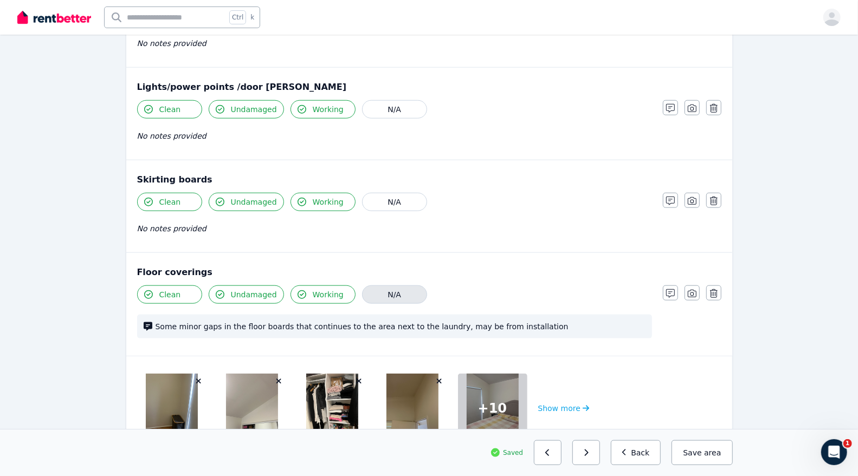
scroll to position [660, 0]
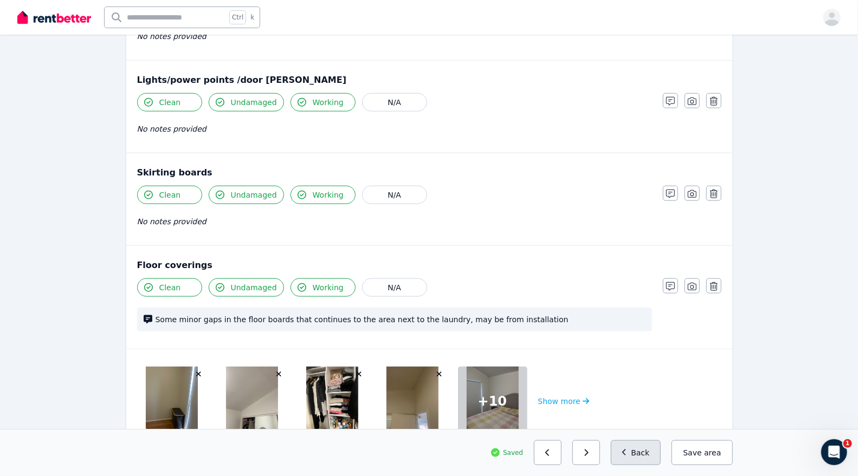
click at [639, 458] on button "Back" at bounding box center [636, 453] width 50 height 25
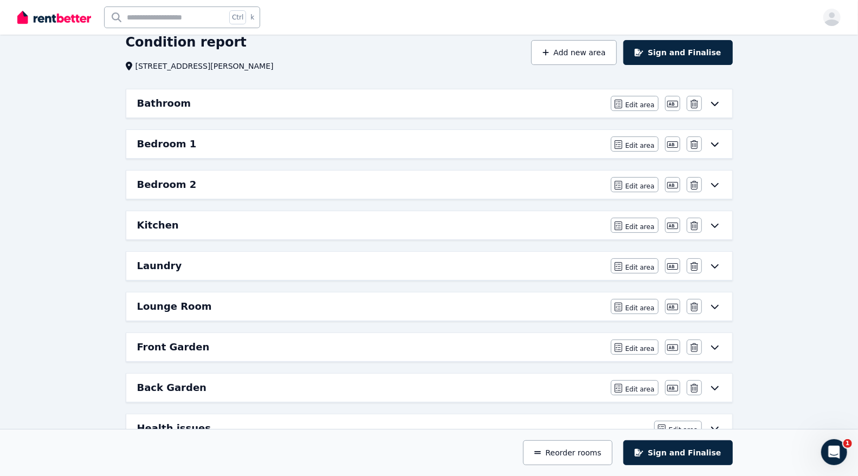
scroll to position [45, 0]
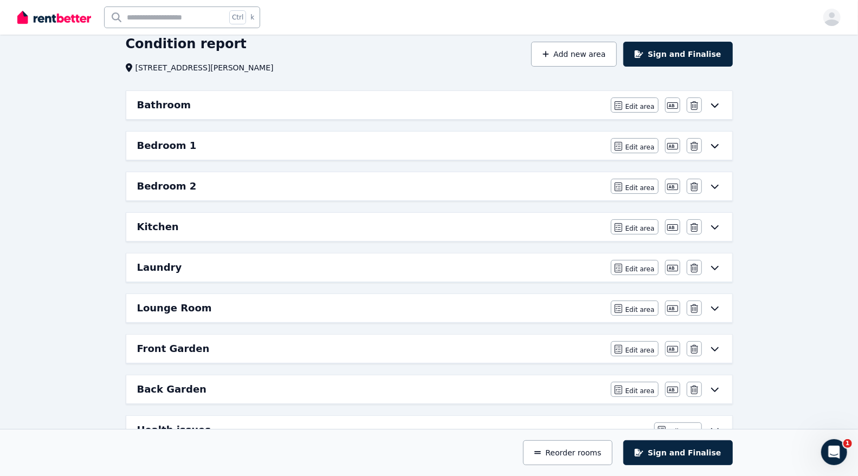
click at [427, 272] on div "Laundry Edit area Edit area Edit name Delete" at bounding box center [429, 268] width 606 height 28
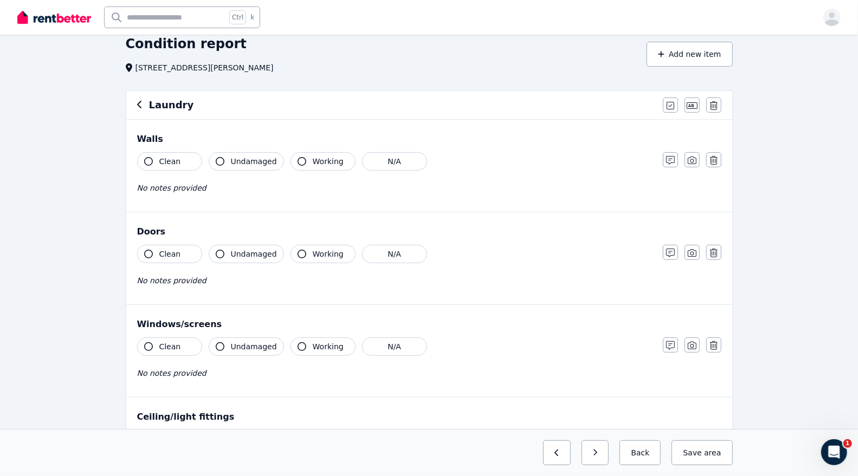
scroll to position [0, 0]
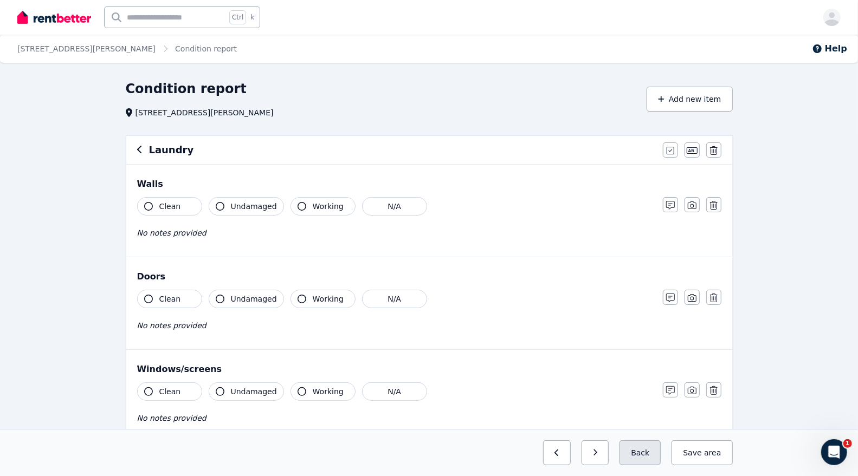
click at [652, 445] on button "Back" at bounding box center [640, 453] width 41 height 25
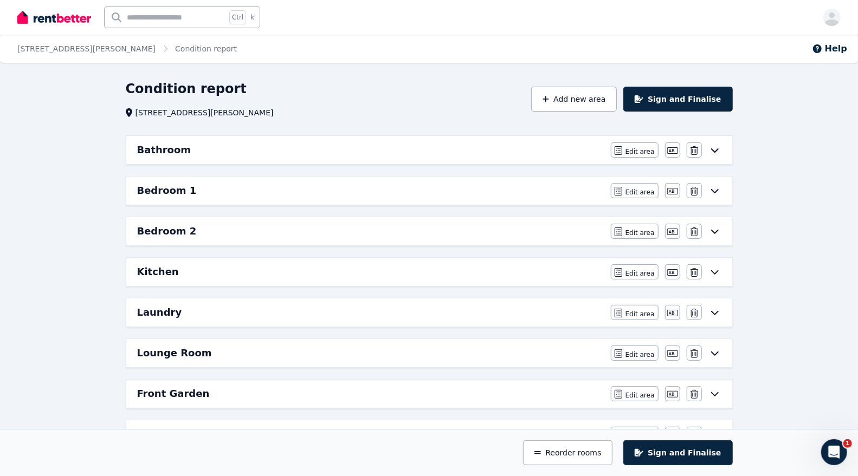
click at [514, 312] on div "Laundry" at bounding box center [370, 312] width 467 height 15
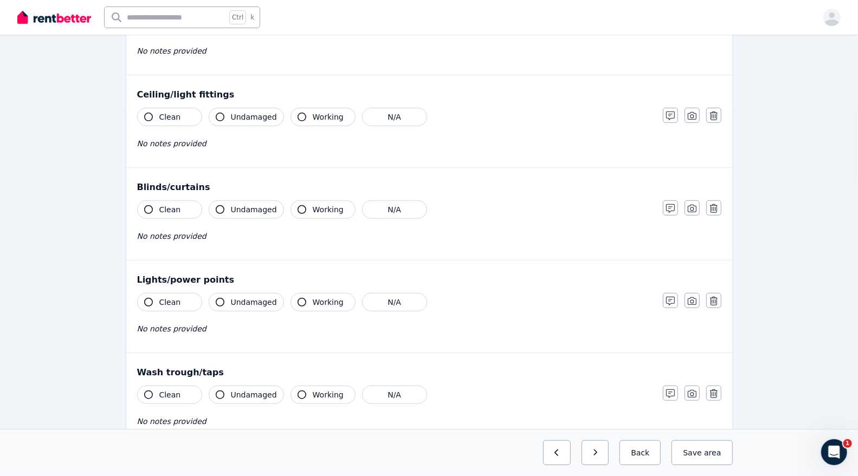
scroll to position [741, 0]
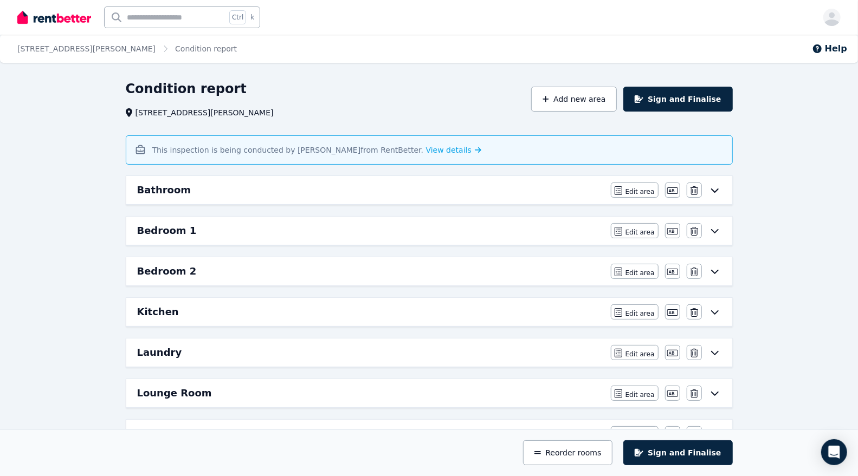
scroll to position [233, 0]
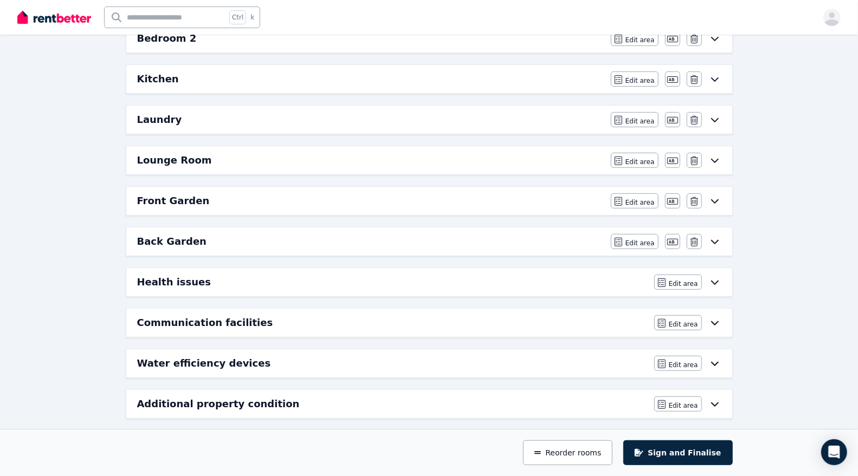
click at [227, 120] on div "Laundry" at bounding box center [370, 119] width 467 height 15
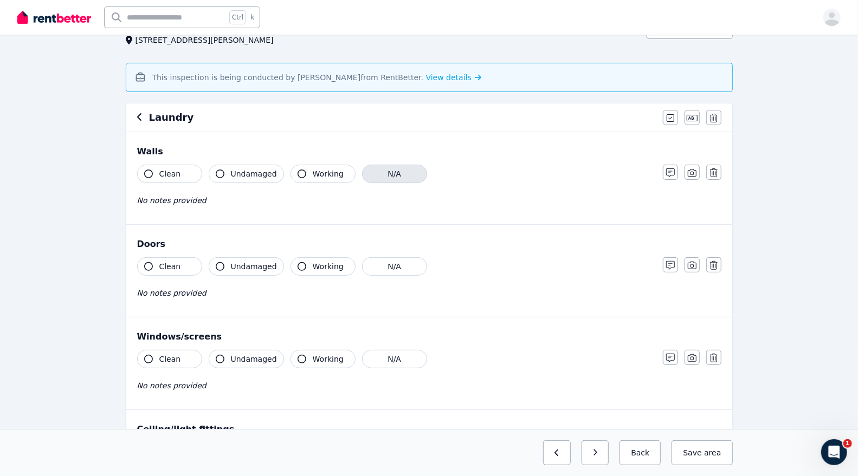
scroll to position [0, 0]
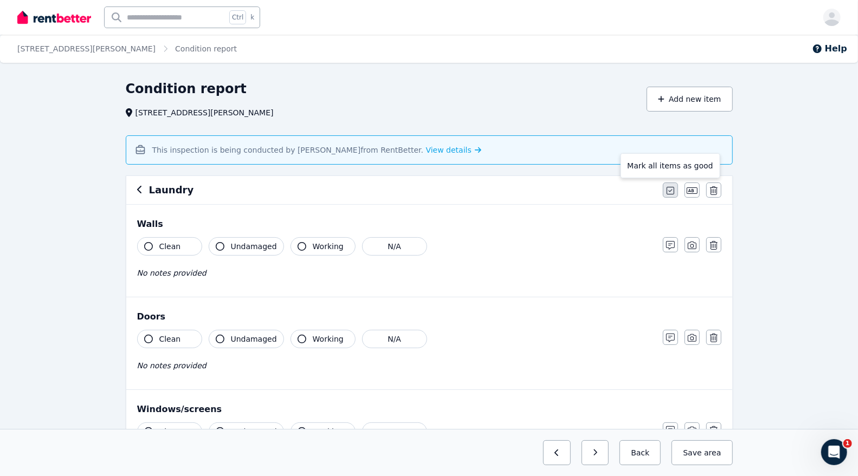
click at [667, 188] on icon "button" at bounding box center [671, 190] width 8 height 9
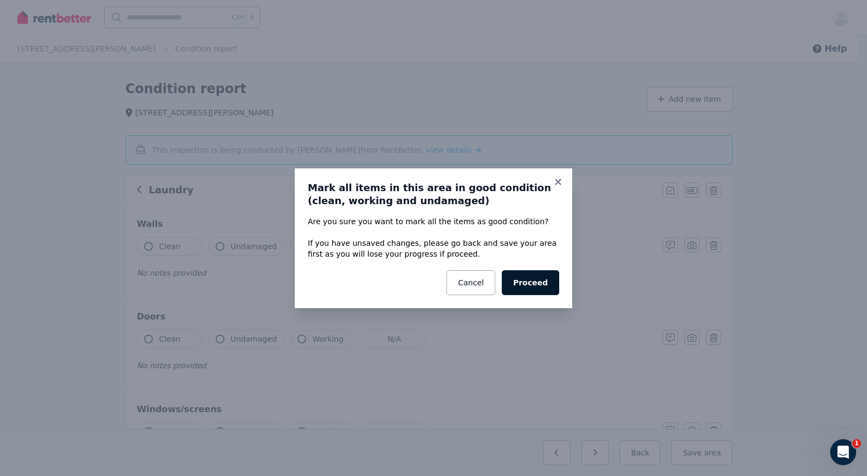
click at [527, 284] on button "Proceed" at bounding box center [530, 282] width 57 height 25
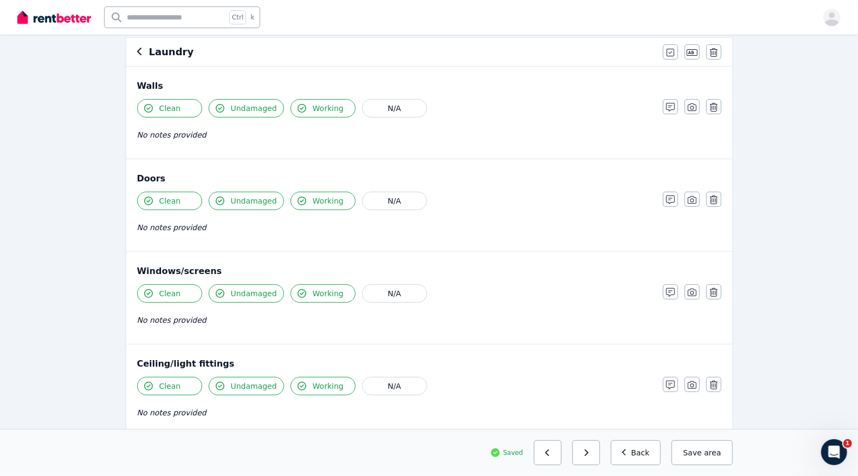
scroll to position [100, 0]
click at [313, 199] on span "Working" at bounding box center [328, 199] width 31 height 11
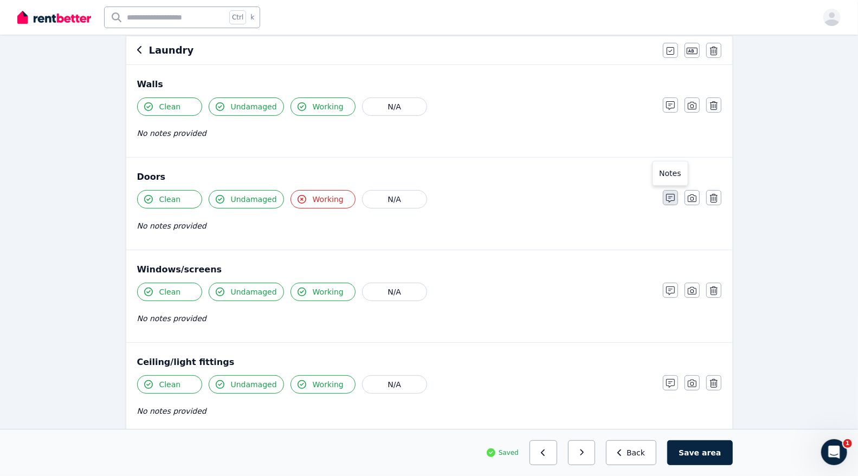
click at [669, 196] on icon "button" at bounding box center [670, 198] width 9 height 9
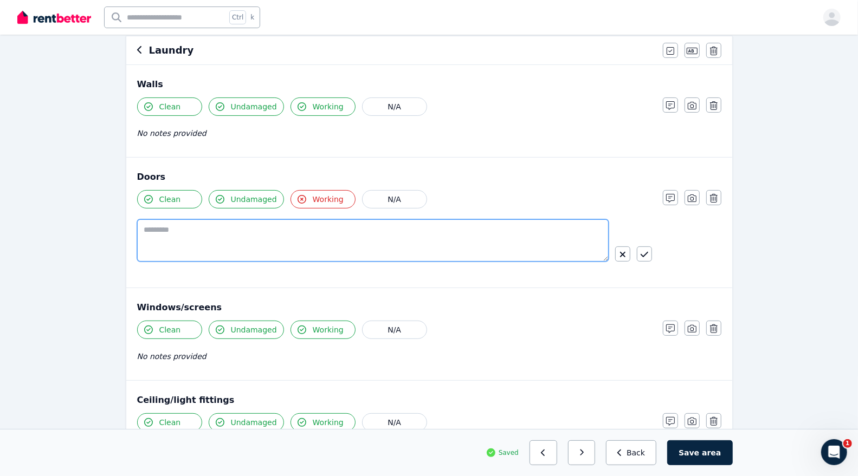
click at [277, 234] on textarea at bounding box center [373, 241] width 472 height 42
type textarea "*"
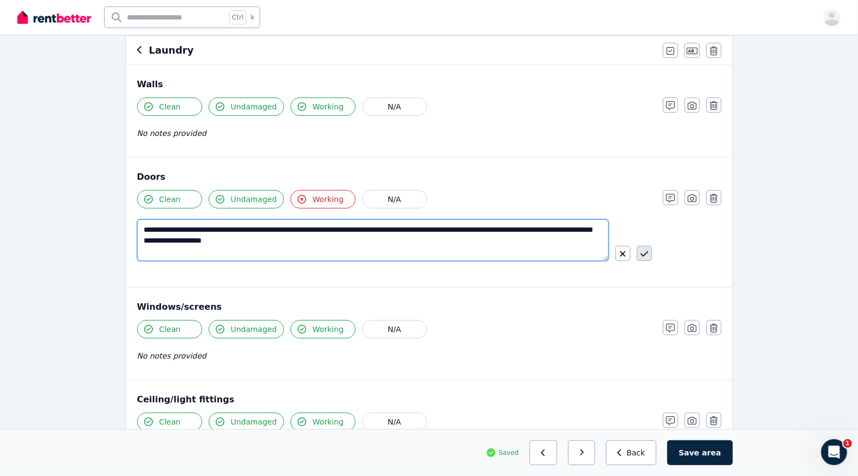
type textarea "**********"
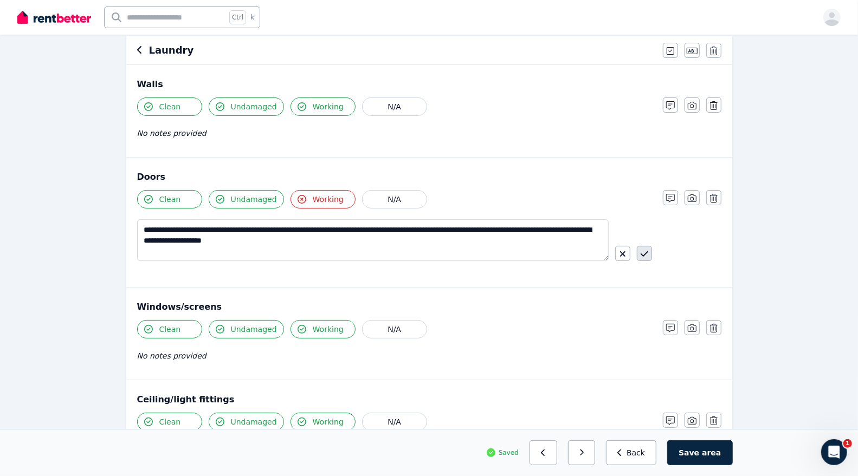
click at [648, 253] on icon "button" at bounding box center [645, 254] width 8 height 9
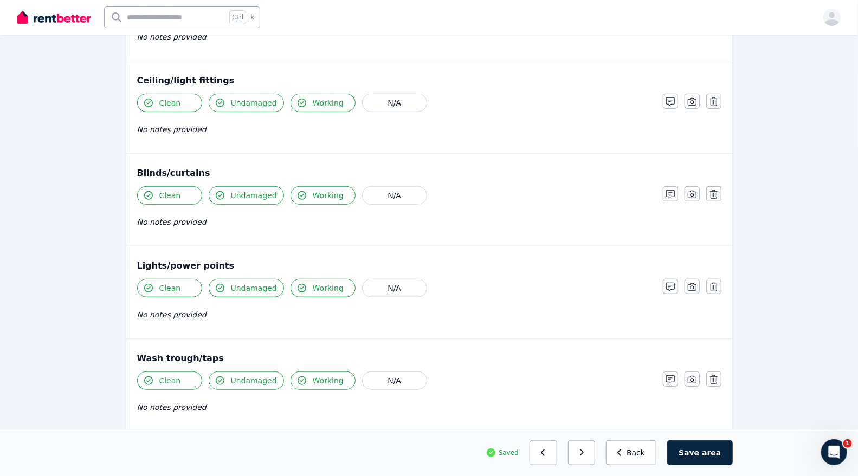
scroll to position [407, 0]
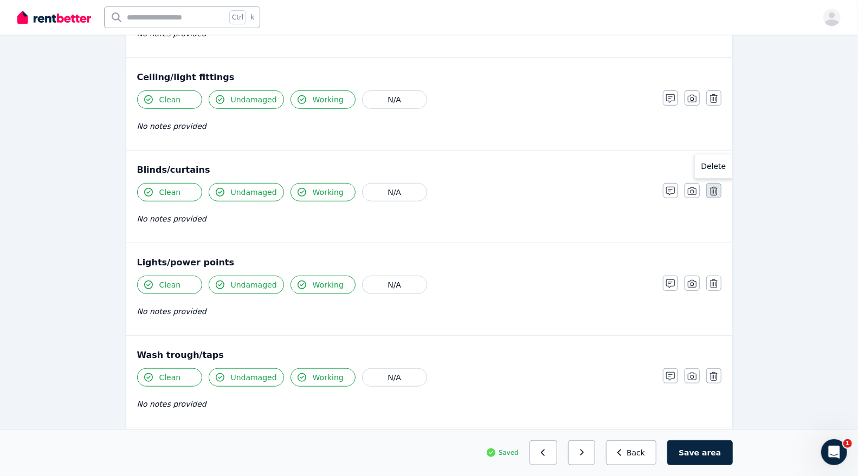
click at [721, 186] on button "button" at bounding box center [713, 190] width 15 height 15
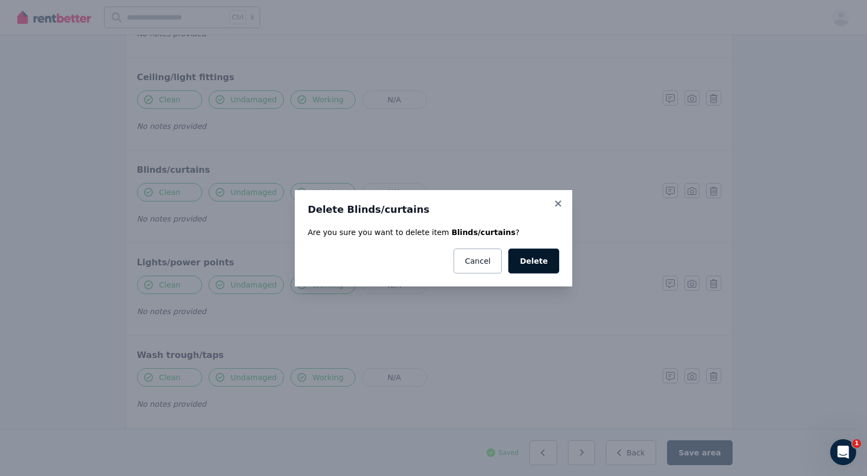
click at [536, 262] on button "Delete" at bounding box center [533, 261] width 51 height 25
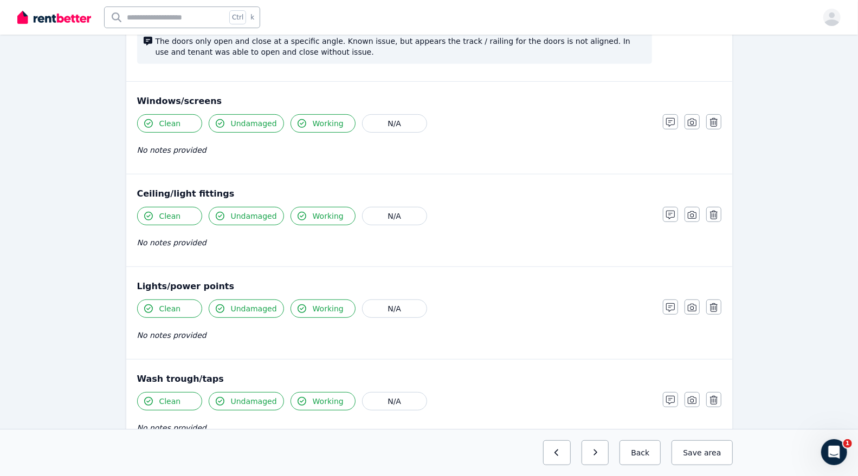
scroll to position [291, 0]
click at [713, 119] on icon "button" at bounding box center [714, 122] width 8 height 9
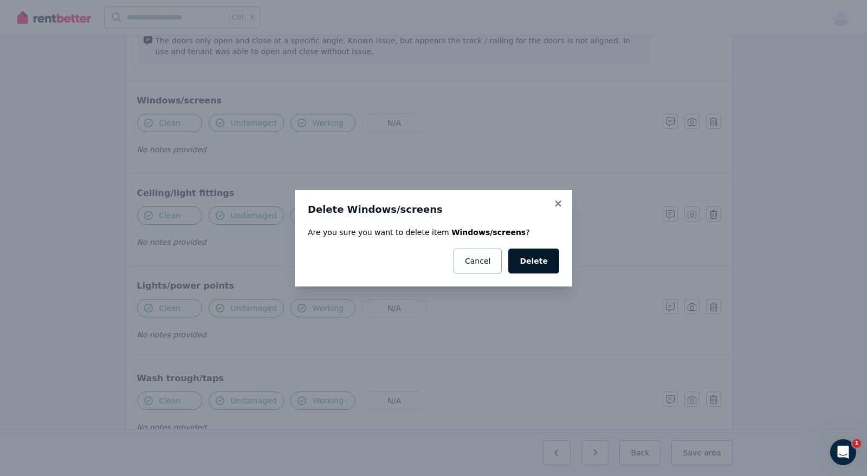
click at [529, 262] on button "Delete" at bounding box center [533, 261] width 51 height 25
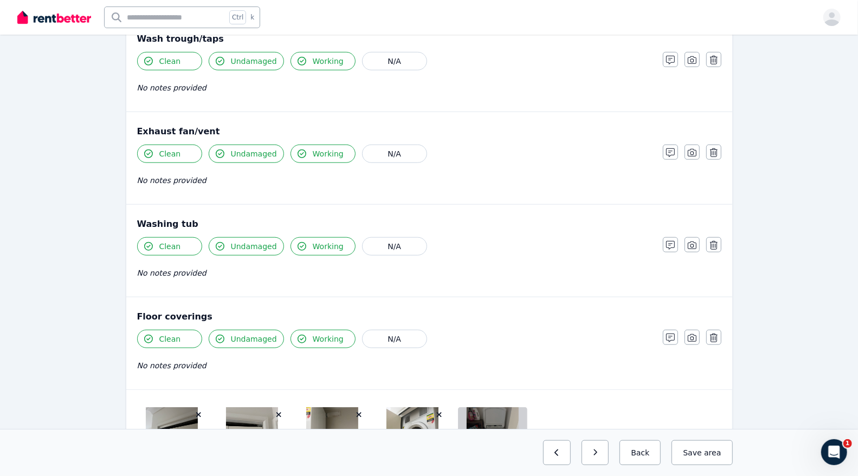
scroll to position [659, 0]
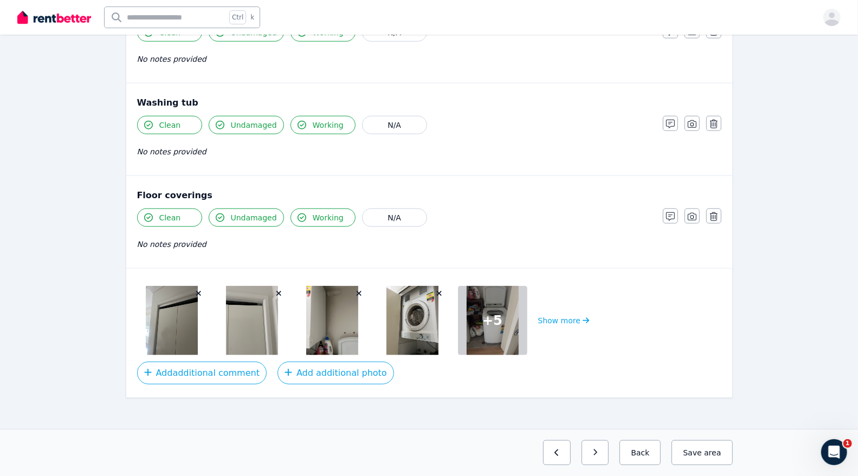
click at [169, 323] on img at bounding box center [172, 320] width 52 height 69
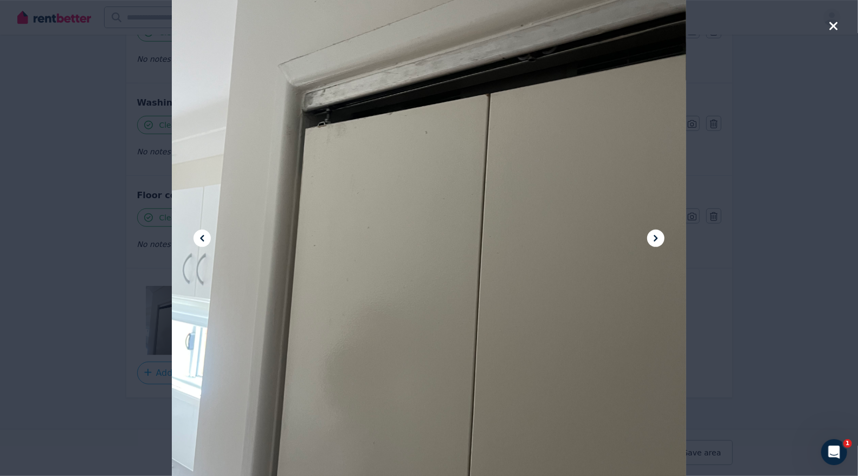
click at [657, 237] on icon at bounding box center [656, 238] width 4 height 7
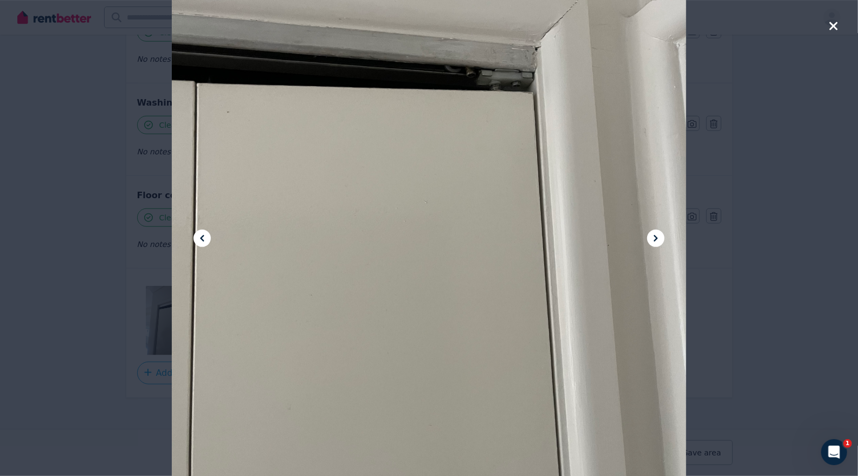
click at [657, 237] on icon at bounding box center [656, 238] width 4 height 7
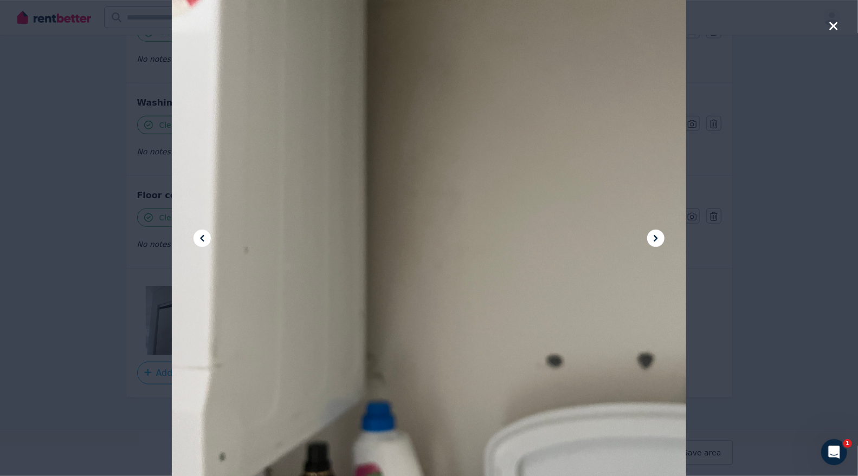
click at [657, 237] on icon at bounding box center [656, 238] width 4 height 7
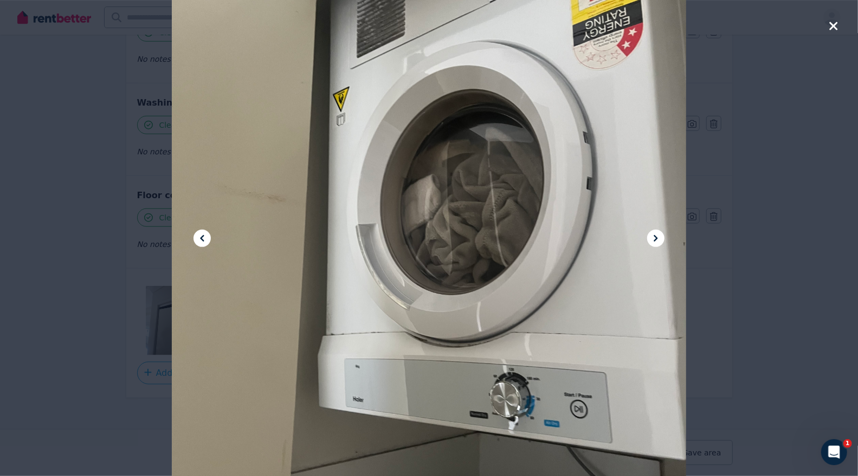
click at [657, 237] on icon at bounding box center [656, 238] width 4 height 7
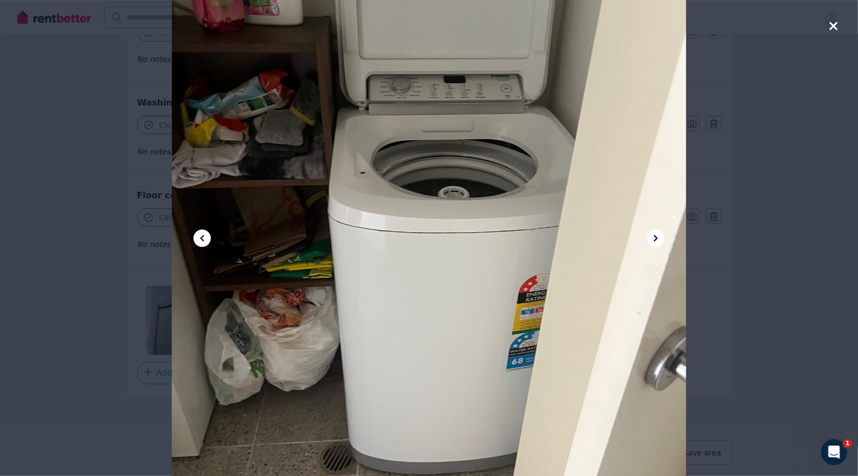
click at [657, 237] on icon at bounding box center [656, 238] width 4 height 7
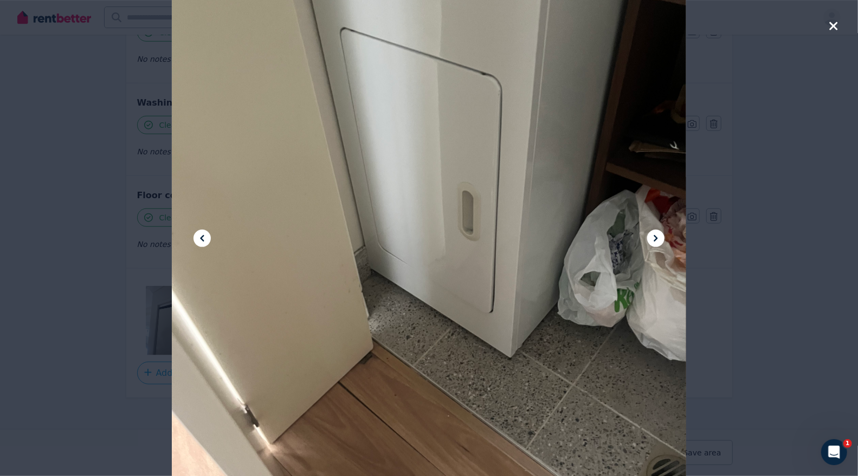
click at [657, 237] on icon at bounding box center [656, 238] width 4 height 7
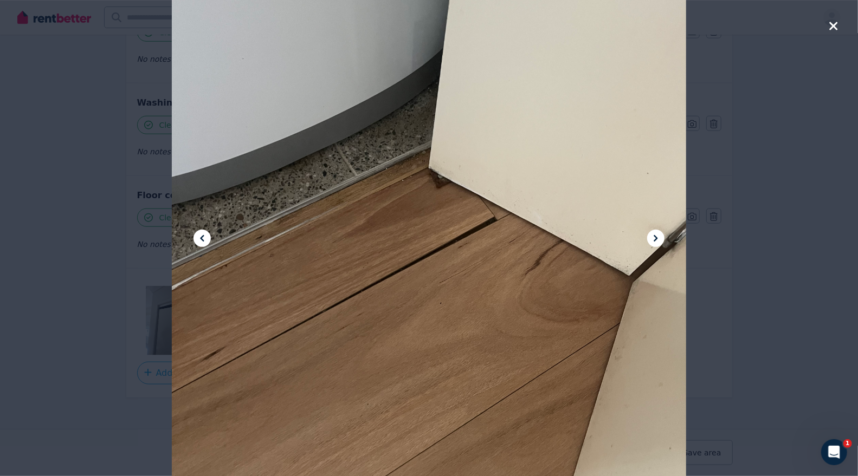
click at [657, 237] on icon at bounding box center [656, 238] width 4 height 7
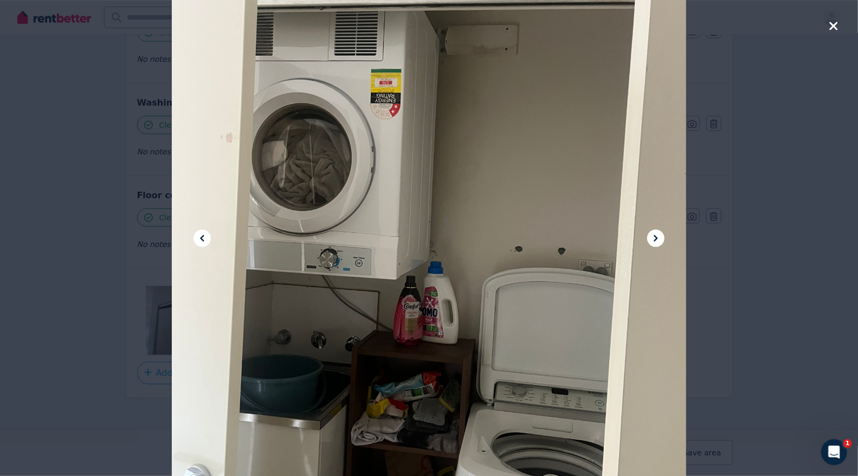
click at [657, 237] on icon at bounding box center [656, 238] width 4 height 7
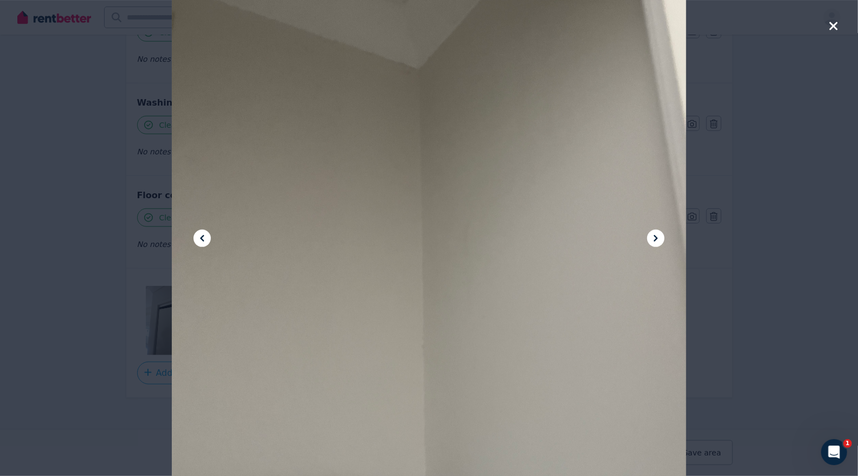
click at [657, 237] on icon at bounding box center [656, 238] width 4 height 7
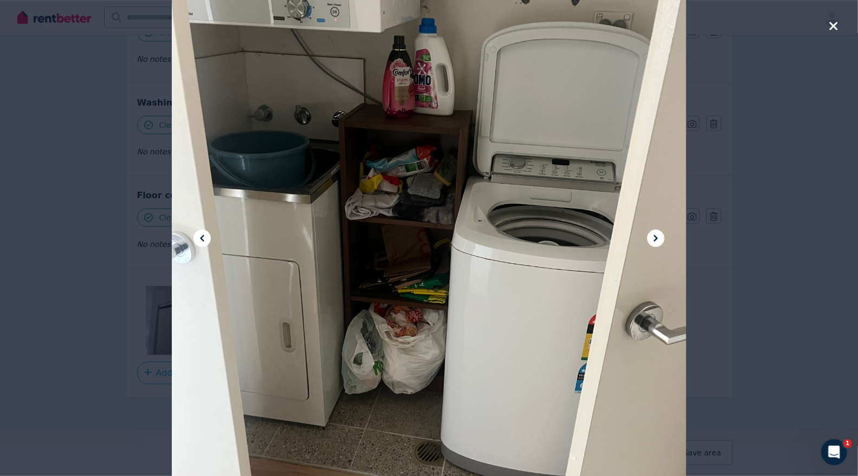
click at [835, 24] on icon "button" at bounding box center [833, 26] width 8 height 8
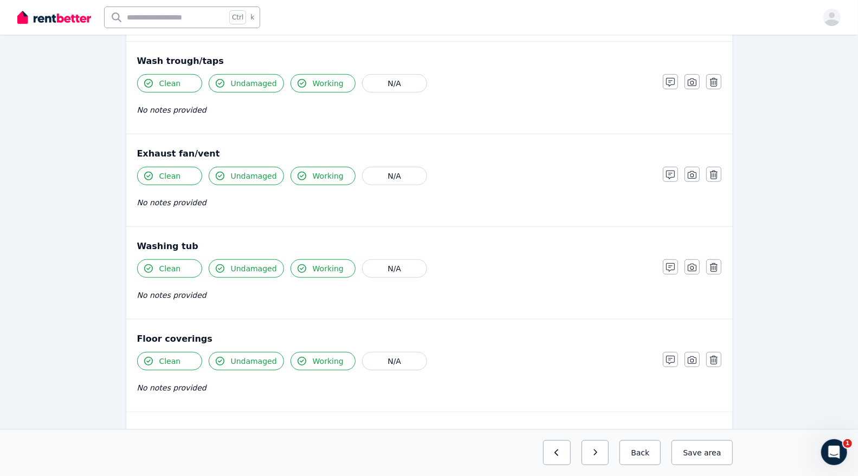
scroll to position [513, 0]
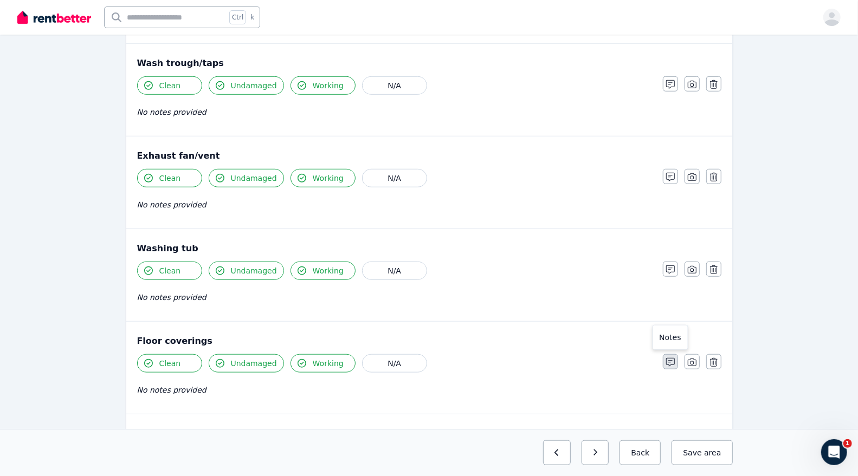
click at [669, 355] on button "button" at bounding box center [670, 362] width 15 height 15
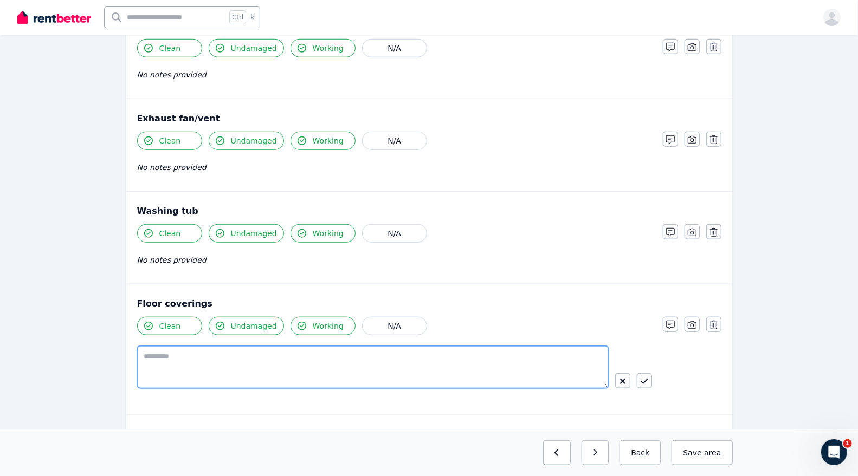
click at [255, 371] on textarea at bounding box center [373, 367] width 472 height 42
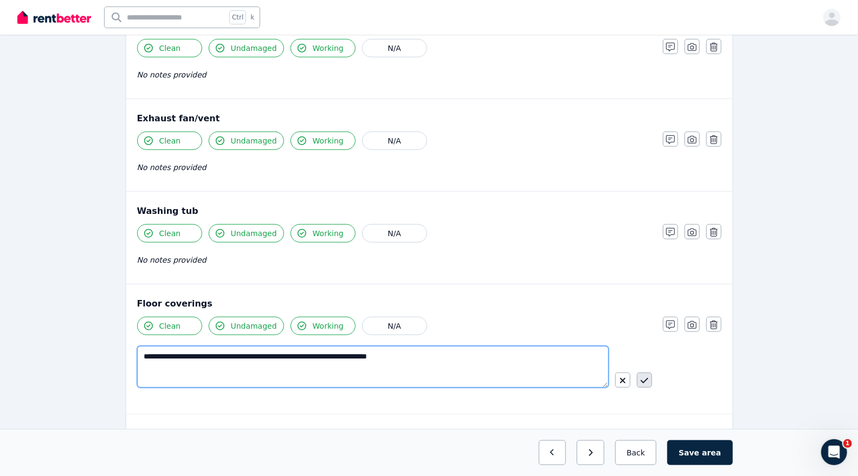
type textarea "**********"
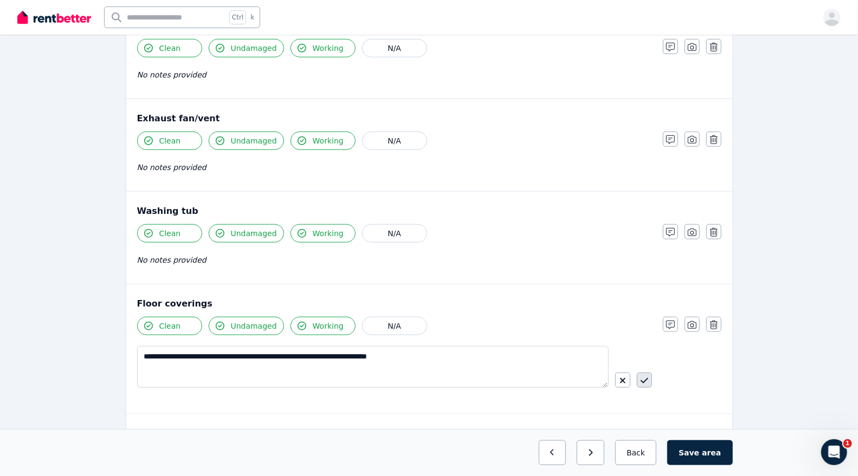
click at [646, 377] on icon "button" at bounding box center [645, 381] width 8 height 9
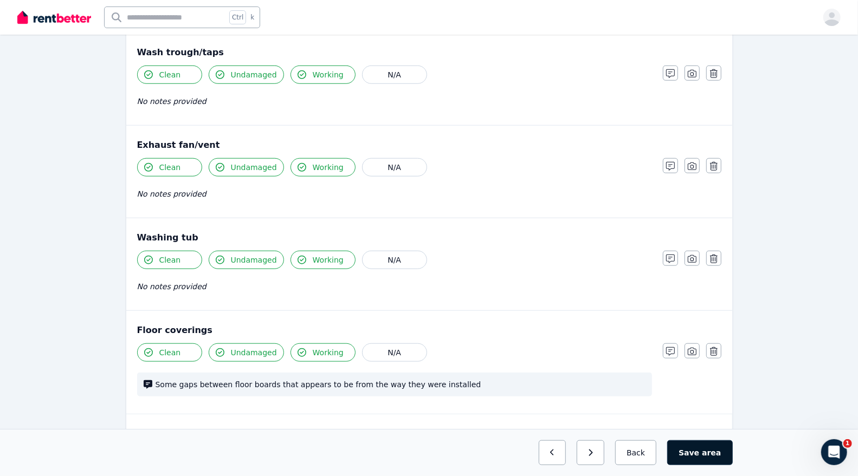
click at [693, 446] on button "Save area" at bounding box center [699, 453] width 65 height 25
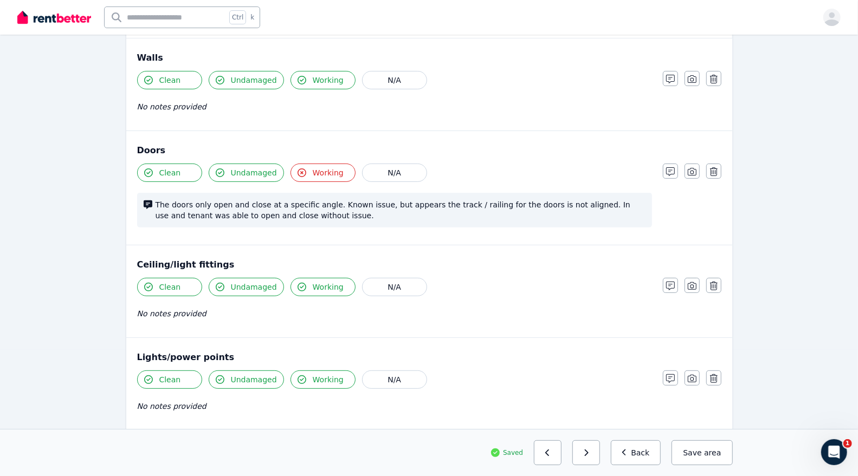
scroll to position [134, 0]
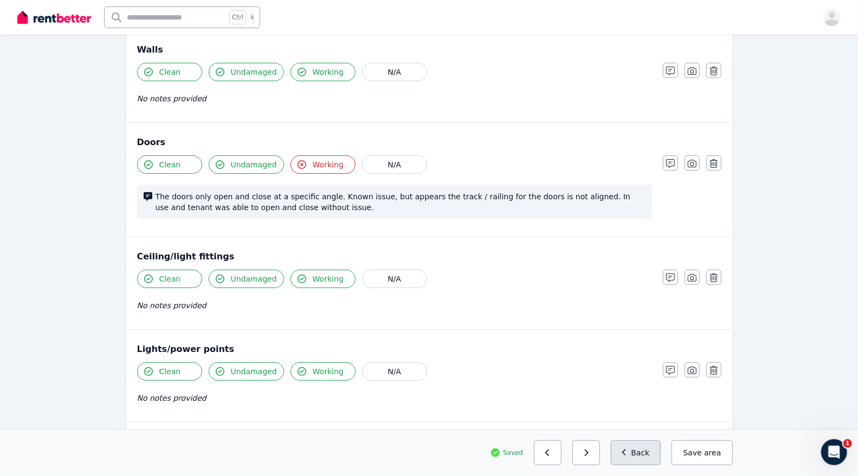
click at [648, 462] on button "Back" at bounding box center [636, 453] width 50 height 25
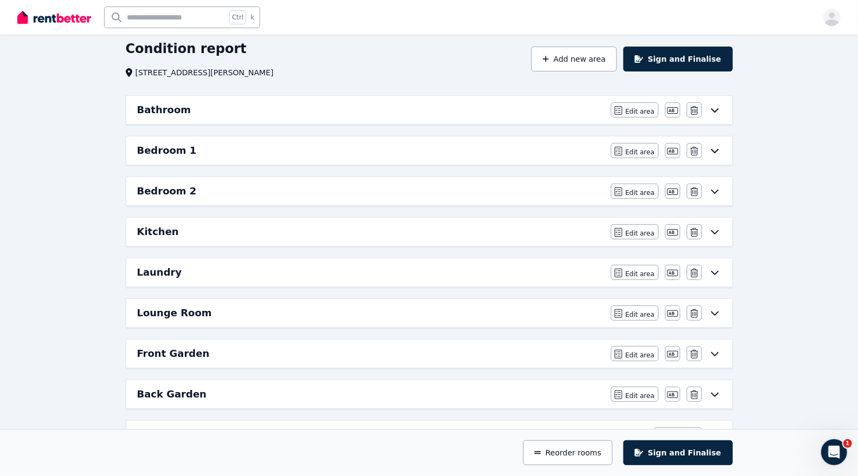
scroll to position [40, 0]
click at [464, 112] on div "Bathroom" at bounding box center [370, 110] width 467 height 15
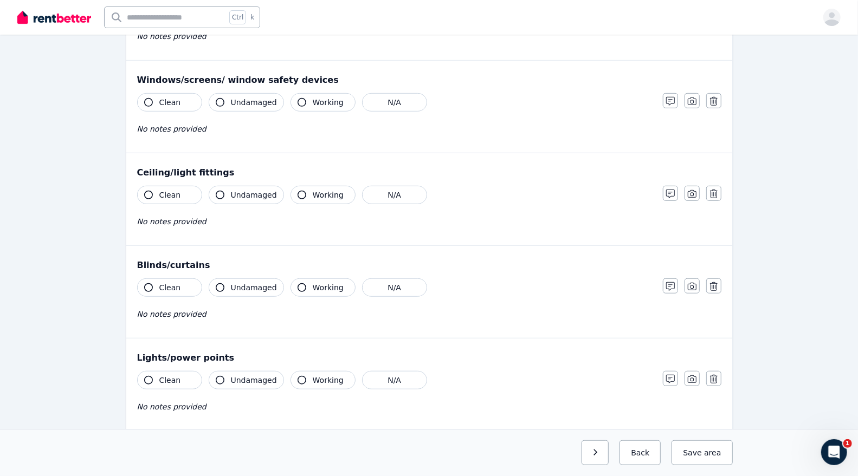
scroll to position [381, 0]
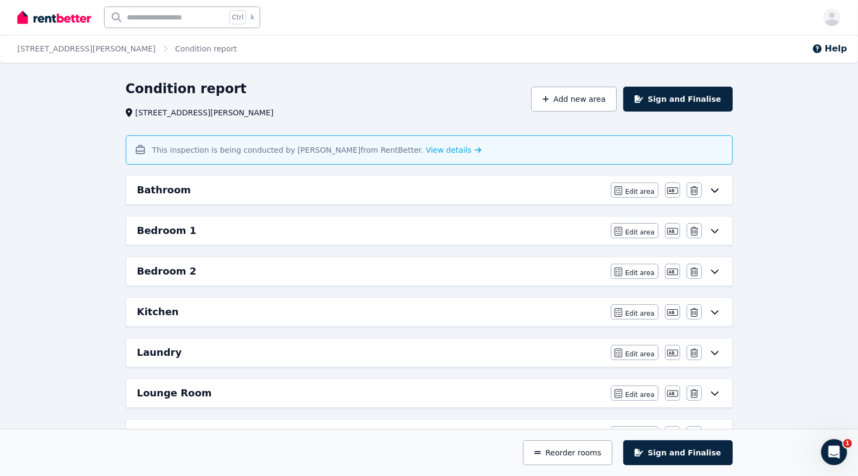
scroll to position [1, 0]
click at [324, 179] on div "Bathroom Edit area Edit area Edit name [GEOGRAPHIC_DATA]" at bounding box center [429, 190] width 606 height 28
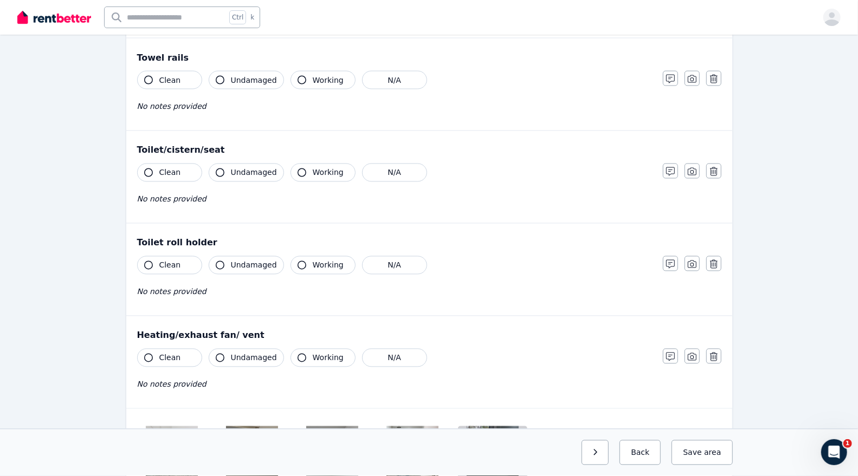
scroll to position [1321, 0]
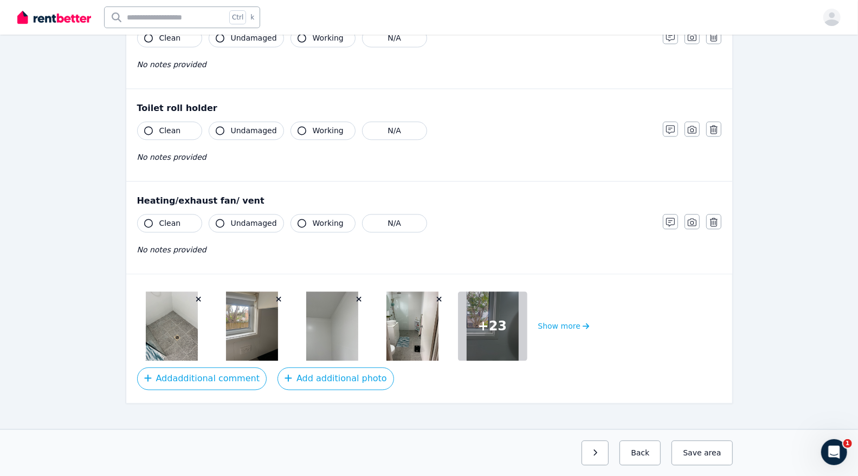
click at [202, 317] on div at bounding box center [171, 326] width 69 height 69
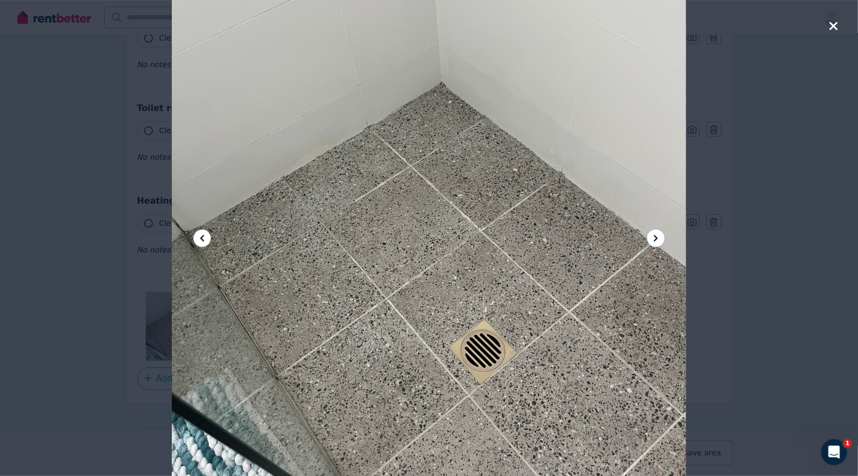
click at [653, 236] on icon at bounding box center [655, 238] width 13 height 13
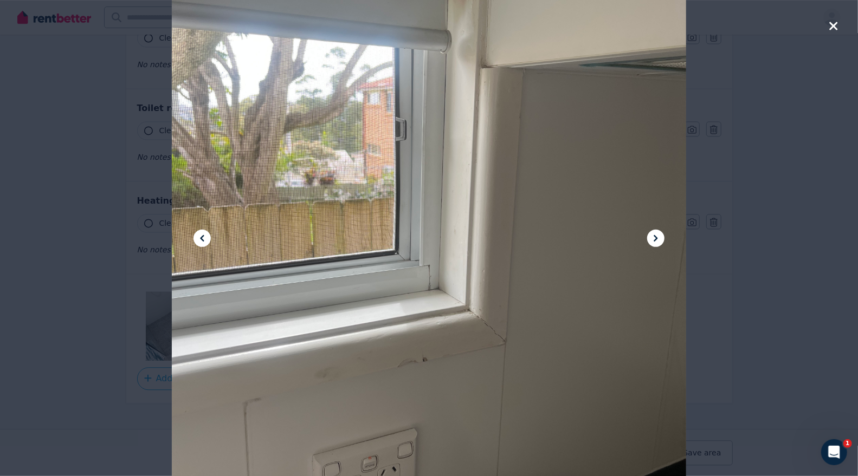
click at [653, 236] on icon at bounding box center [655, 238] width 13 height 13
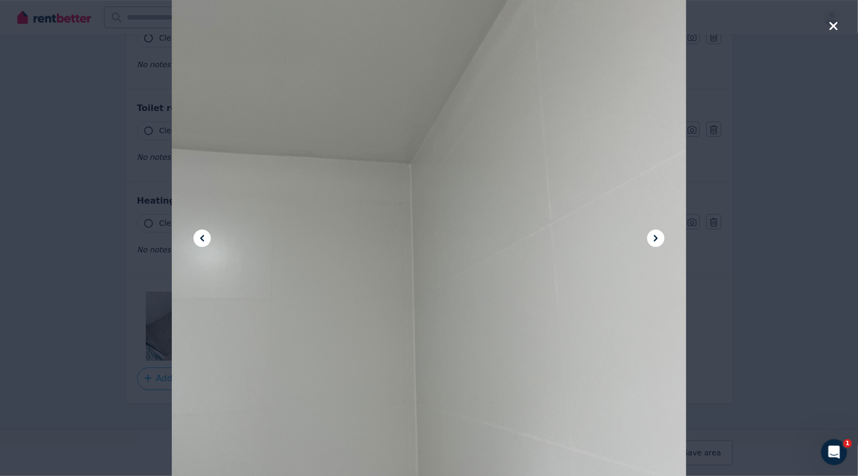
click at [653, 236] on icon at bounding box center [655, 238] width 13 height 13
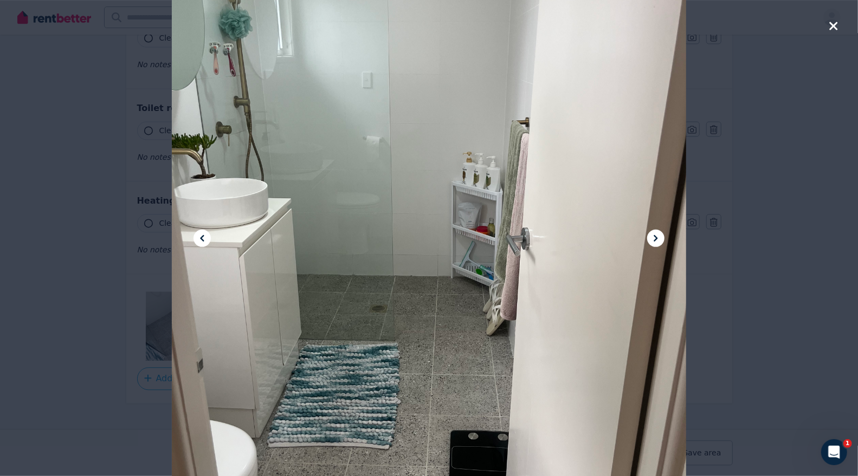
click at [653, 236] on icon at bounding box center [655, 238] width 13 height 13
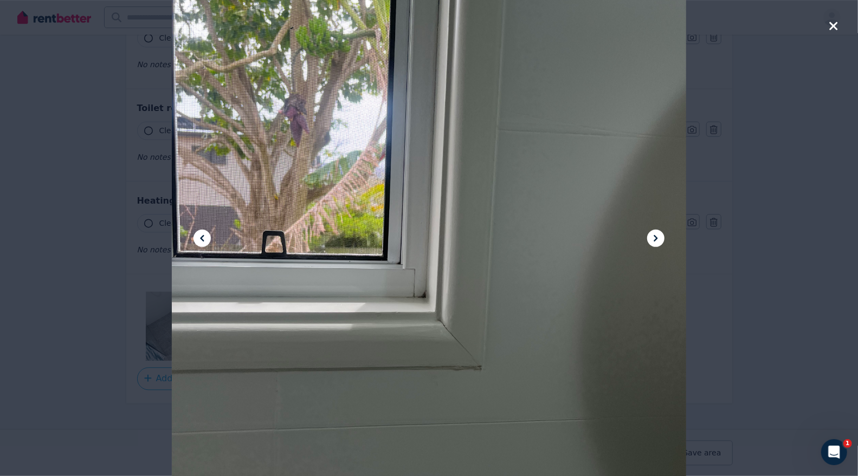
click at [653, 236] on icon at bounding box center [655, 238] width 13 height 13
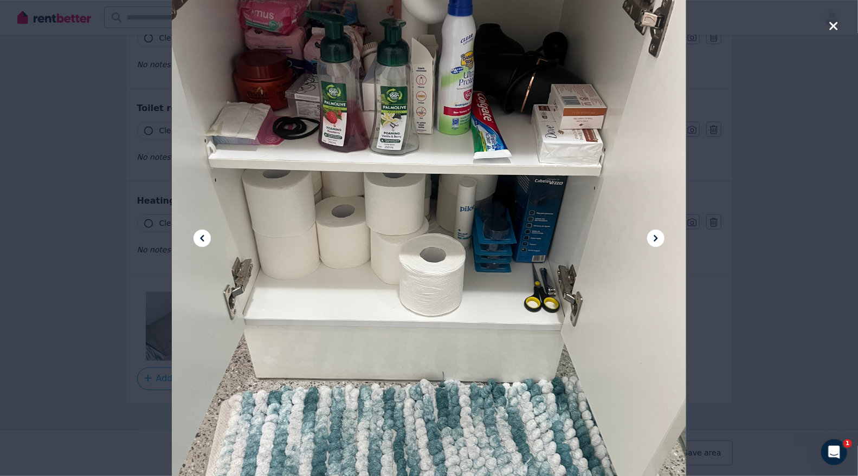
click at [653, 236] on icon at bounding box center [655, 238] width 13 height 13
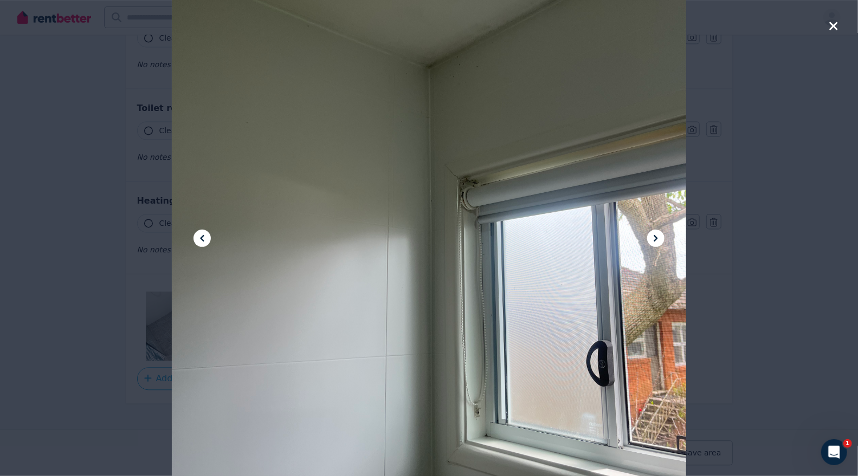
click at [653, 236] on icon at bounding box center [655, 238] width 13 height 13
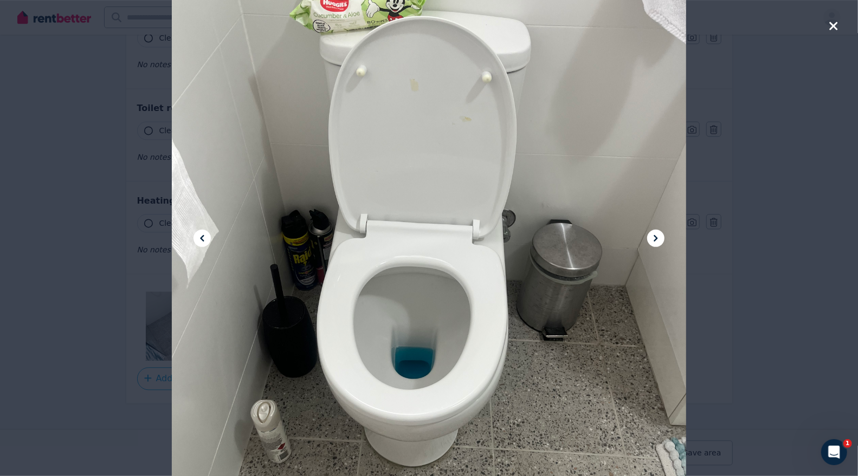
click at [653, 236] on icon at bounding box center [655, 238] width 13 height 13
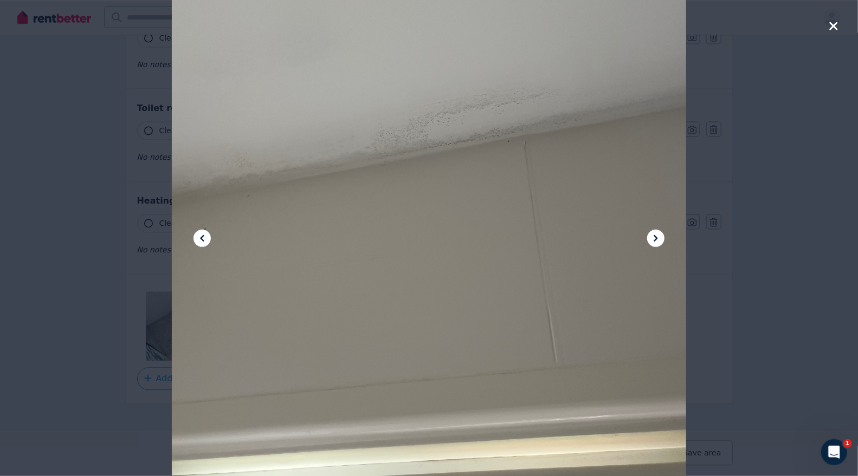
click at [653, 236] on icon at bounding box center [655, 238] width 13 height 13
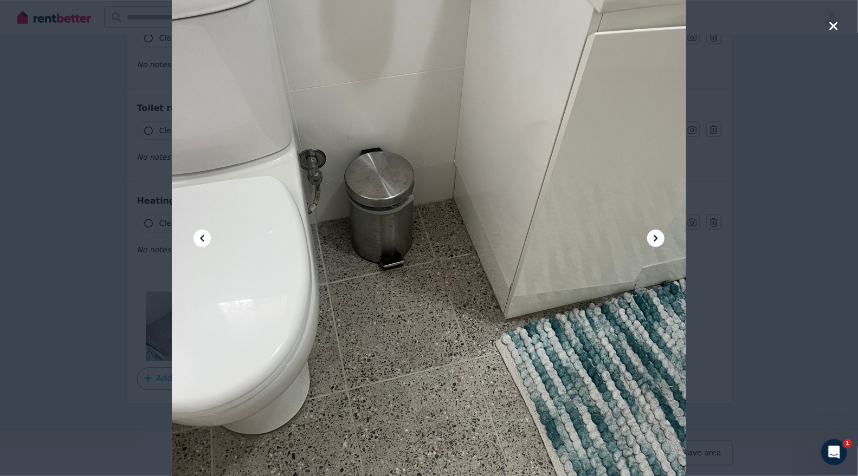
click at [653, 236] on icon at bounding box center [655, 238] width 13 height 13
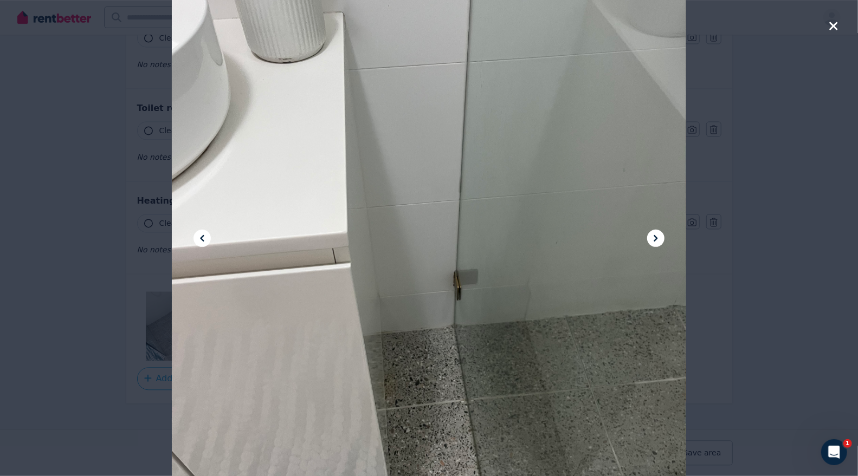
click at [653, 236] on icon at bounding box center [655, 238] width 13 height 13
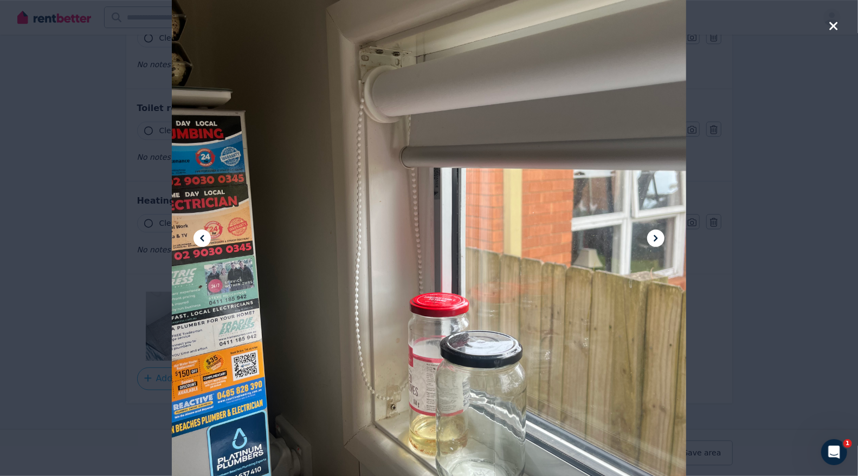
click at [653, 236] on icon at bounding box center [655, 238] width 13 height 13
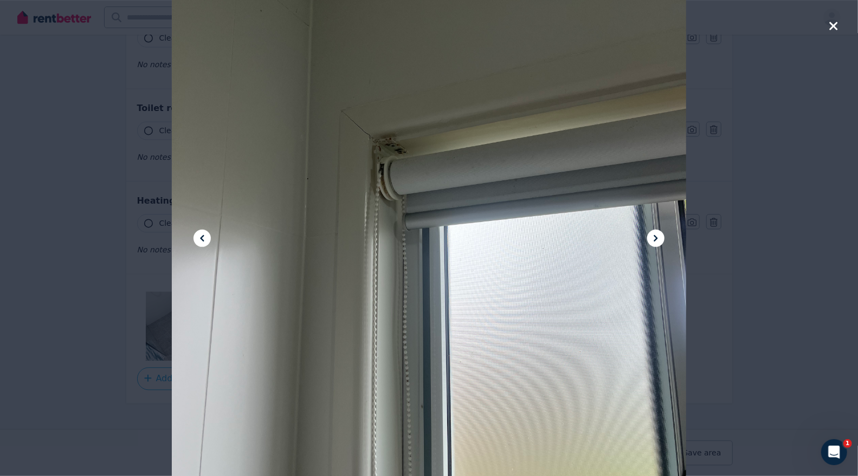
click at [653, 236] on icon at bounding box center [655, 238] width 13 height 13
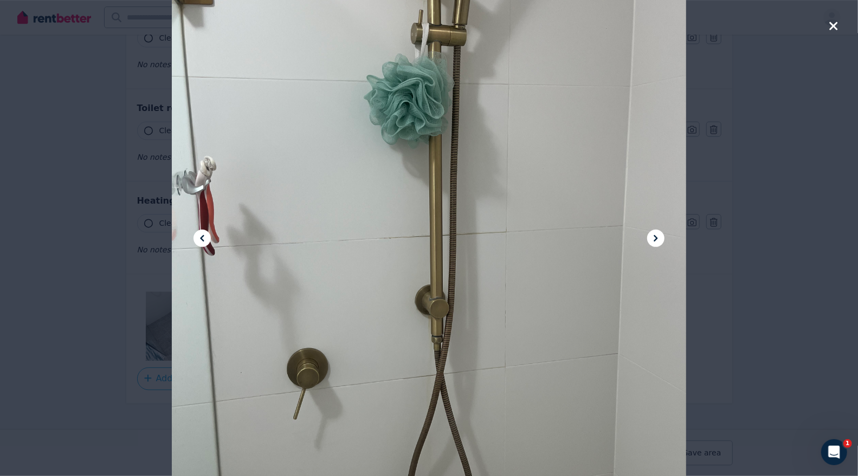
click at [653, 236] on icon at bounding box center [655, 238] width 13 height 13
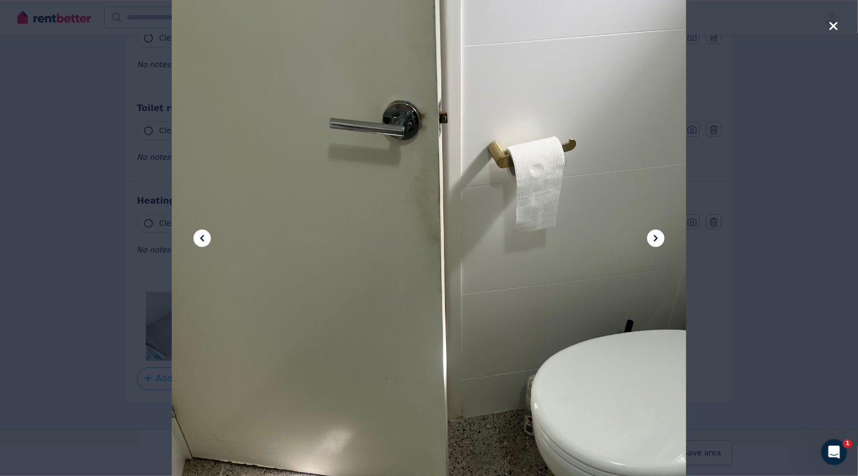
click at [653, 236] on icon at bounding box center [655, 238] width 13 height 13
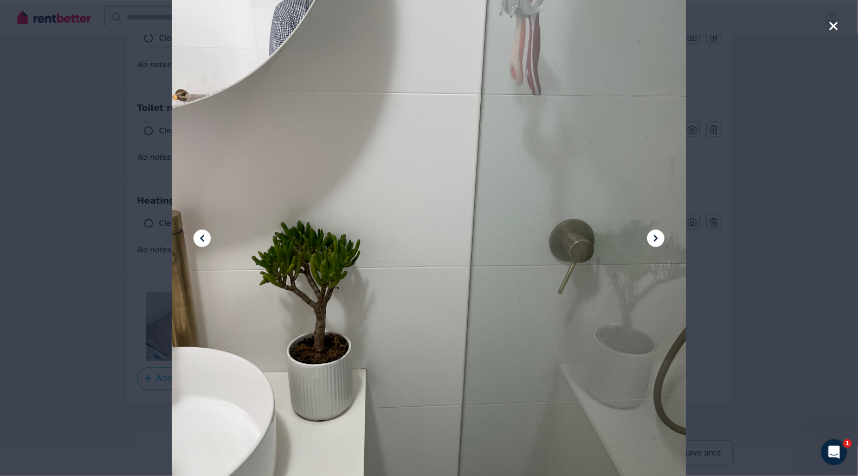
click at [653, 236] on icon at bounding box center [655, 238] width 13 height 13
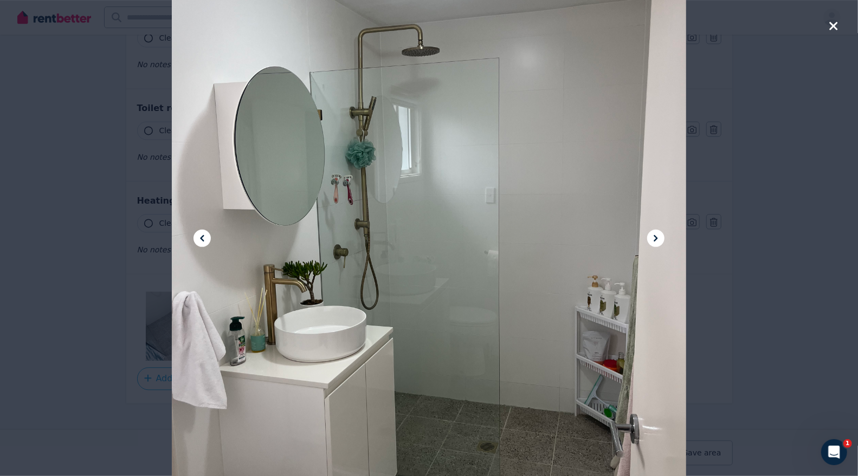
click at [653, 236] on icon at bounding box center [655, 238] width 13 height 13
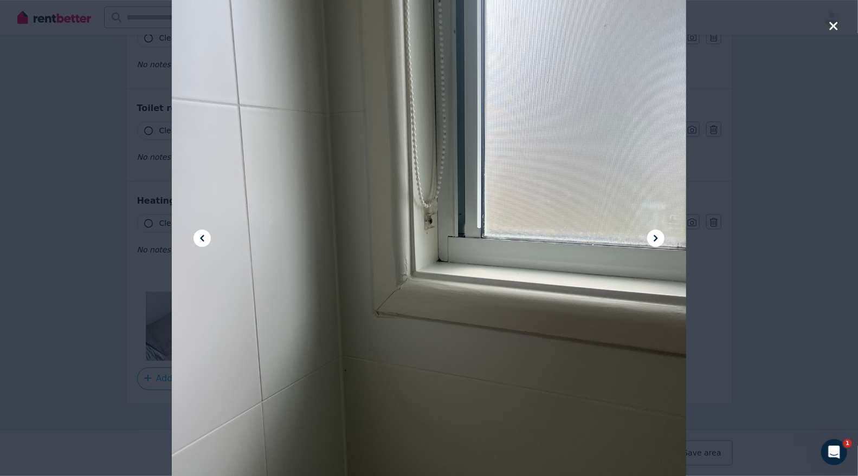
click at [653, 236] on icon at bounding box center [655, 238] width 13 height 13
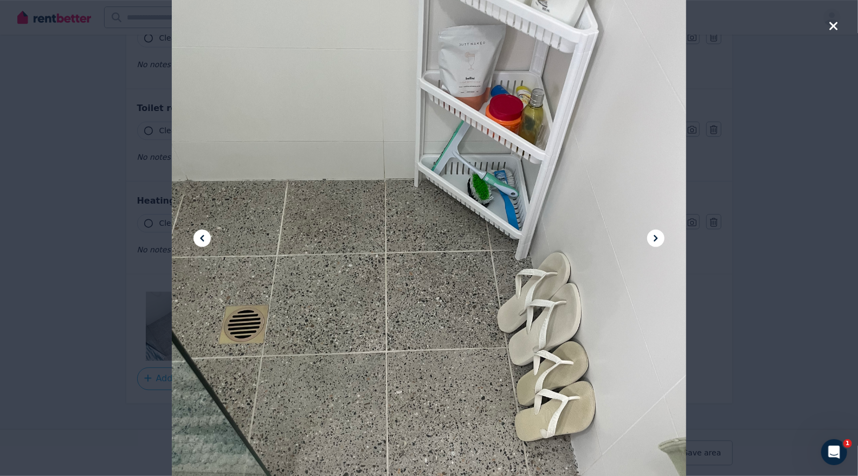
click at [653, 236] on icon at bounding box center [655, 238] width 13 height 13
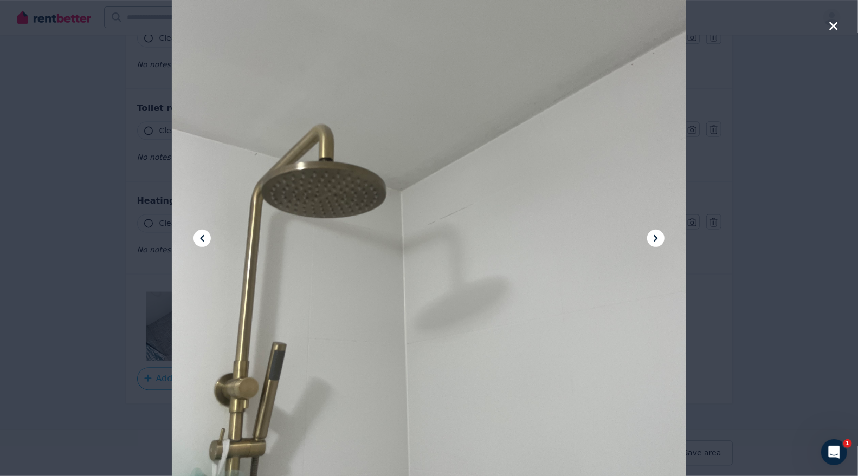
click at [653, 236] on icon at bounding box center [655, 238] width 13 height 13
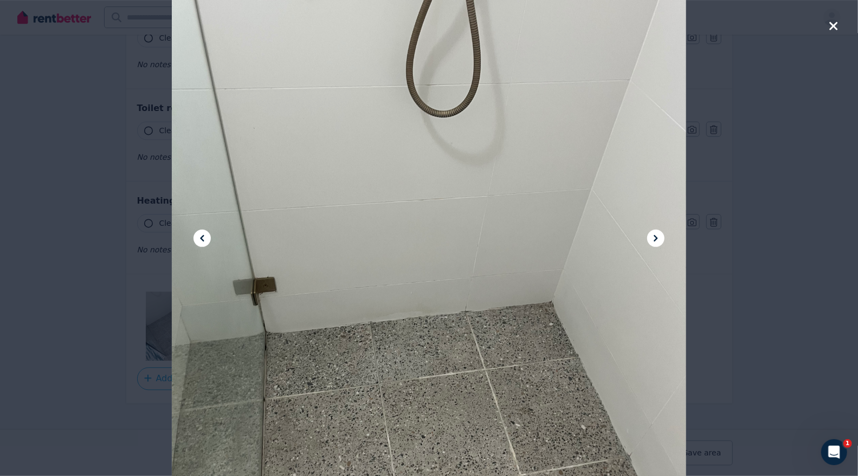
click at [653, 236] on icon at bounding box center [655, 238] width 13 height 13
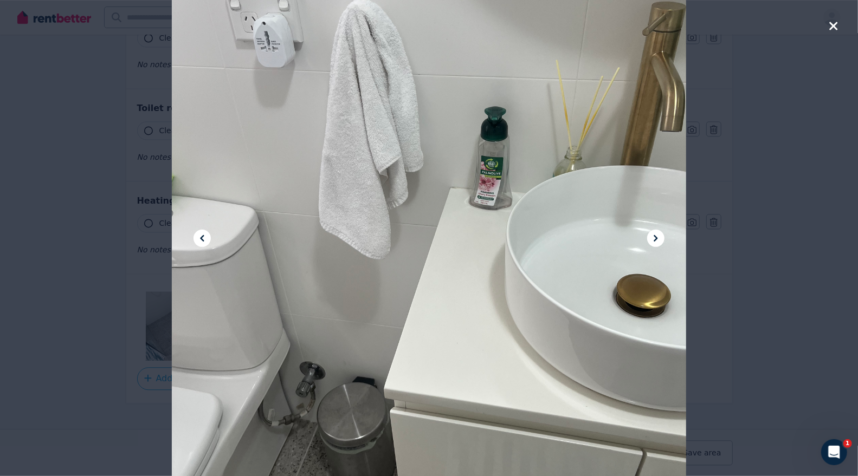
click at [653, 236] on icon at bounding box center [655, 238] width 13 height 13
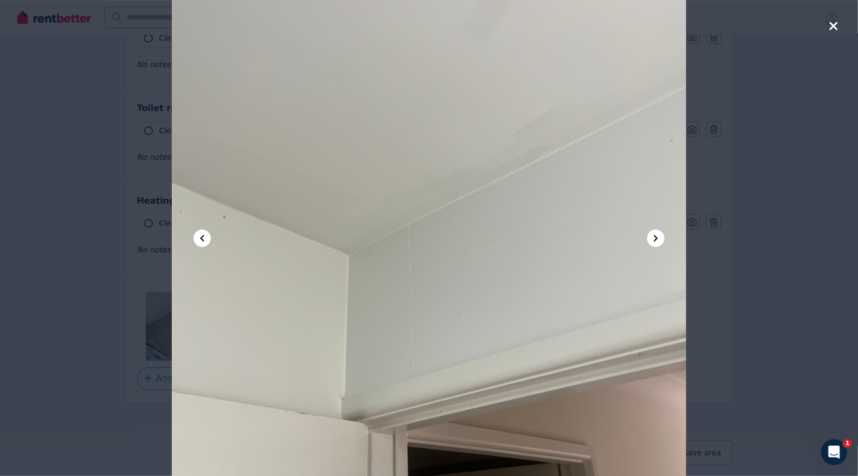
click at [653, 236] on icon at bounding box center [655, 238] width 13 height 13
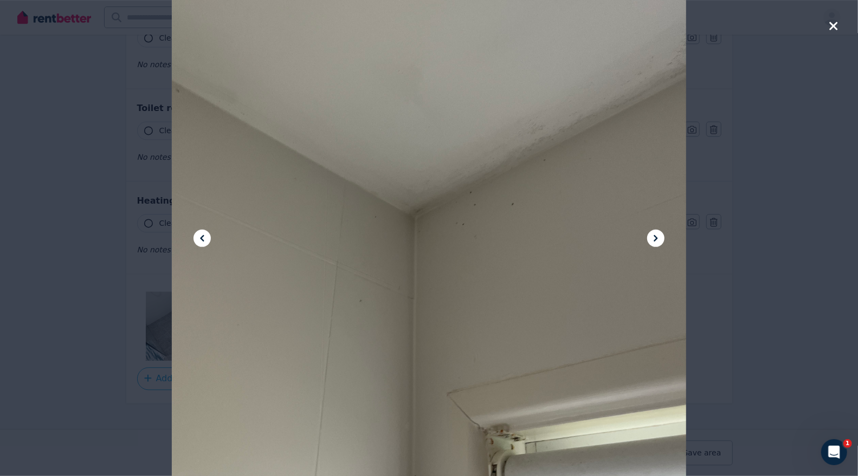
click at [653, 236] on icon at bounding box center [655, 238] width 13 height 13
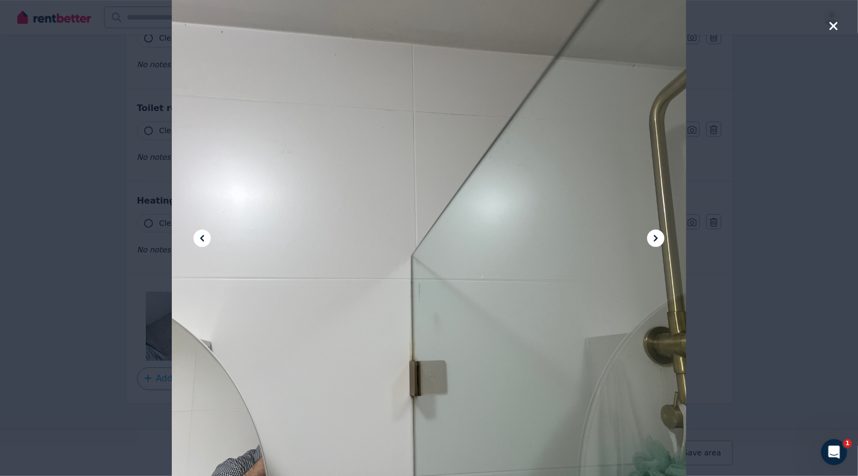
click at [653, 236] on icon at bounding box center [655, 238] width 13 height 13
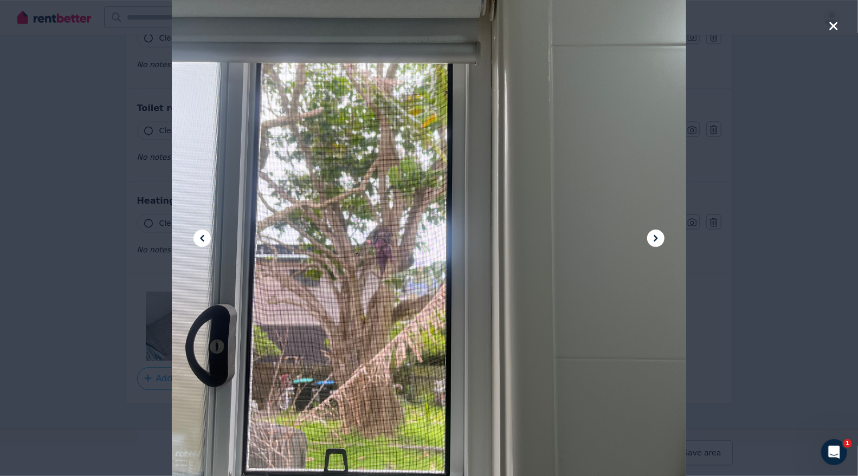
click at [653, 236] on icon at bounding box center [655, 238] width 13 height 13
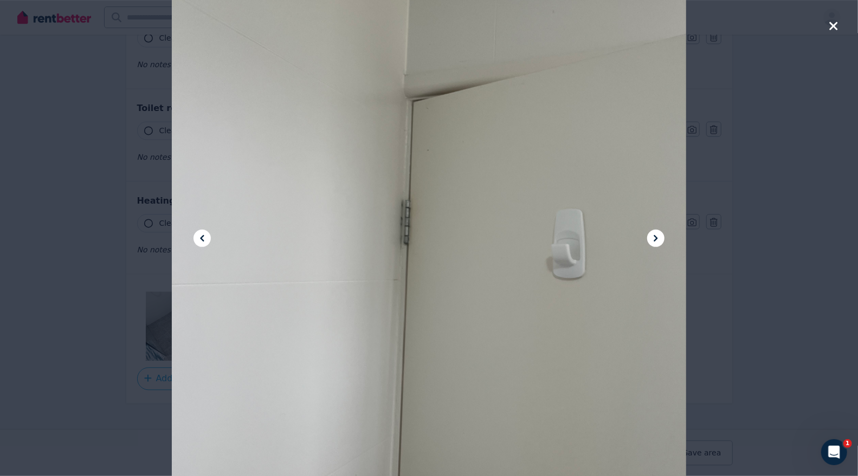
click at [653, 236] on icon at bounding box center [655, 238] width 13 height 13
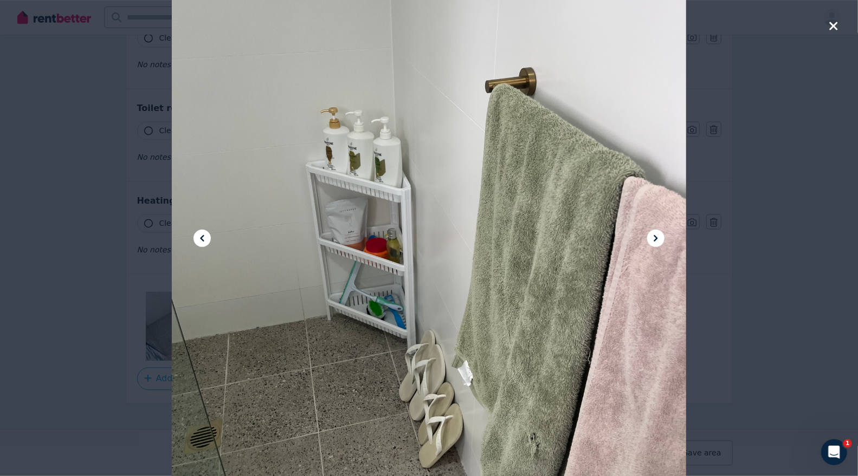
click at [649, 250] on div at bounding box center [429, 238] width 515 height 686
click at [653, 241] on icon at bounding box center [655, 238] width 13 height 13
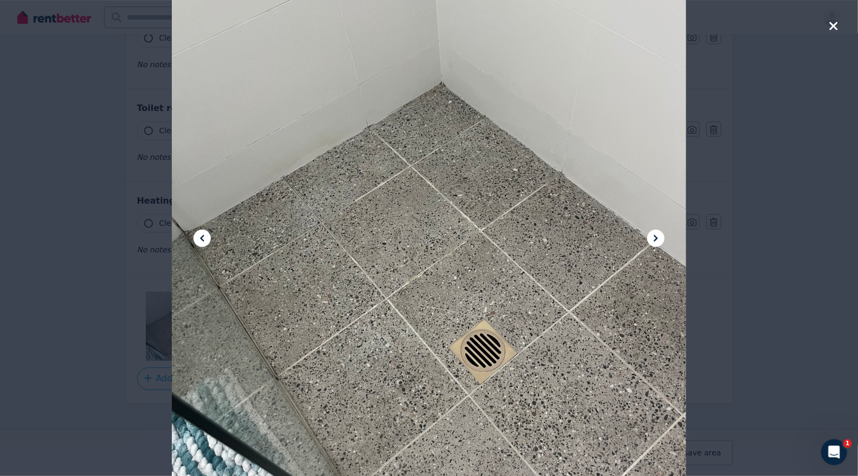
click at [828, 20] on div at bounding box center [429, 238] width 858 height 476
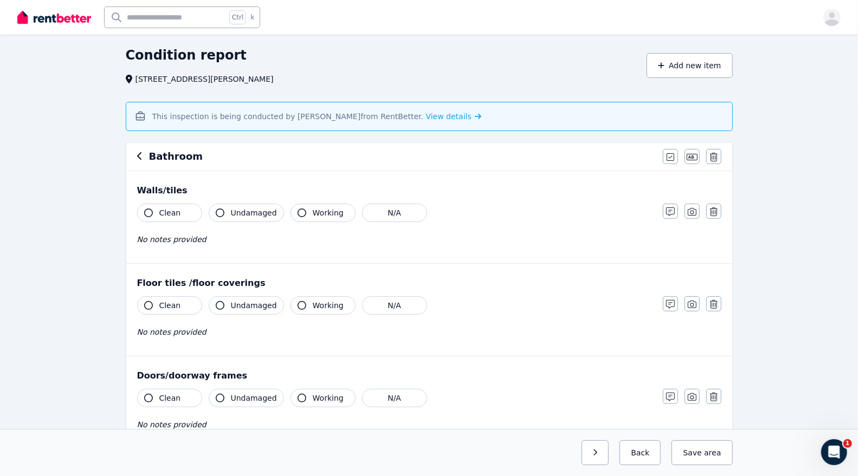
scroll to position [0, 0]
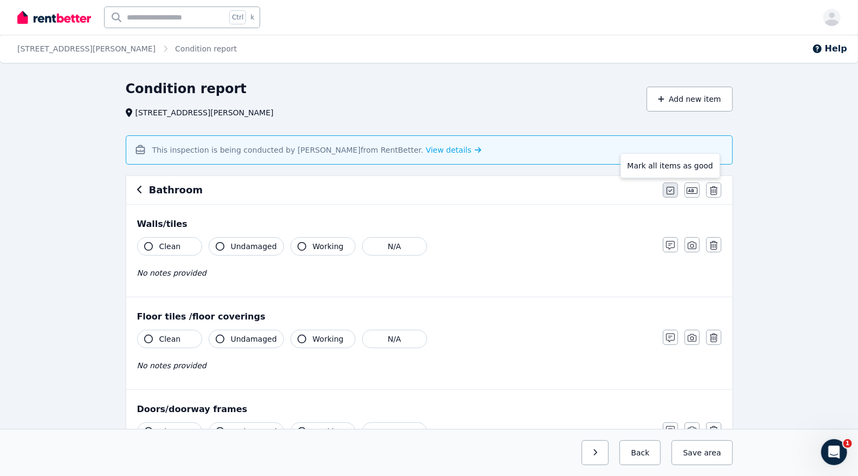
click at [666, 190] on button "button" at bounding box center [670, 190] width 15 height 15
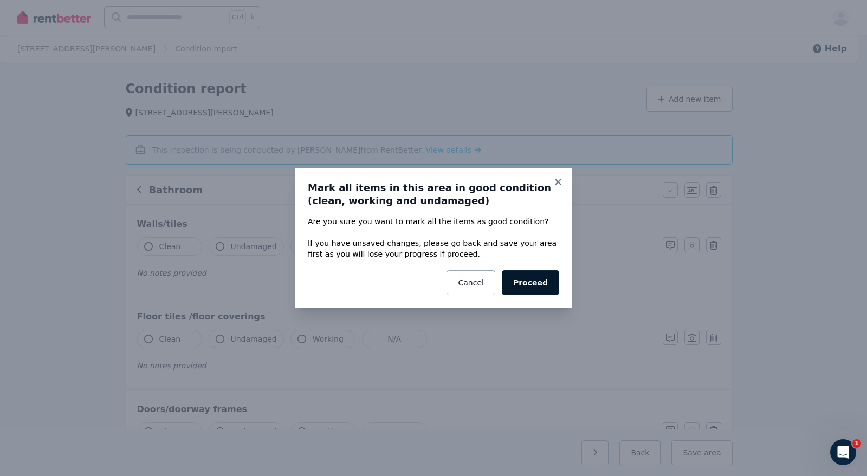
click at [524, 283] on button "Proceed" at bounding box center [530, 282] width 57 height 25
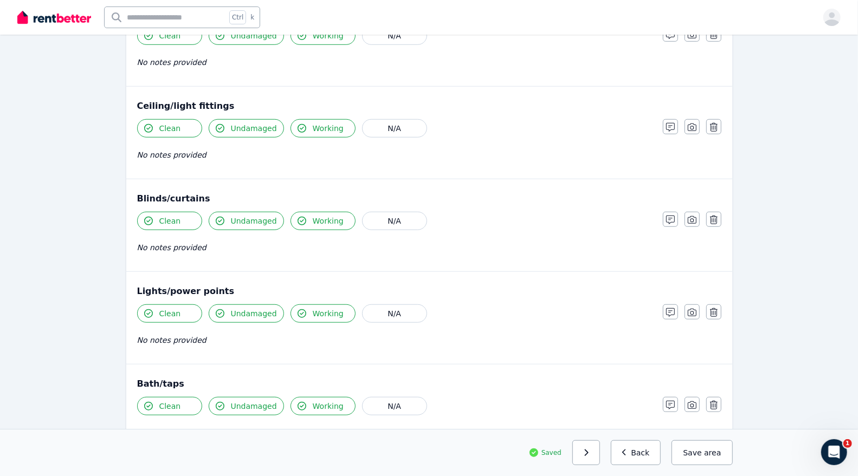
scroll to position [455, 0]
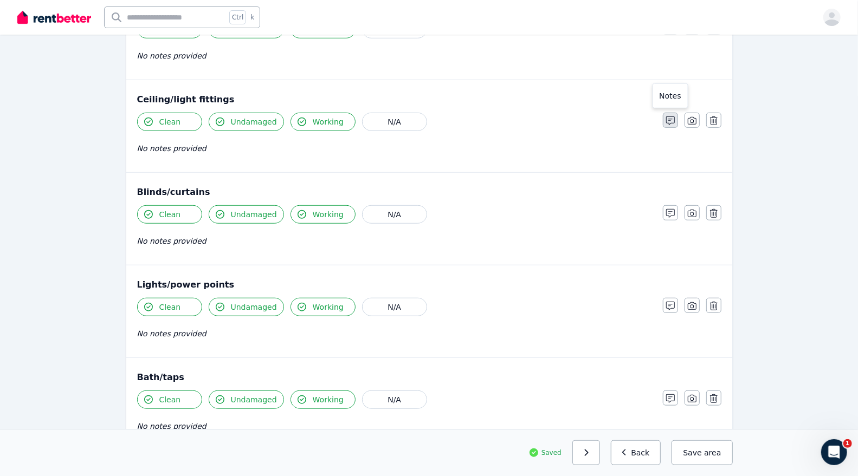
click at [669, 117] on icon "button" at bounding box center [670, 121] width 9 height 9
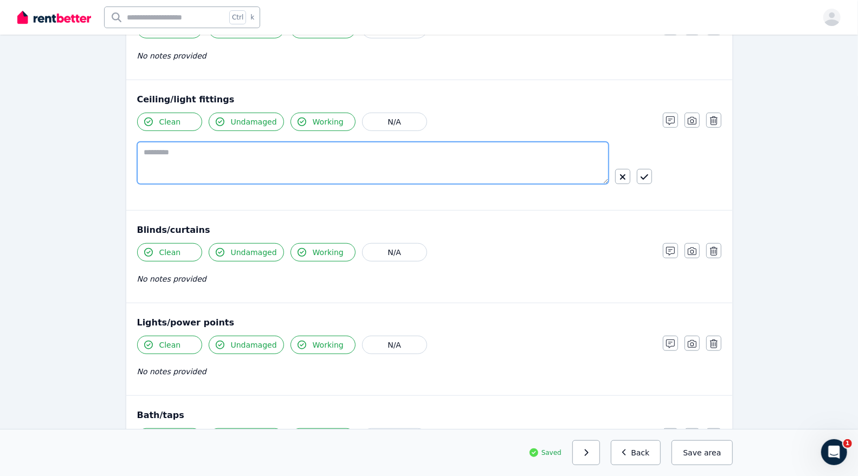
click at [339, 149] on textarea at bounding box center [373, 163] width 472 height 42
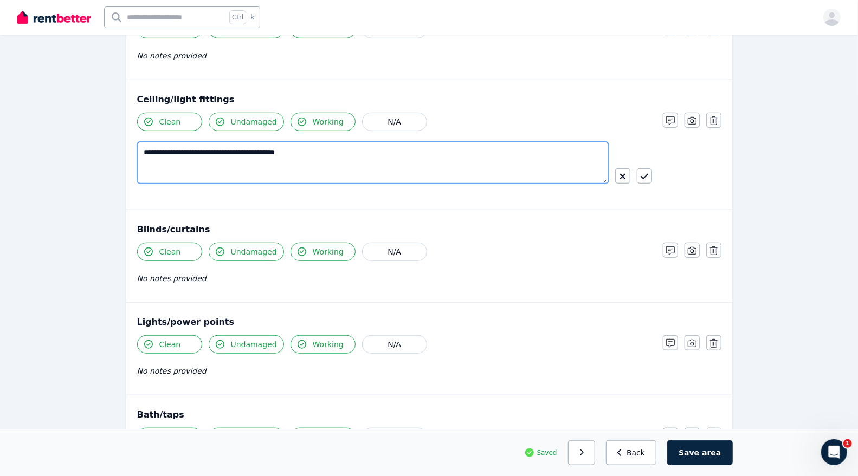
click at [202, 148] on textarea "**********" at bounding box center [373, 163] width 472 height 42
type textarea "**********"
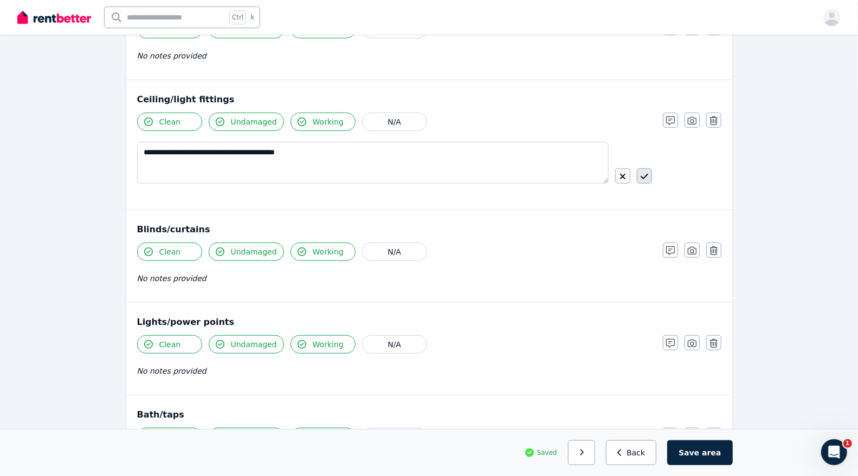
click at [643, 172] on icon "button" at bounding box center [645, 176] width 8 height 9
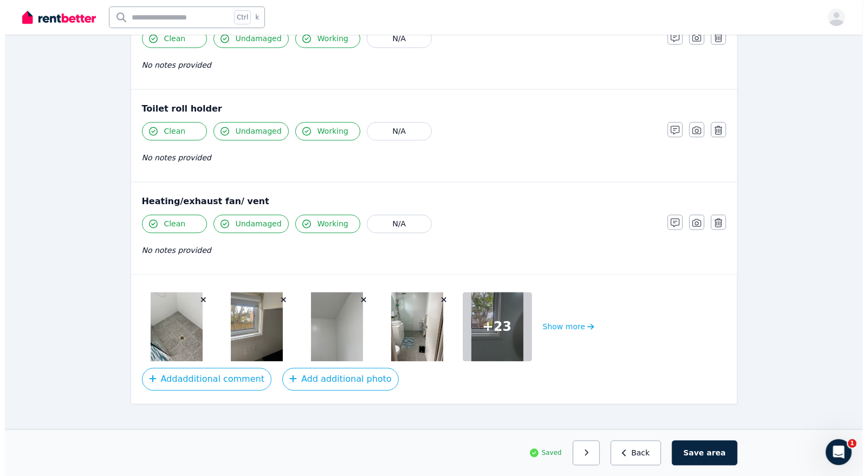
scroll to position [1292, 0]
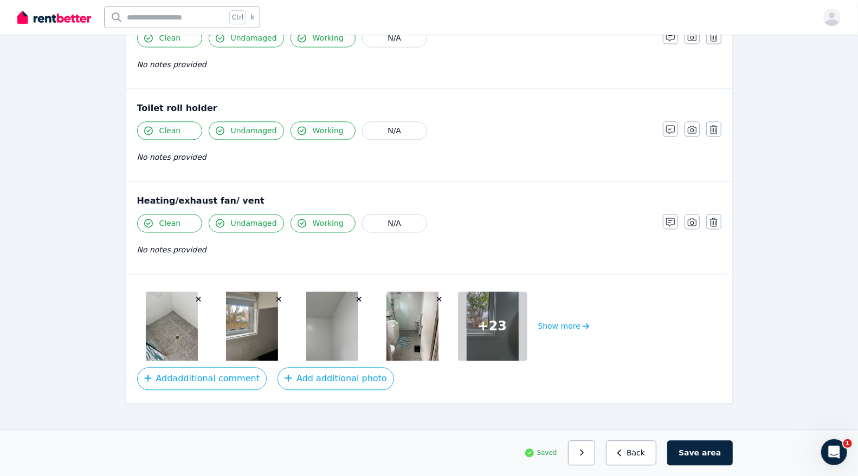
click at [171, 296] on img at bounding box center [172, 326] width 52 height 69
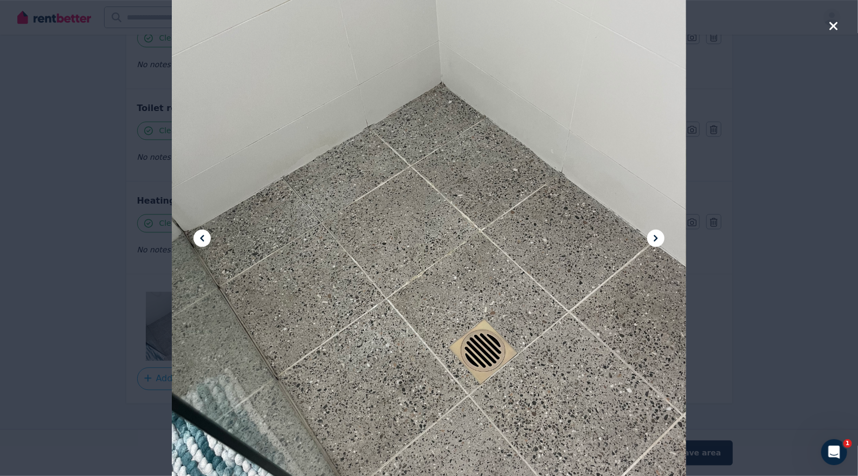
click at [654, 234] on icon at bounding box center [655, 238] width 13 height 13
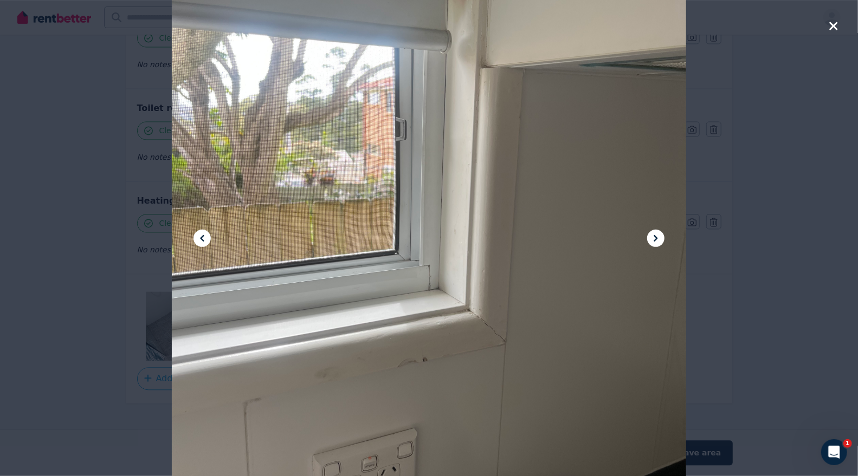
click at [654, 234] on icon at bounding box center [655, 238] width 13 height 13
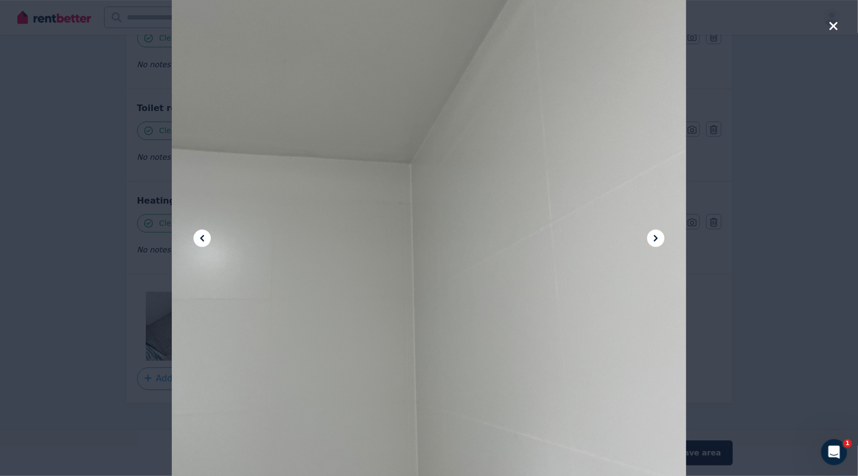
click at [654, 234] on icon at bounding box center [655, 238] width 13 height 13
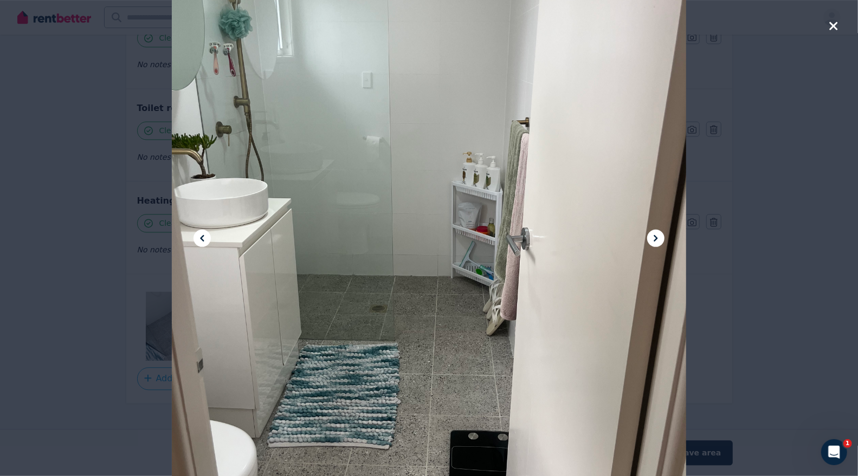
click at [654, 234] on icon at bounding box center [655, 238] width 13 height 13
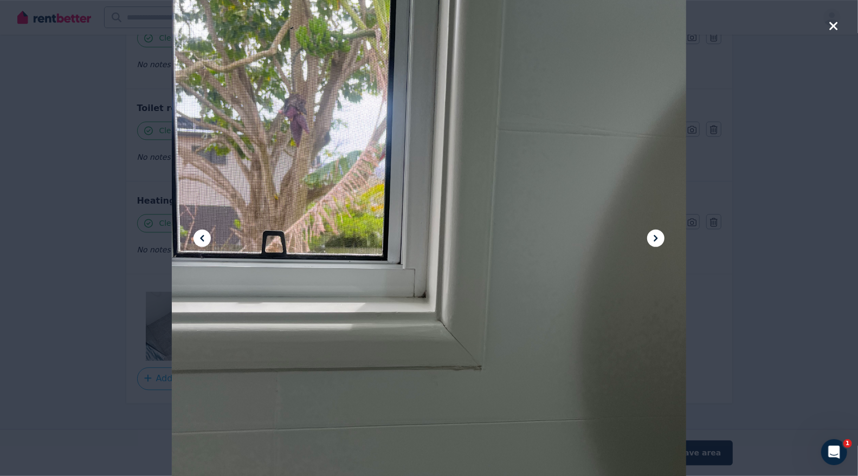
click at [654, 234] on icon at bounding box center [655, 238] width 13 height 13
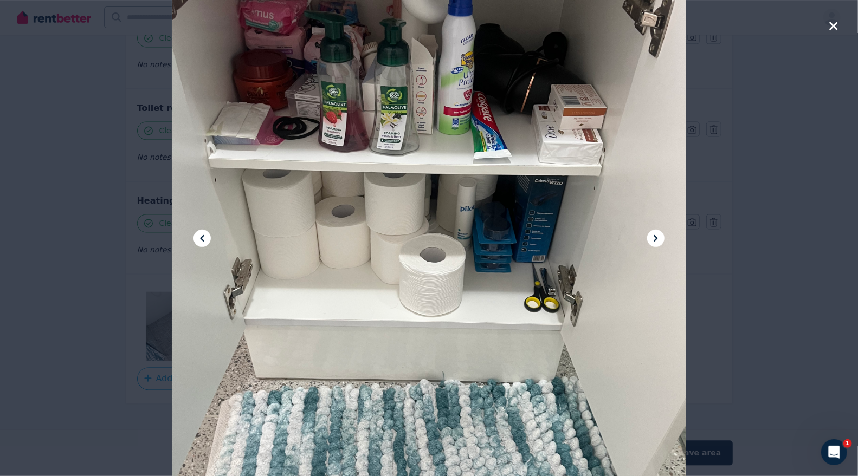
click at [654, 234] on icon at bounding box center [655, 238] width 13 height 13
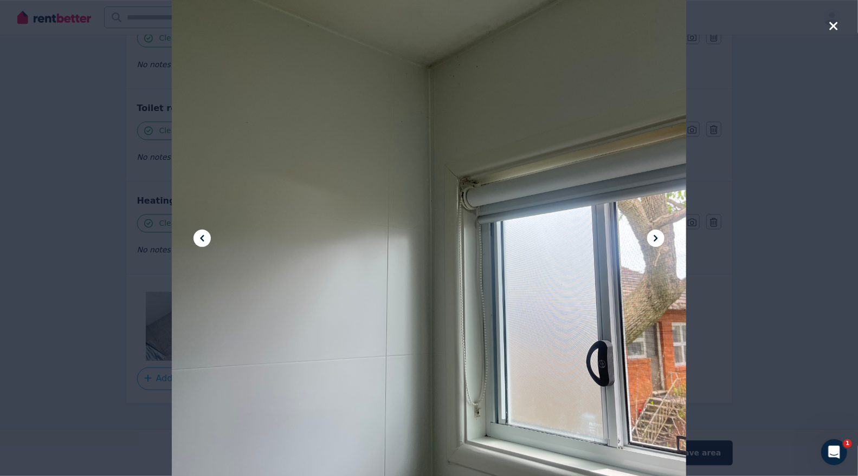
click at [654, 234] on icon at bounding box center [655, 238] width 13 height 13
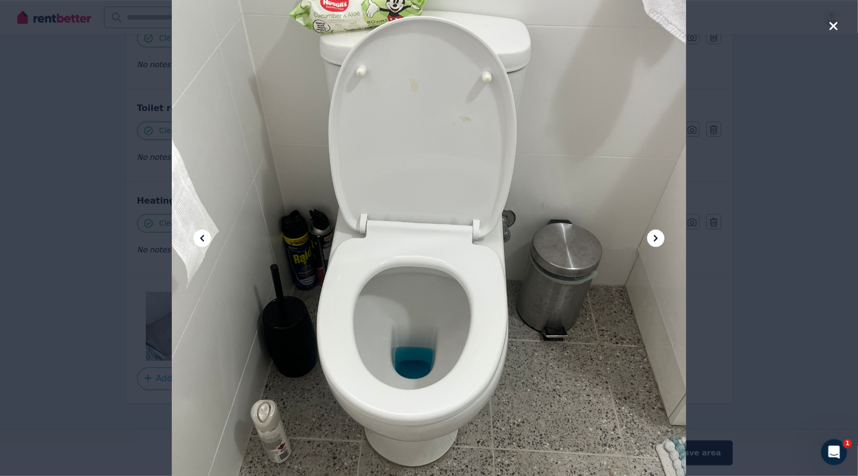
click at [654, 234] on icon at bounding box center [655, 238] width 13 height 13
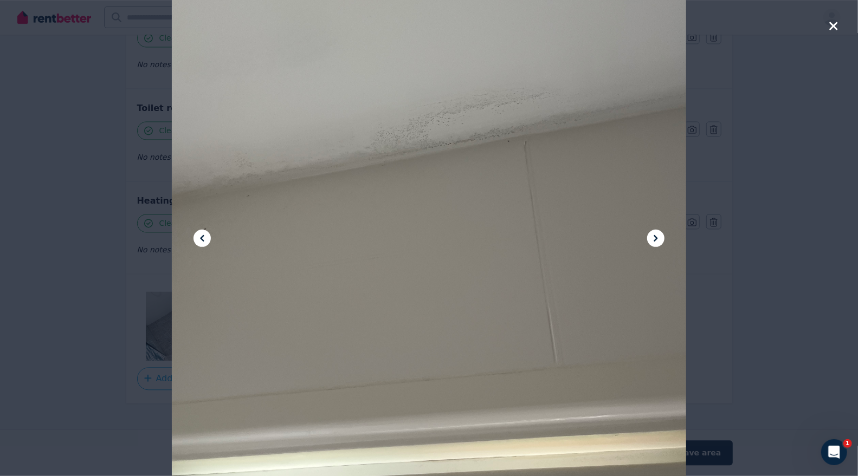
click at [654, 234] on icon at bounding box center [655, 238] width 13 height 13
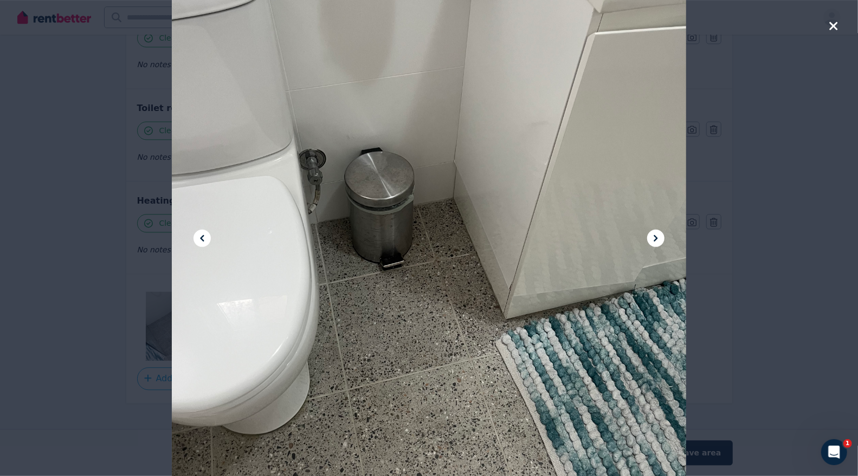
click at [654, 234] on icon at bounding box center [655, 238] width 13 height 13
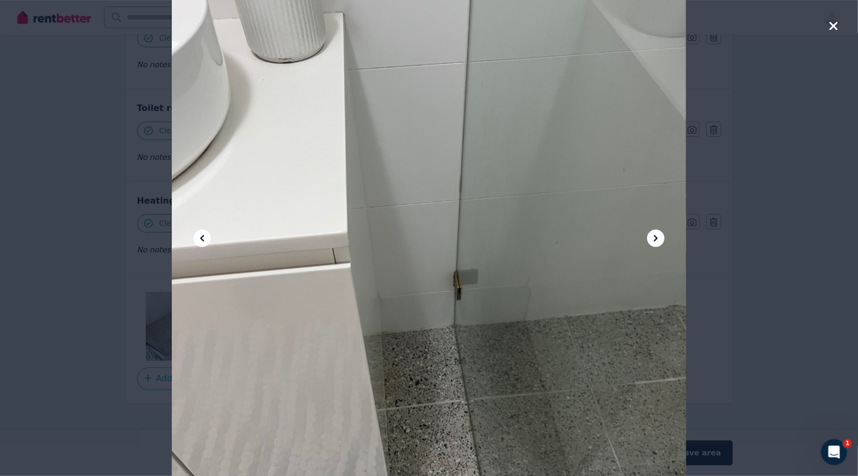
click at [654, 234] on icon at bounding box center [655, 238] width 13 height 13
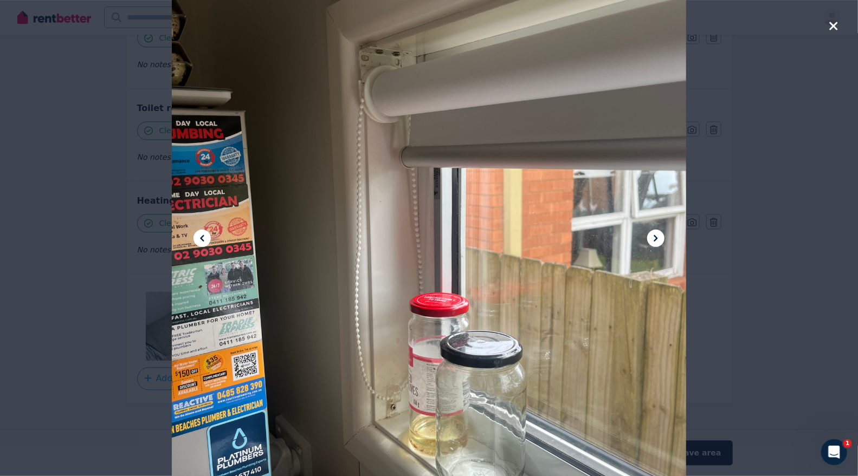
click at [654, 234] on icon at bounding box center [655, 238] width 13 height 13
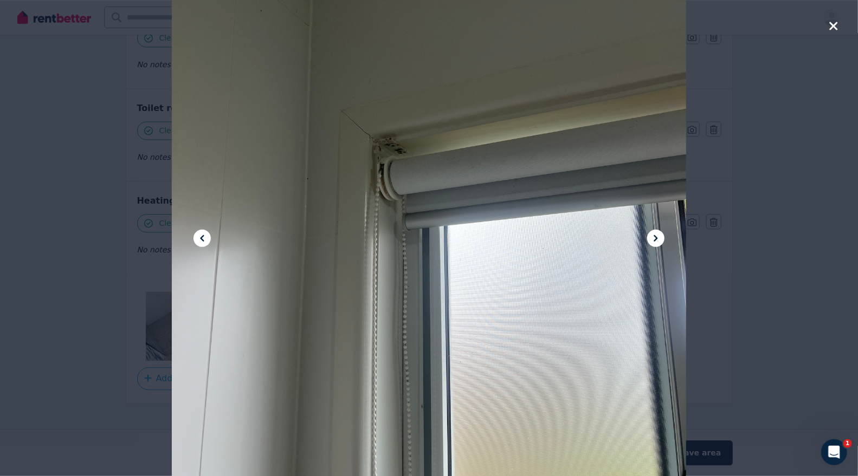
click at [654, 234] on icon at bounding box center [655, 238] width 13 height 13
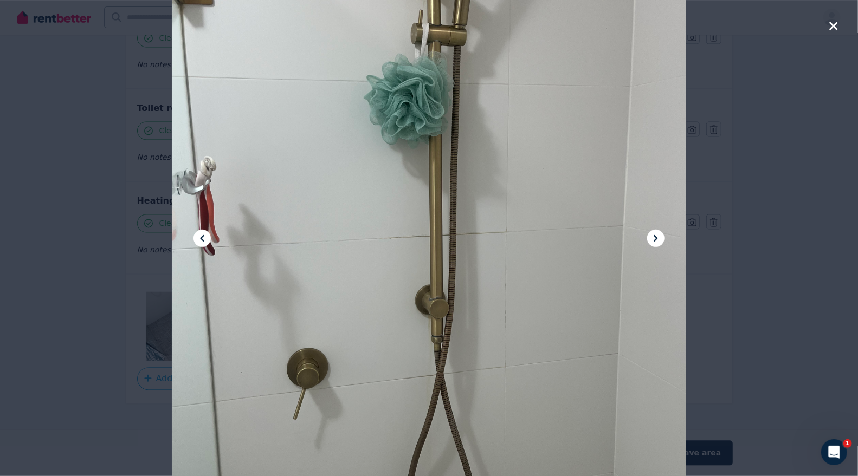
click at [654, 234] on icon at bounding box center [655, 238] width 13 height 13
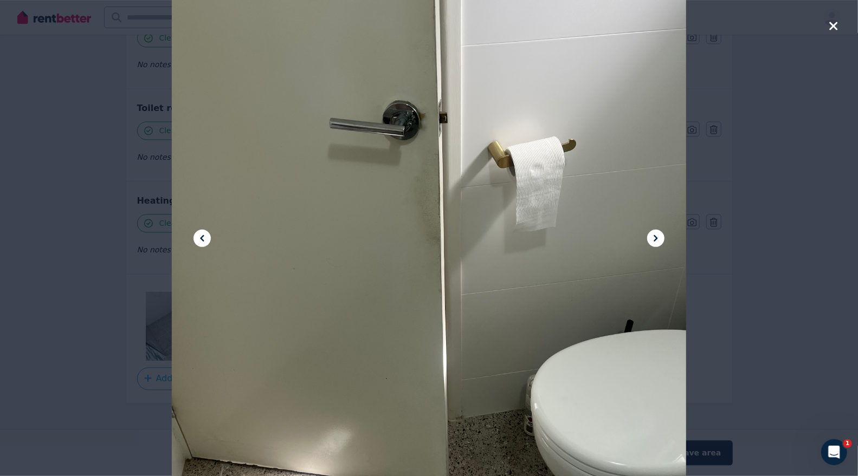
click at [654, 234] on icon at bounding box center [655, 238] width 13 height 13
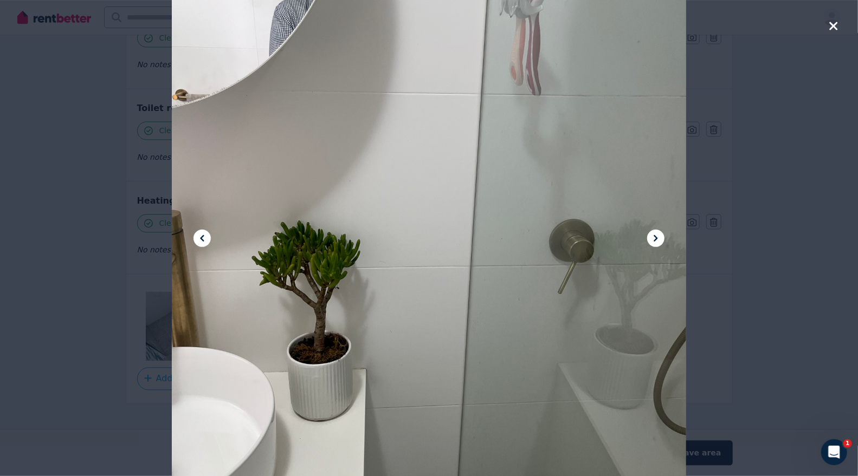
click at [654, 234] on icon at bounding box center [655, 238] width 13 height 13
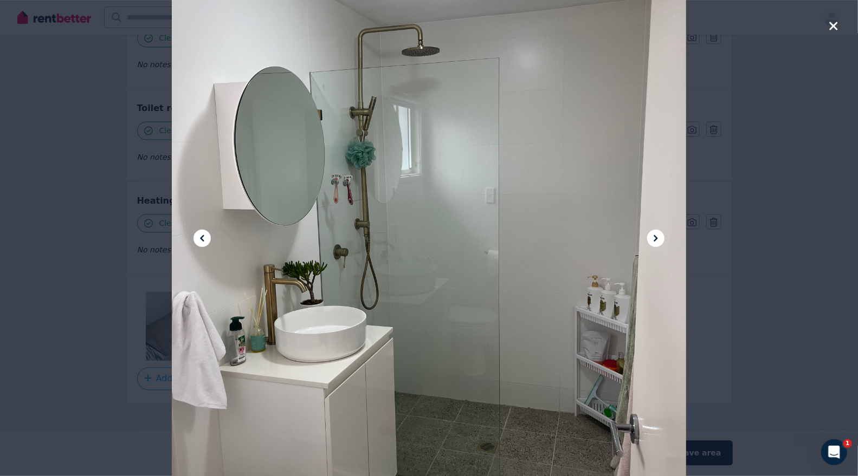
click at [654, 234] on icon at bounding box center [655, 238] width 13 height 13
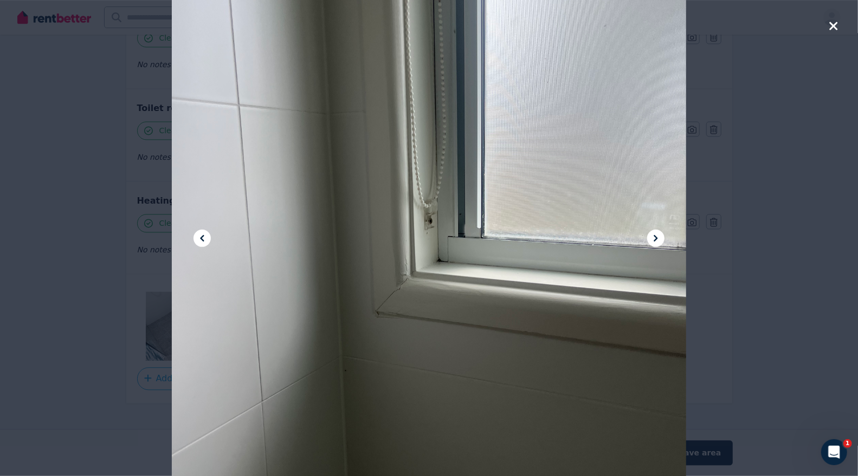
click at [654, 234] on icon at bounding box center [655, 238] width 13 height 13
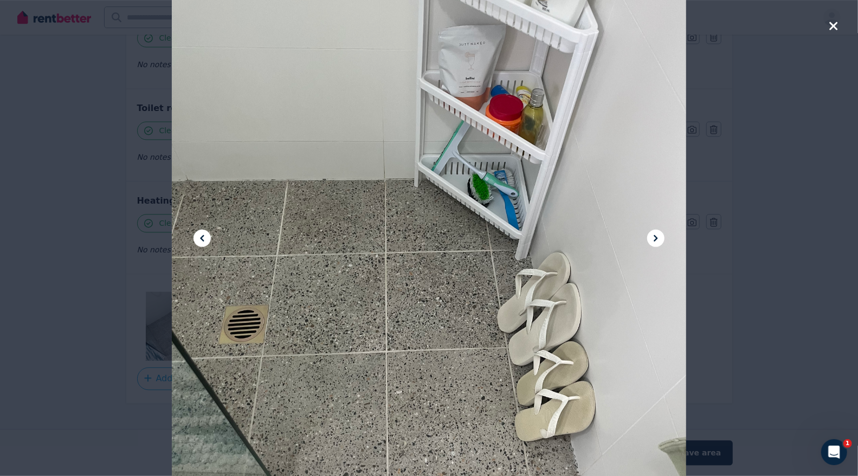
click at [654, 234] on icon at bounding box center [655, 238] width 13 height 13
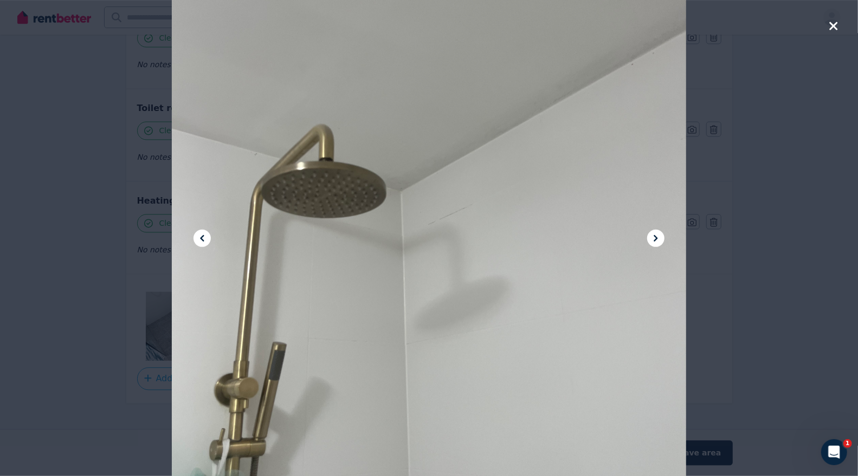
click at [654, 234] on icon at bounding box center [655, 238] width 13 height 13
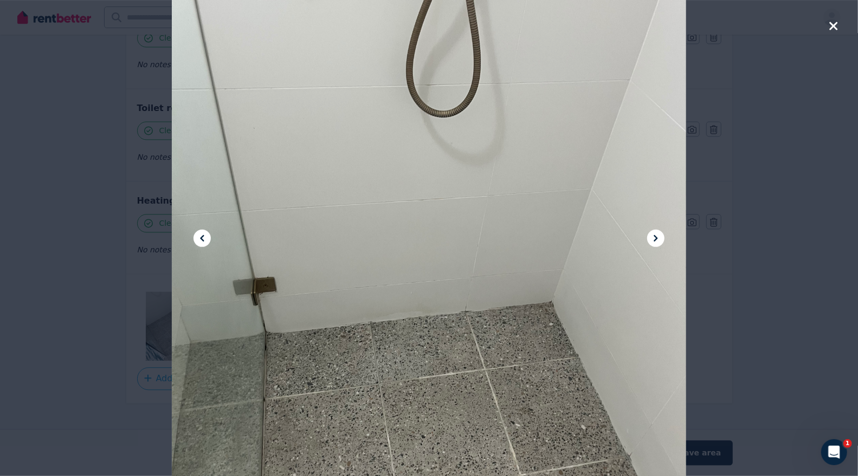
click at [654, 234] on icon at bounding box center [655, 238] width 13 height 13
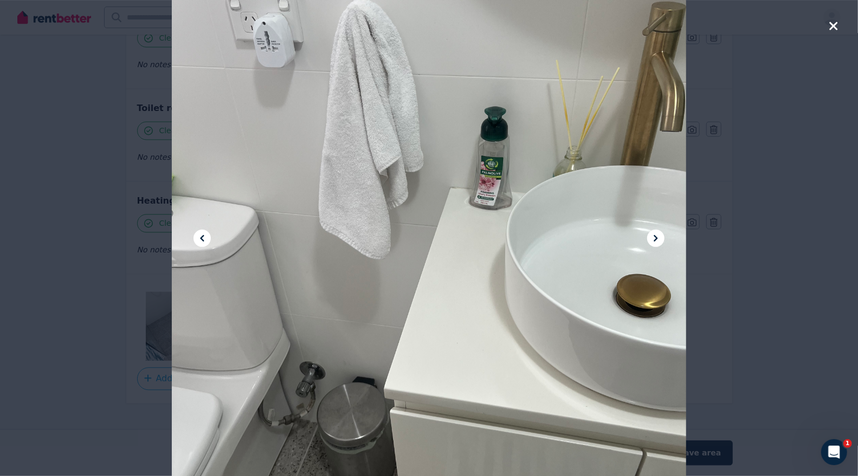
click at [654, 234] on icon at bounding box center [655, 238] width 13 height 13
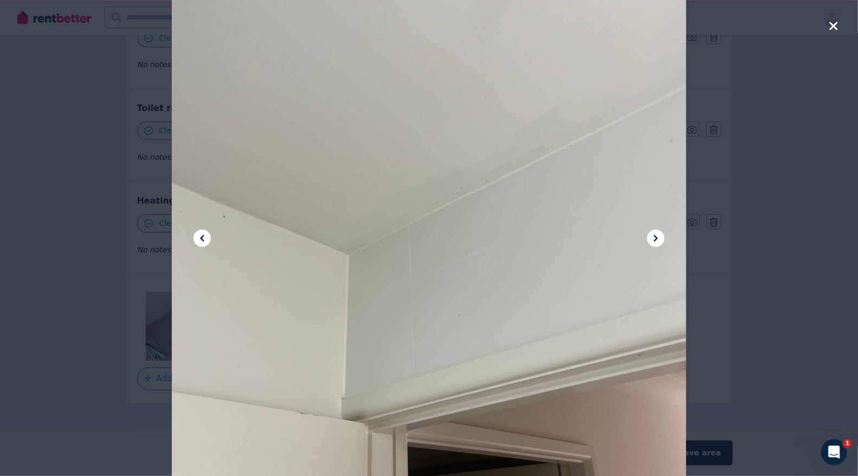
click at [654, 234] on icon at bounding box center [655, 238] width 13 height 13
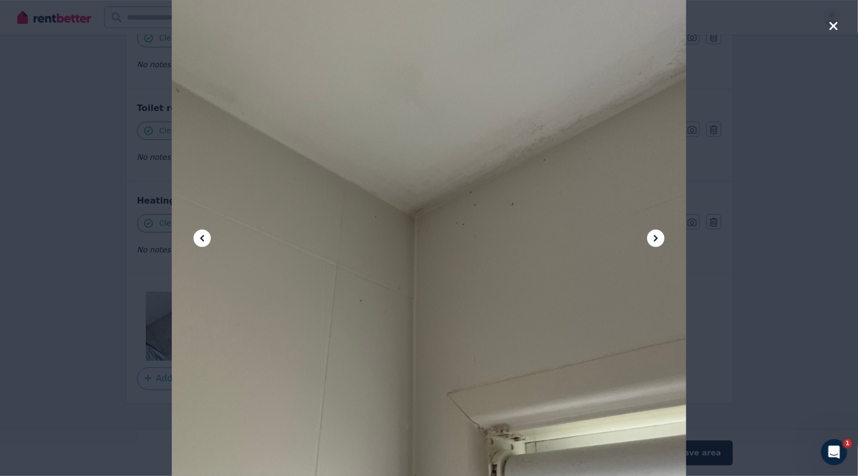
click at [654, 234] on icon at bounding box center [655, 238] width 13 height 13
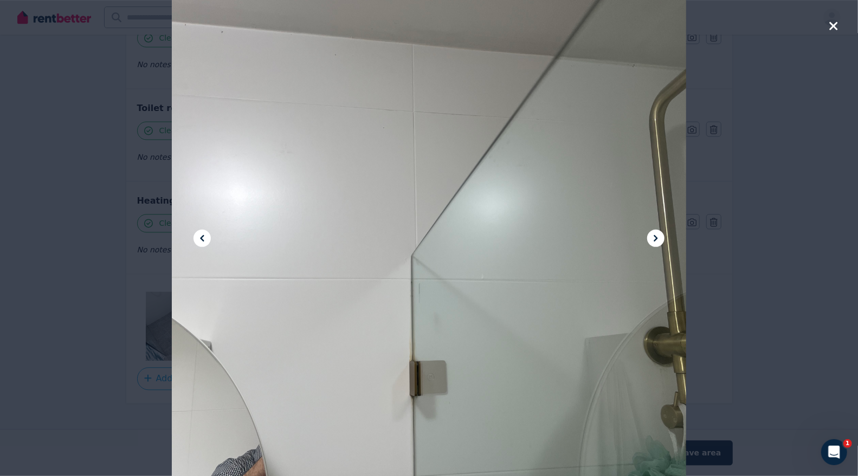
click at [654, 234] on icon at bounding box center [655, 238] width 13 height 13
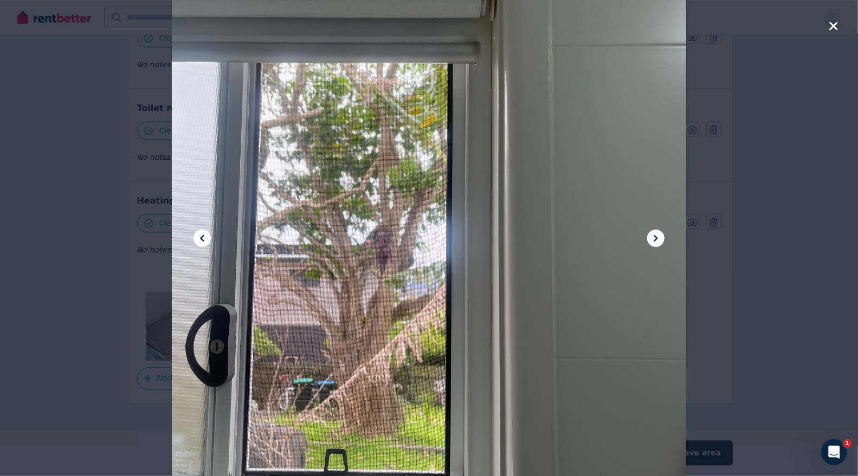
click at [654, 234] on icon at bounding box center [655, 238] width 13 height 13
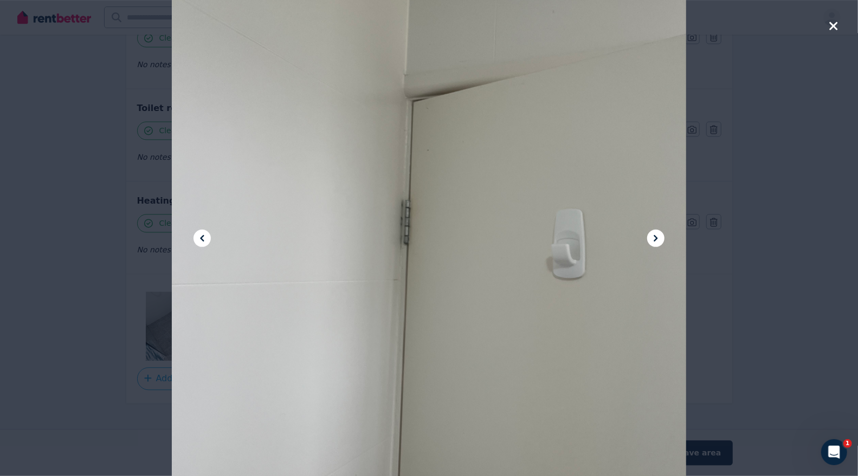
click at [654, 234] on icon at bounding box center [655, 238] width 13 height 13
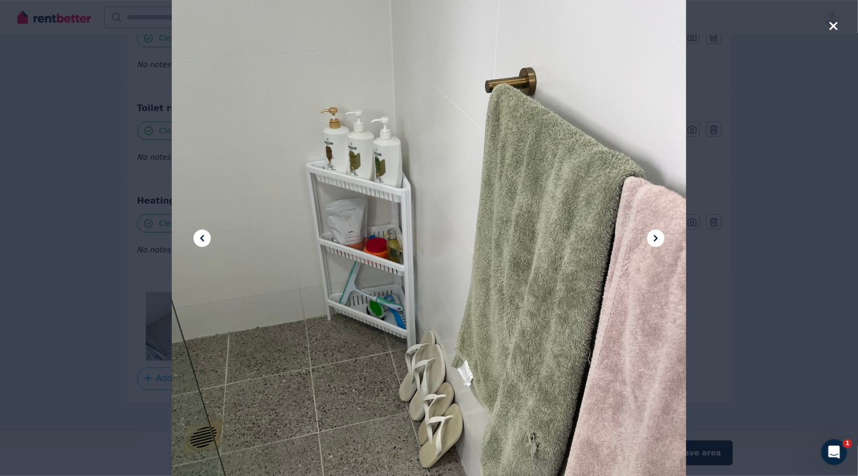
click at [654, 234] on icon at bounding box center [655, 238] width 13 height 13
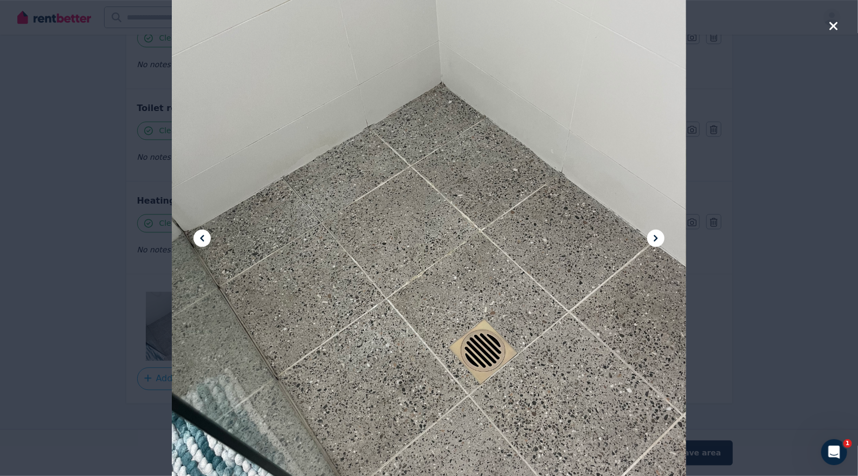
click at [832, 28] on icon "button" at bounding box center [833, 26] width 8 height 8
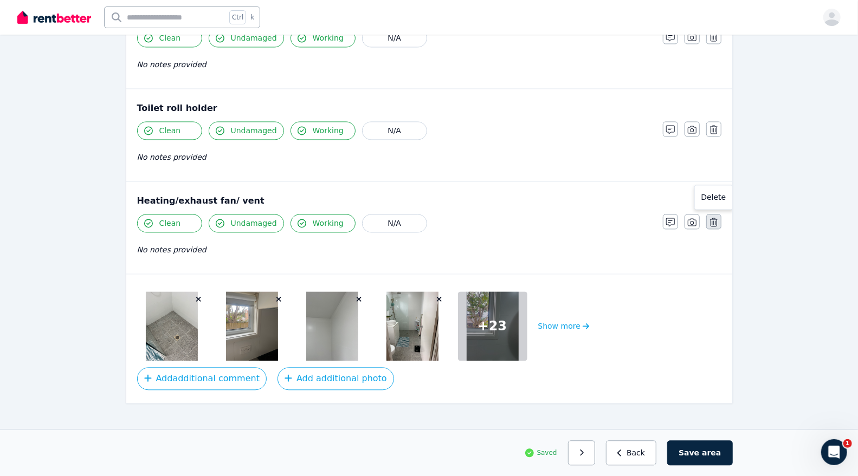
click at [717, 218] on icon "button" at bounding box center [714, 222] width 8 height 9
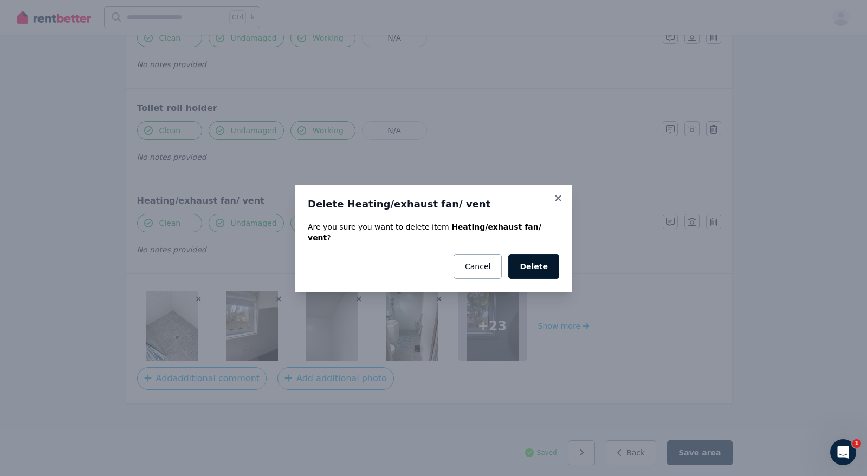
click at [534, 260] on button "Delete" at bounding box center [533, 266] width 51 height 25
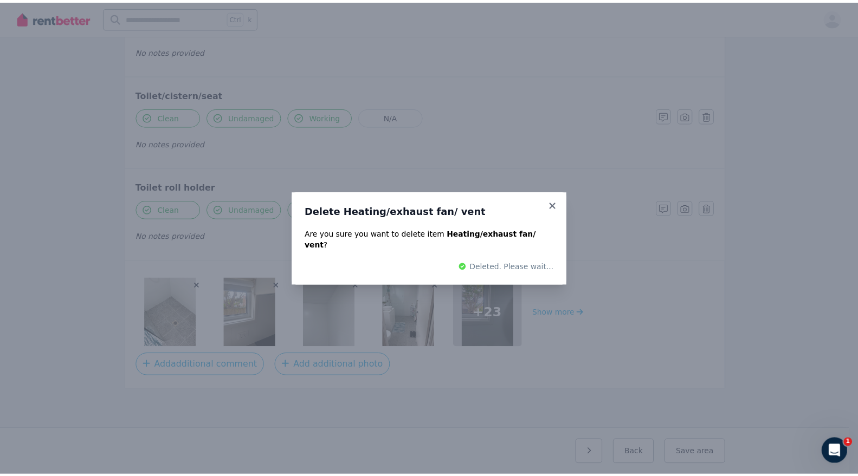
scroll to position [1200, 0]
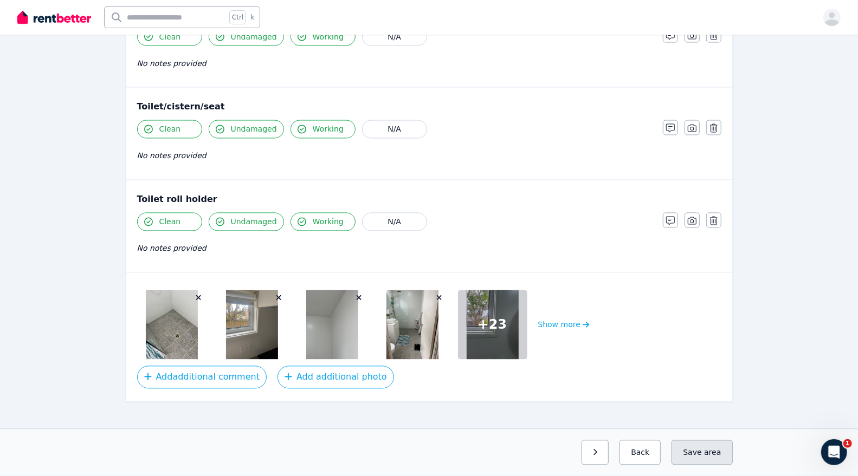
click at [711, 453] on span "area" at bounding box center [712, 453] width 17 height 11
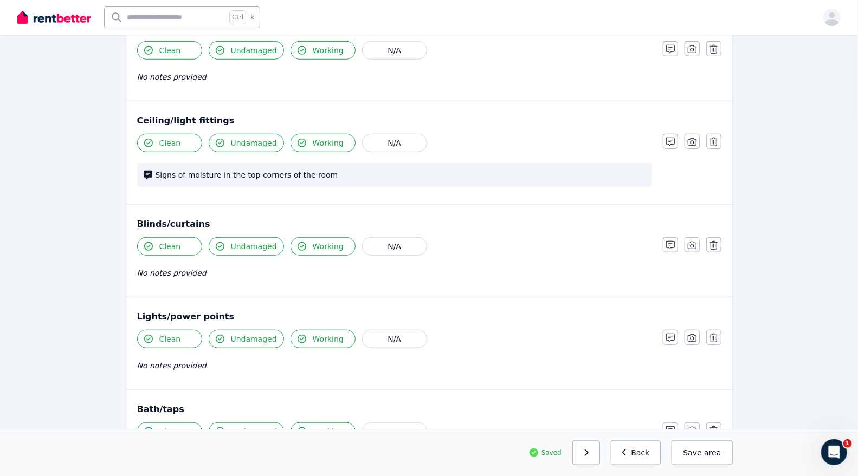
scroll to position [353, 0]
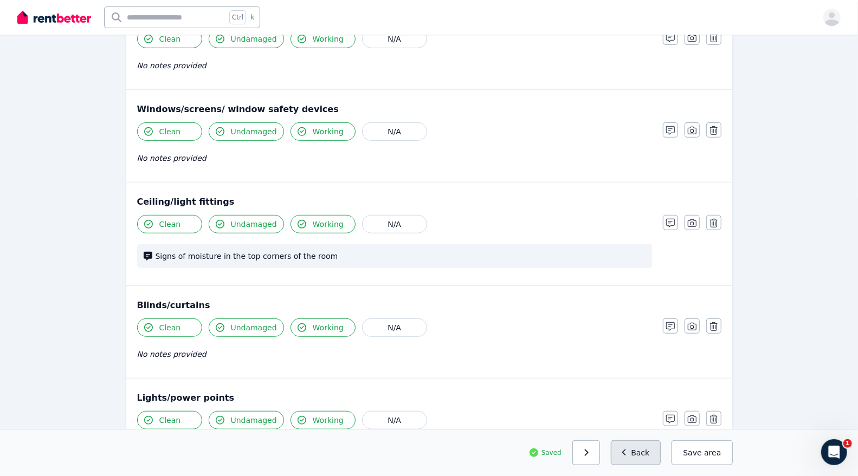
click at [643, 449] on button "Back" at bounding box center [636, 453] width 50 height 25
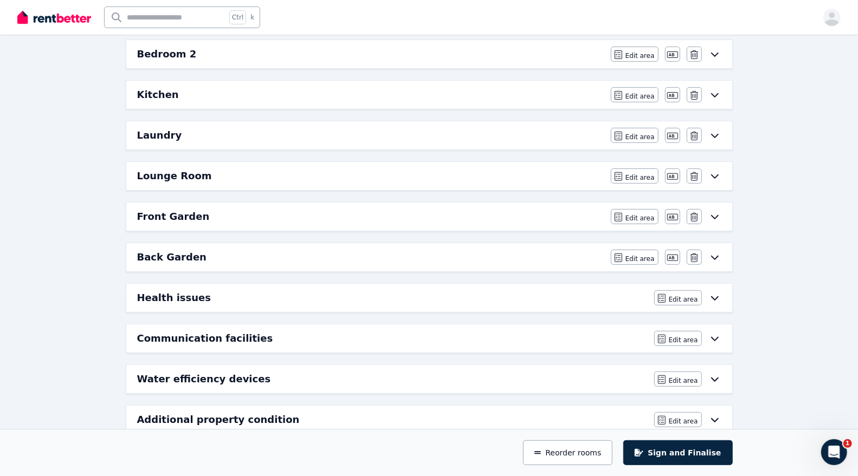
scroll to position [176, 0]
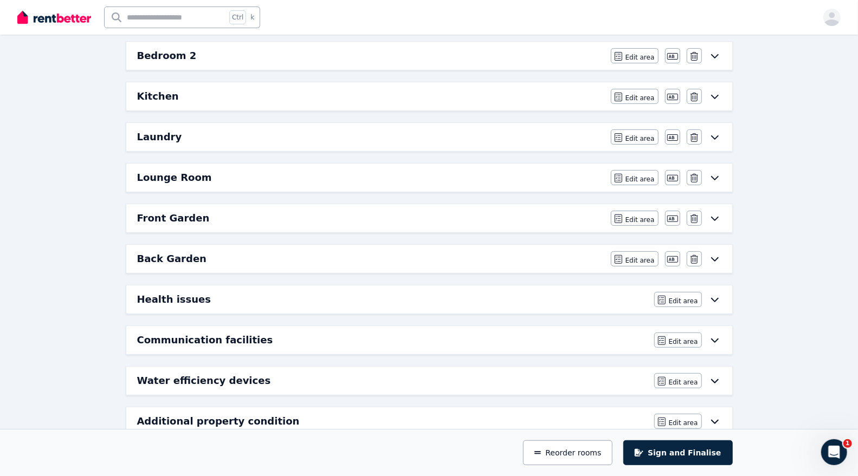
click at [498, 337] on div "Communication facilities" at bounding box center [392, 340] width 511 height 15
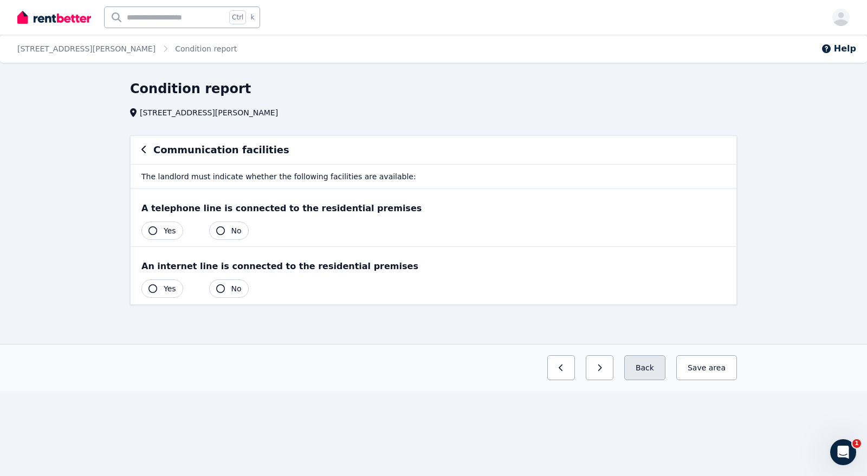
click at [652, 362] on button "Back" at bounding box center [644, 368] width 41 height 25
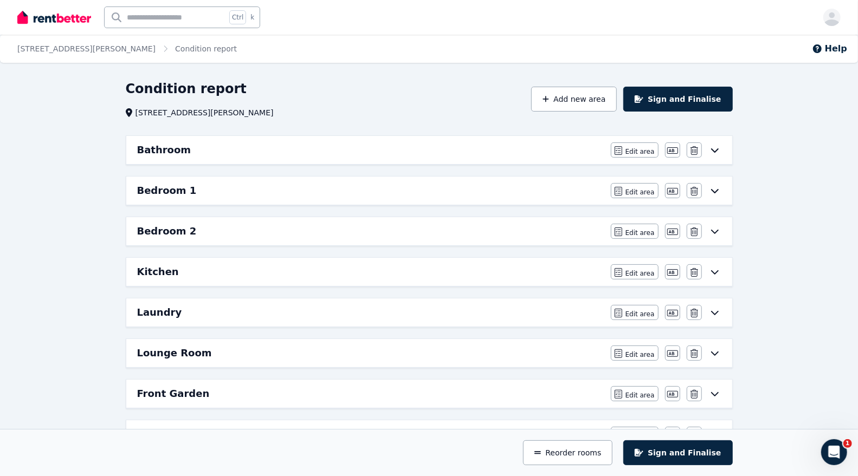
click at [455, 152] on div "Bathroom" at bounding box center [370, 150] width 467 height 15
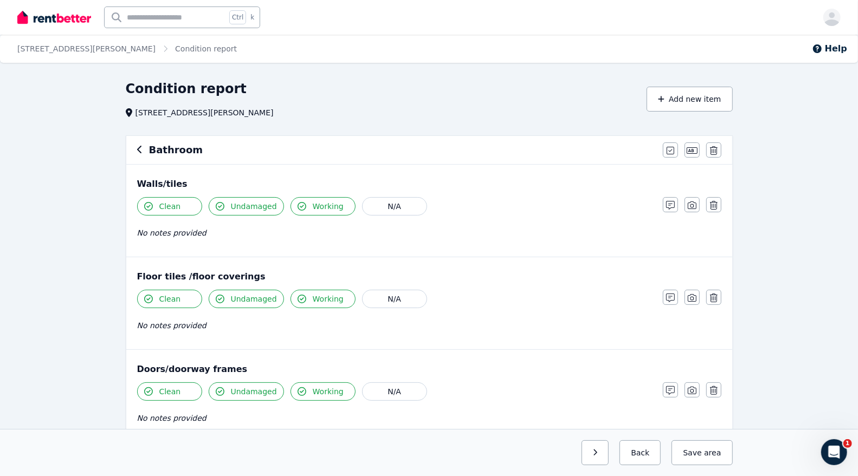
drag, startPoint x: 149, startPoint y: 150, endPoint x: 139, endPoint y: 150, distance: 9.8
click at [139, 150] on div "Bathroom" at bounding box center [396, 150] width 519 height 15
click at [139, 150] on icon "button" at bounding box center [139, 149] width 5 height 9
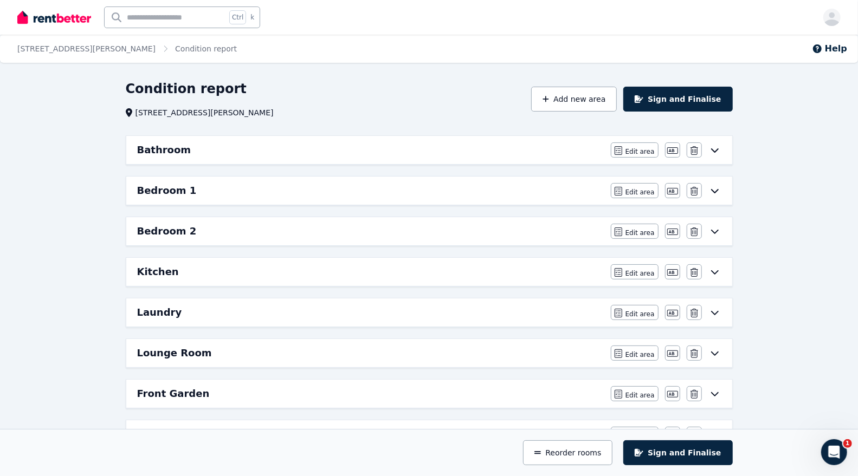
click at [163, 198] on div "Bedroom 1 Edit area Edit area Edit name Delete" at bounding box center [429, 191] width 606 height 28
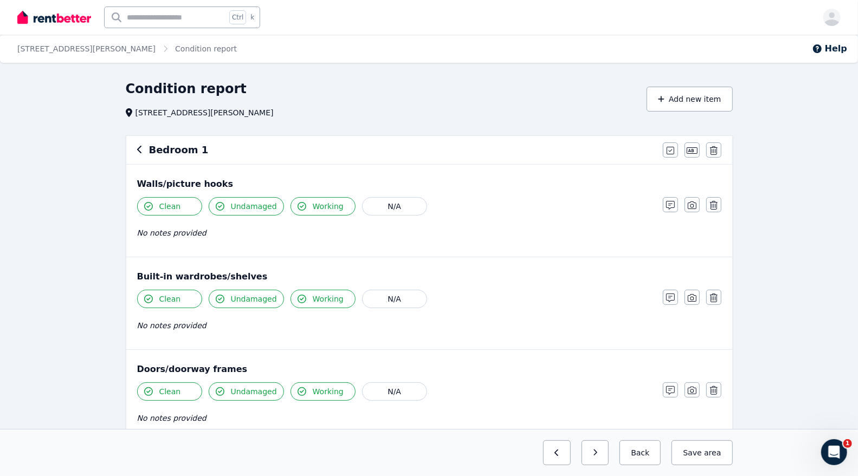
click at [137, 149] on icon "button" at bounding box center [139, 149] width 5 height 9
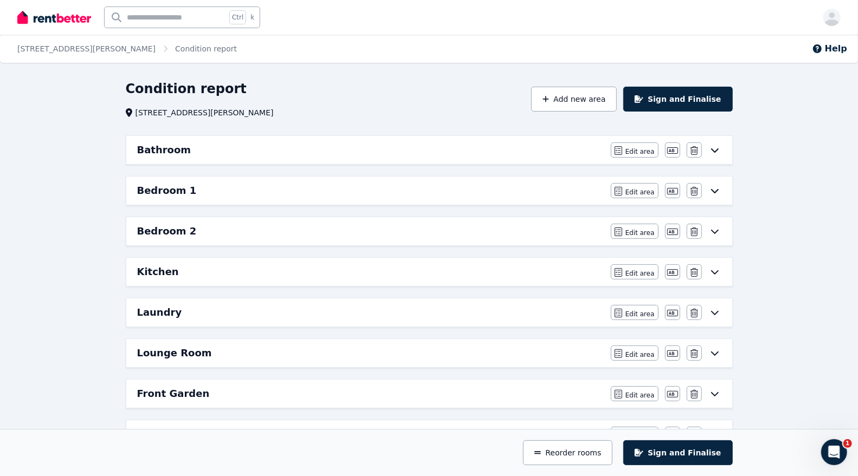
click at [165, 228] on h6 "Bedroom 2" at bounding box center [167, 231] width 60 height 15
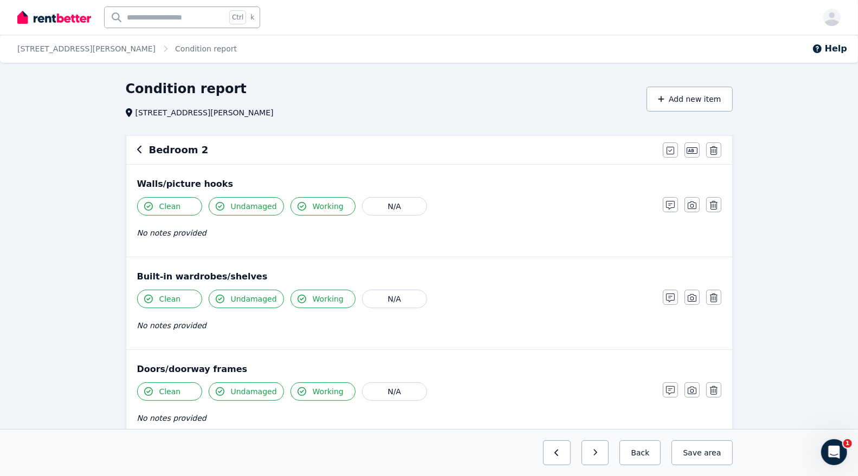
scroll to position [1, 0]
click at [139, 154] on button "button" at bounding box center [139, 149] width 5 height 13
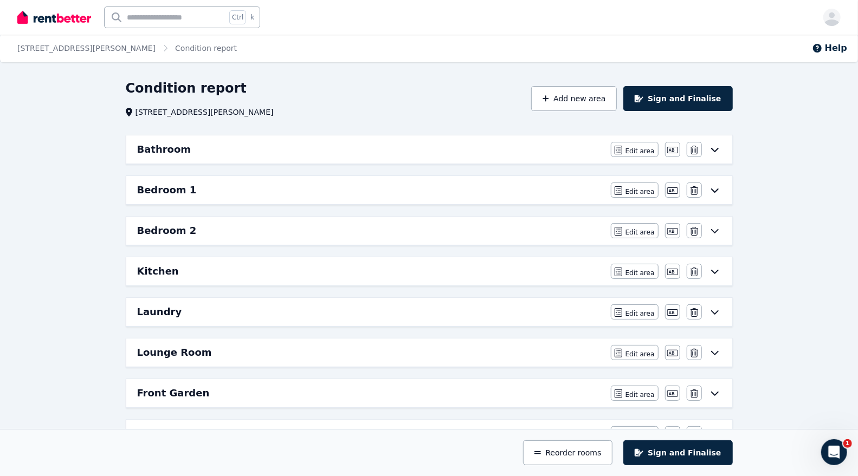
click at [198, 277] on div "Kitchen Edit area Edit area Edit name Delete" at bounding box center [429, 271] width 606 height 28
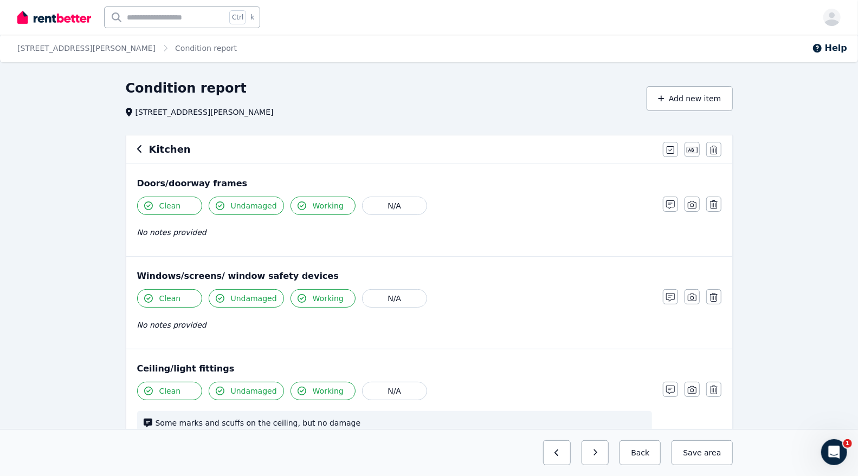
scroll to position [0, 0]
click at [139, 153] on icon "button" at bounding box center [139, 149] width 5 height 9
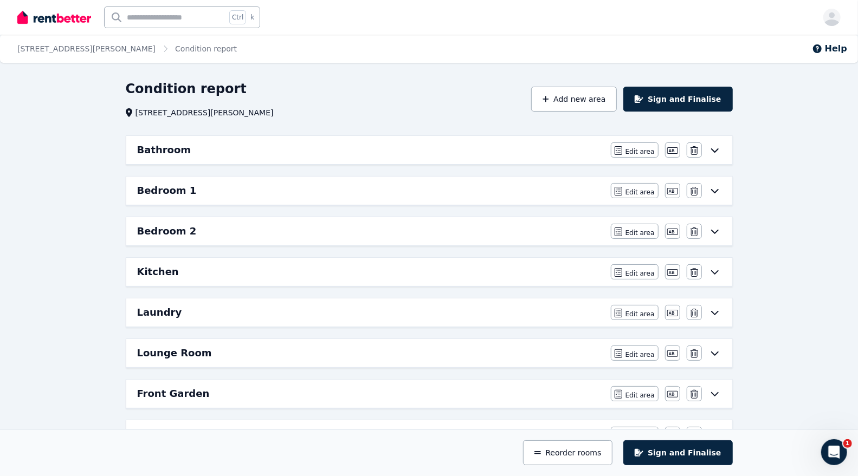
click at [218, 314] on div "Laundry" at bounding box center [370, 312] width 467 height 15
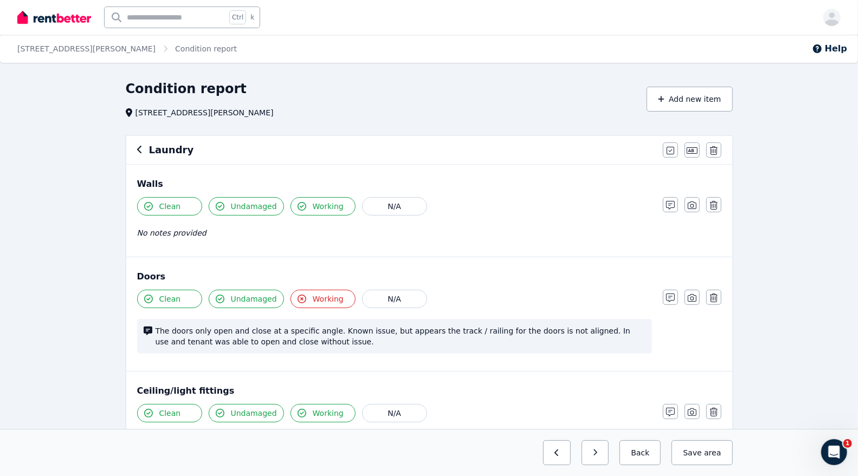
click at [141, 147] on icon "button" at bounding box center [139, 149] width 5 height 9
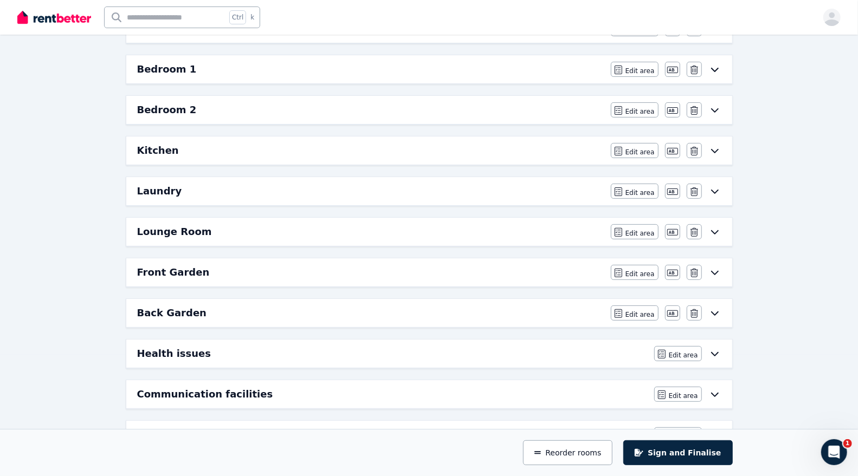
scroll to position [122, 0]
click at [152, 224] on h6 "Lounge Room" at bounding box center [174, 231] width 75 height 15
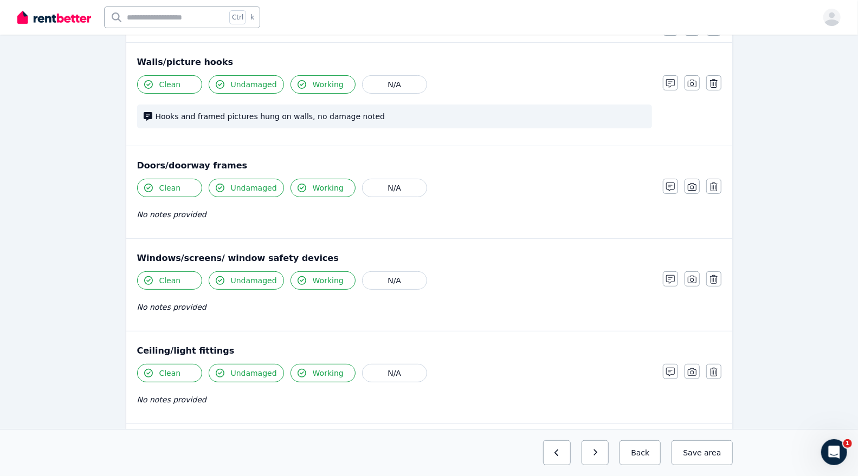
scroll to position [0, 0]
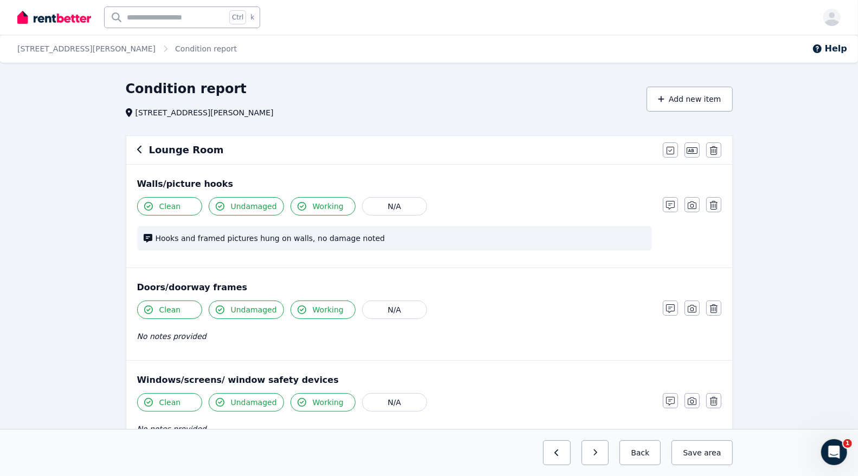
click at [138, 151] on div "Lounge Room Mark all items as good Edit name Delete" at bounding box center [429, 150] width 606 height 28
click at [138, 151] on icon "button" at bounding box center [139, 150] width 4 height 8
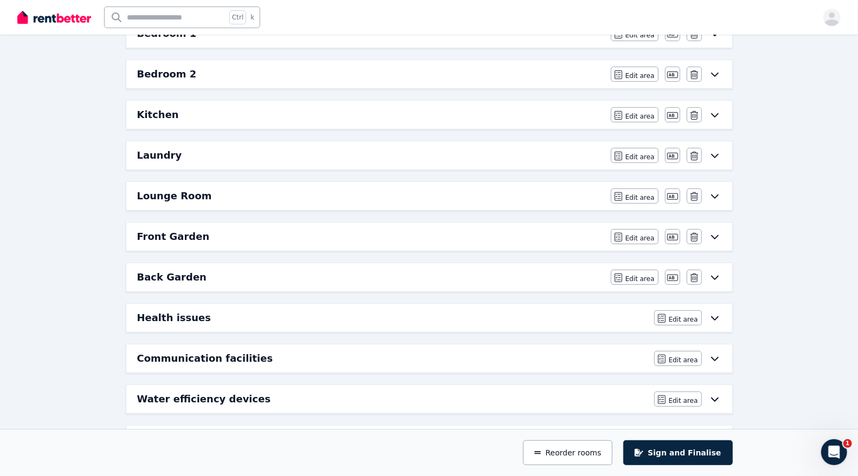
scroll to position [160, 0]
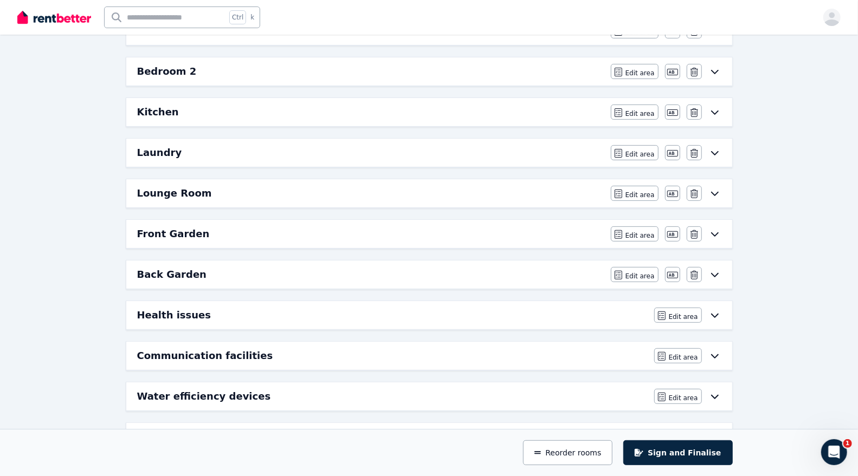
click at [187, 231] on h6 "Front Garden" at bounding box center [173, 234] width 73 height 15
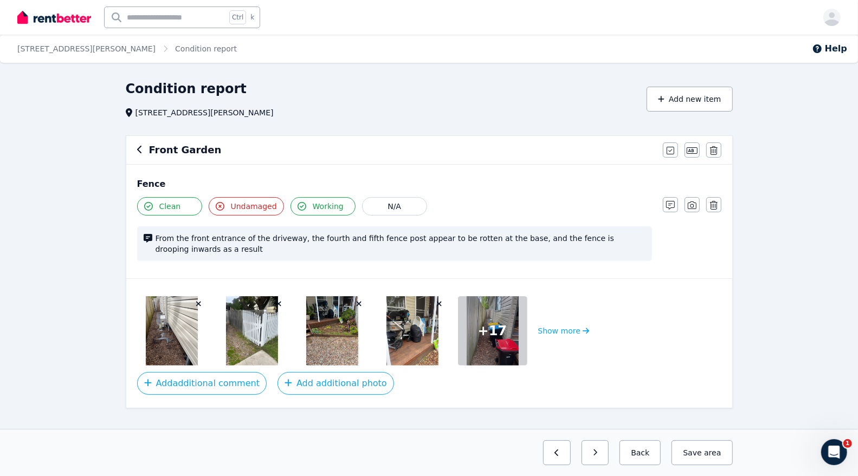
click at [138, 146] on icon "button" at bounding box center [139, 149] width 5 height 9
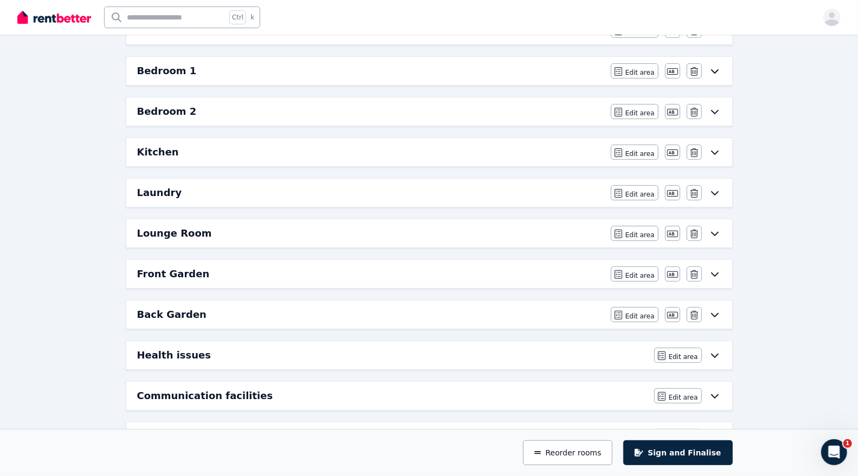
scroll to position [120, 0]
click at [237, 307] on div "Back Garden" at bounding box center [370, 314] width 467 height 15
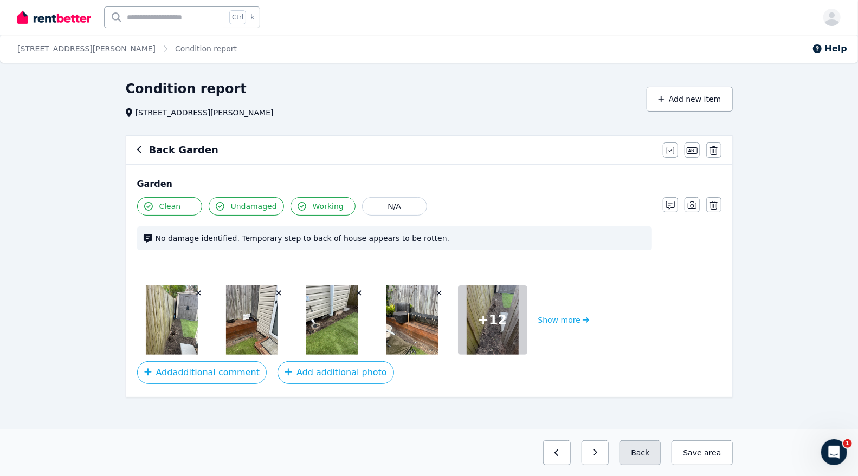
click at [648, 449] on button "Back" at bounding box center [640, 453] width 41 height 25
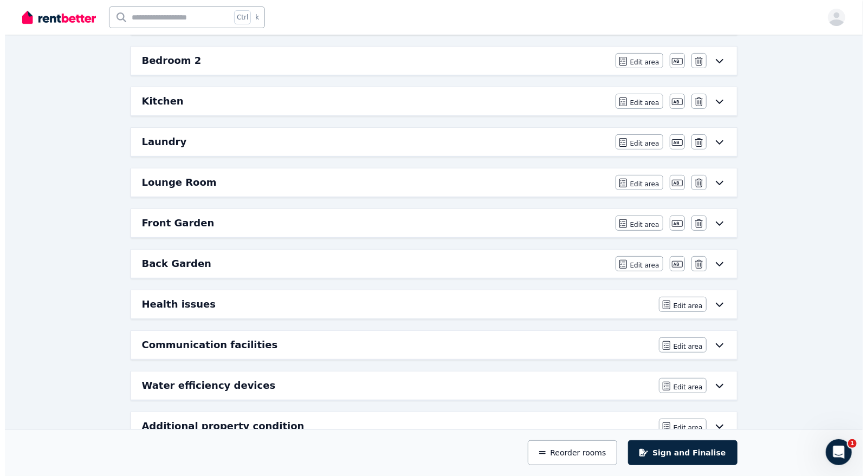
scroll to position [193, 0]
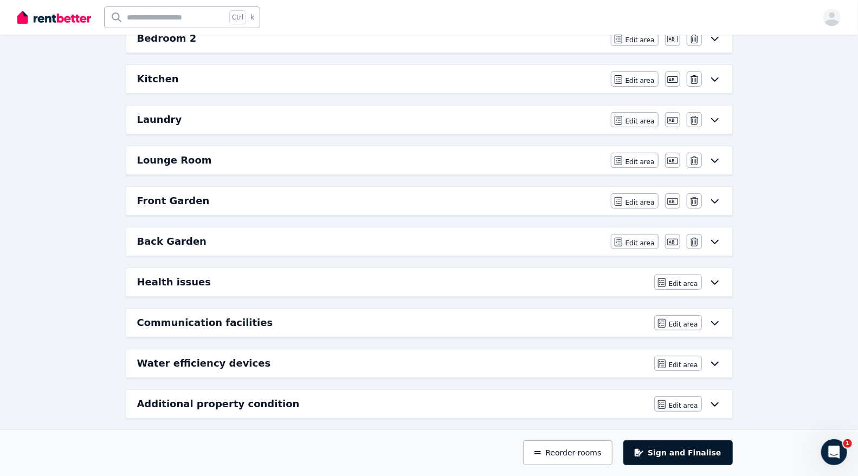
click at [695, 442] on button "Sign and Finalise" at bounding box center [677, 453] width 109 height 25
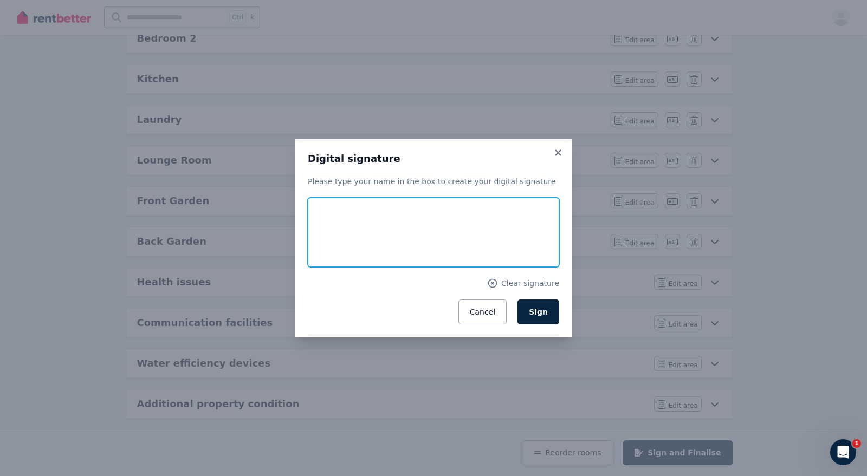
click at [410, 205] on input "text" at bounding box center [434, 232] width 252 height 69
type input "**********"
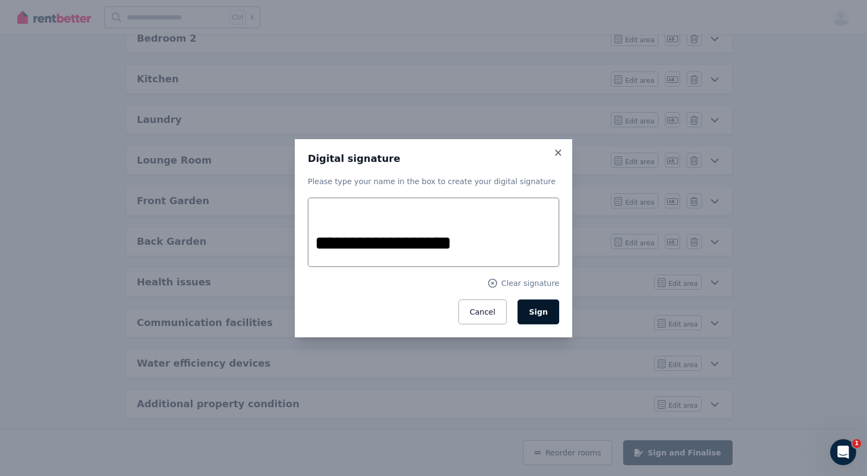
click at [540, 317] on button "Sign" at bounding box center [539, 312] width 42 height 25
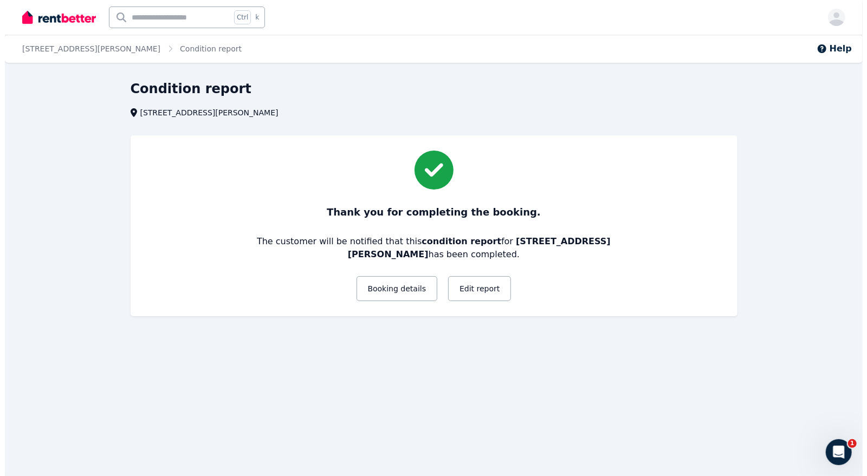
scroll to position [0, 0]
click at [408, 286] on button "Booking details" at bounding box center [396, 288] width 81 height 25
click at [402, 286] on button "Booking details" at bounding box center [396, 288] width 81 height 25
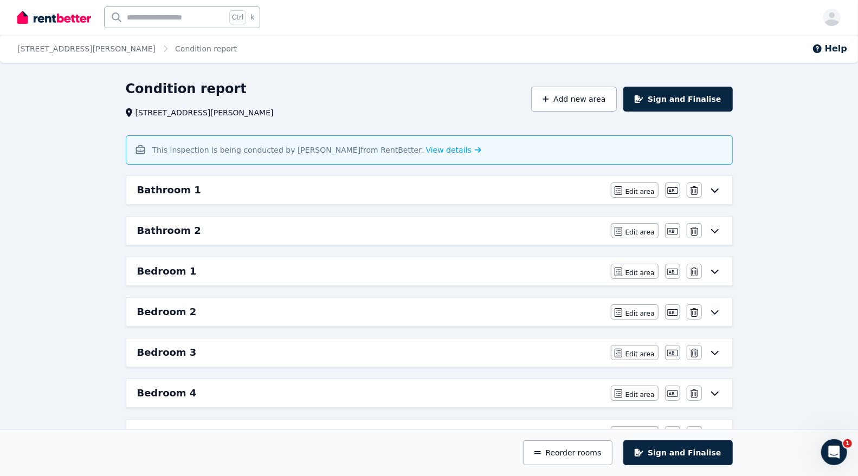
click at [412, 198] on div "Bathroom 1 Edit area Edit area Edit name [GEOGRAPHIC_DATA]" at bounding box center [429, 190] width 606 height 28
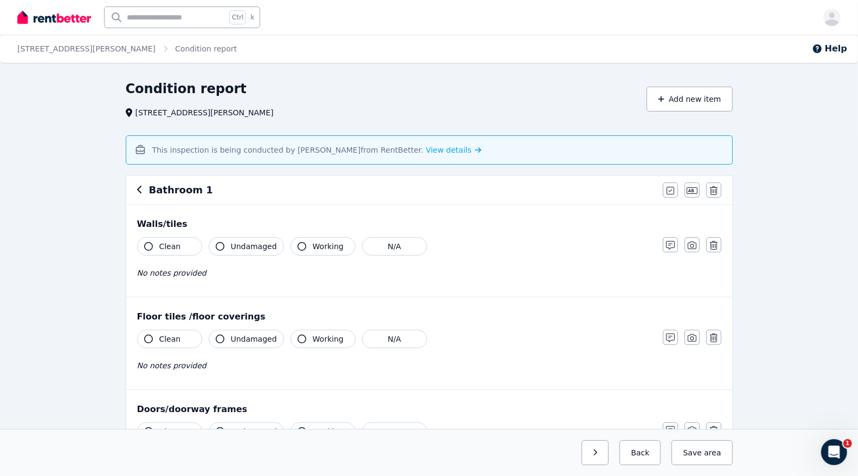
click at [136, 185] on div "Bathroom 1 Mark all items as good Edit name Delete" at bounding box center [429, 190] width 606 height 28
click at [143, 189] on div "Bathroom 1" at bounding box center [396, 190] width 519 height 15
click at [140, 190] on icon "button" at bounding box center [139, 189] width 5 height 9
